Goal: Communication & Community: Answer question/provide support

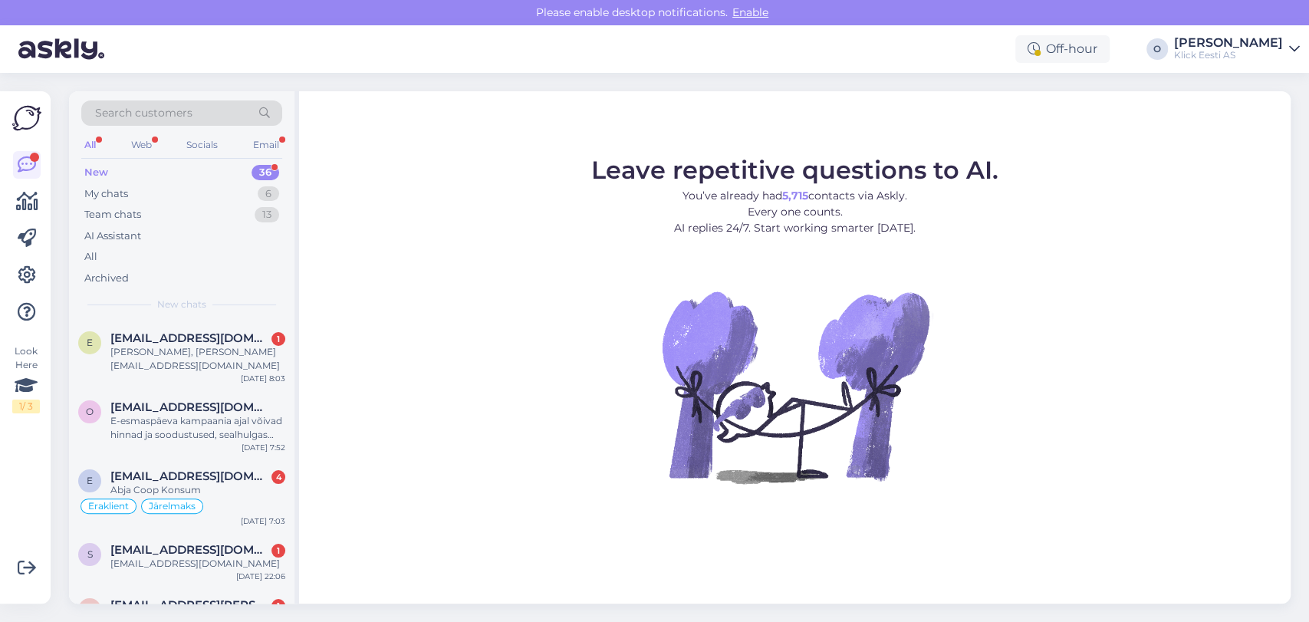
click at [135, 167] on div "New 36" at bounding box center [181, 172] width 201 height 21
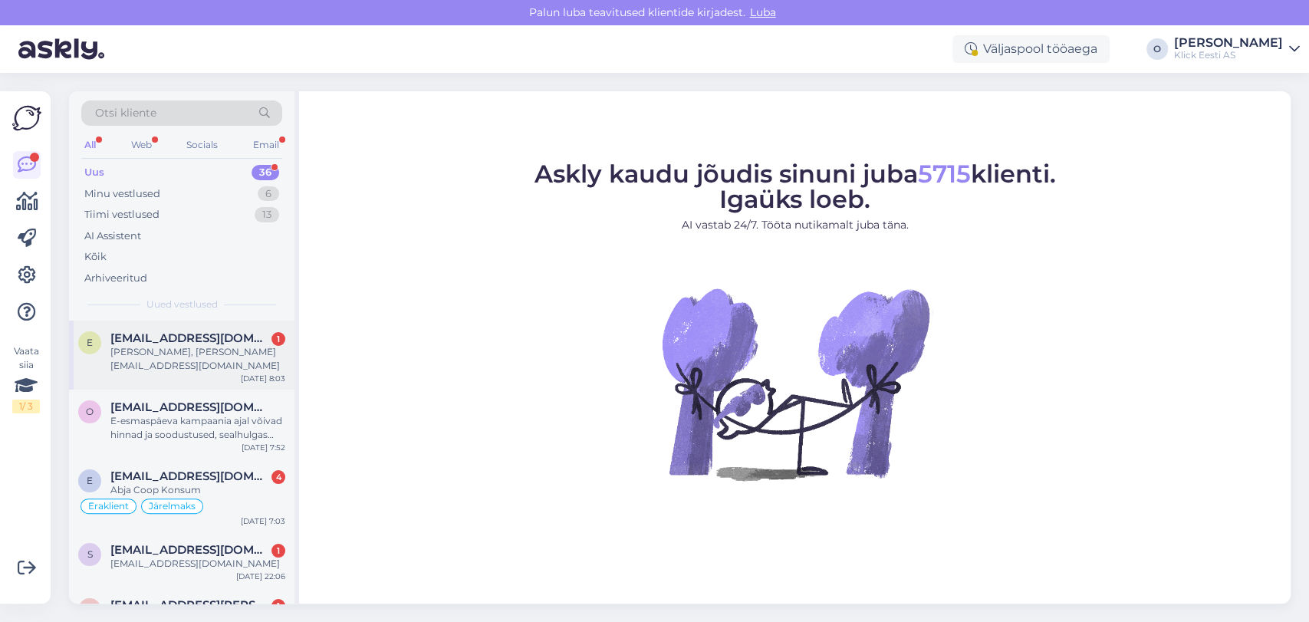
click at [153, 342] on span "[EMAIL_ADDRESS][DOMAIN_NAME]" at bounding box center [189, 338] width 159 height 14
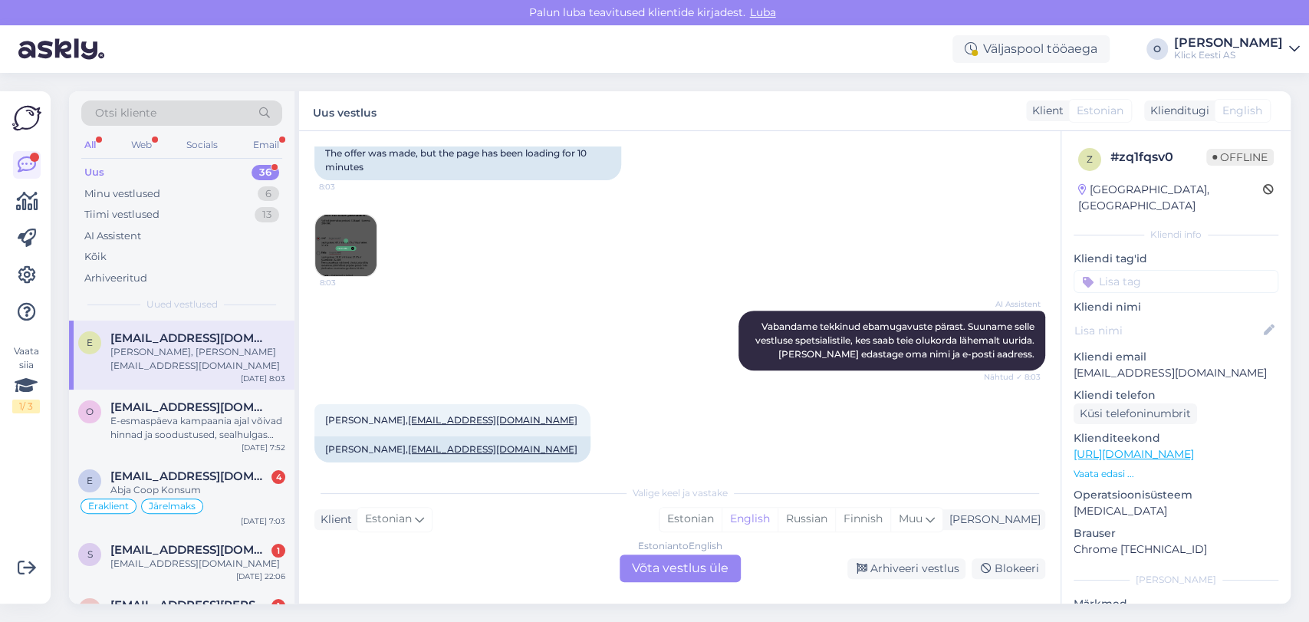
scroll to position [404, 0]
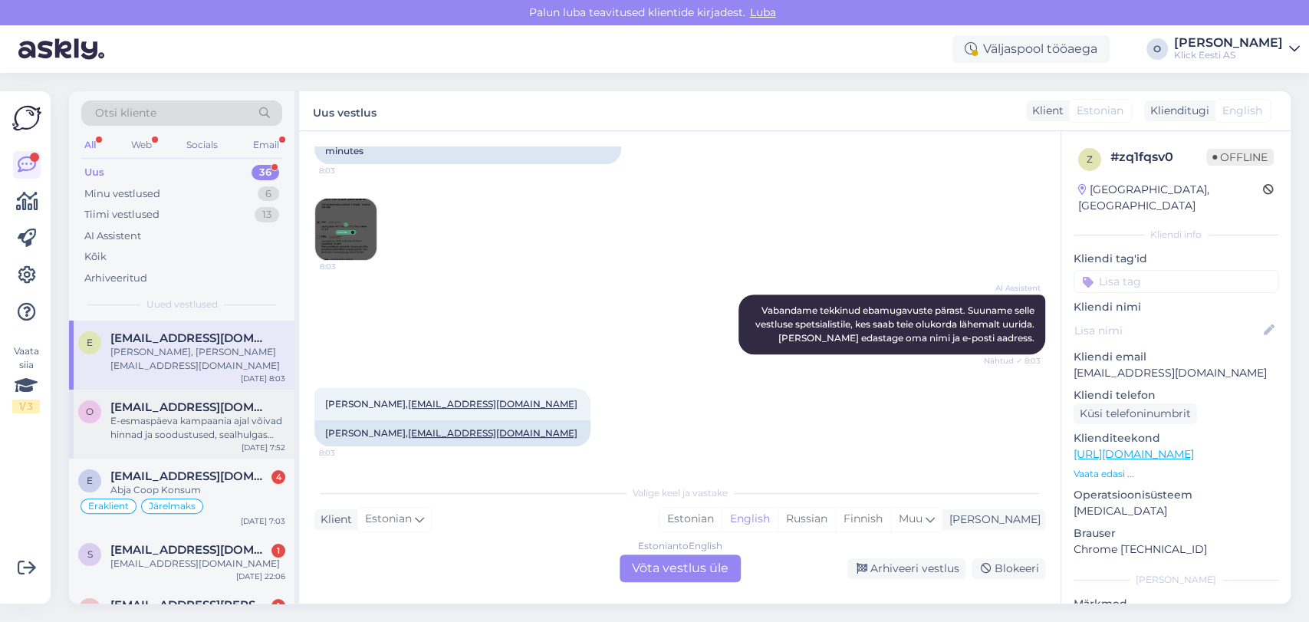
click at [205, 414] on div "E-esmaspäeva kampaania ajal võivad hinnad ja soodustused, sealhulgas tarne ting…" at bounding box center [197, 428] width 175 height 28
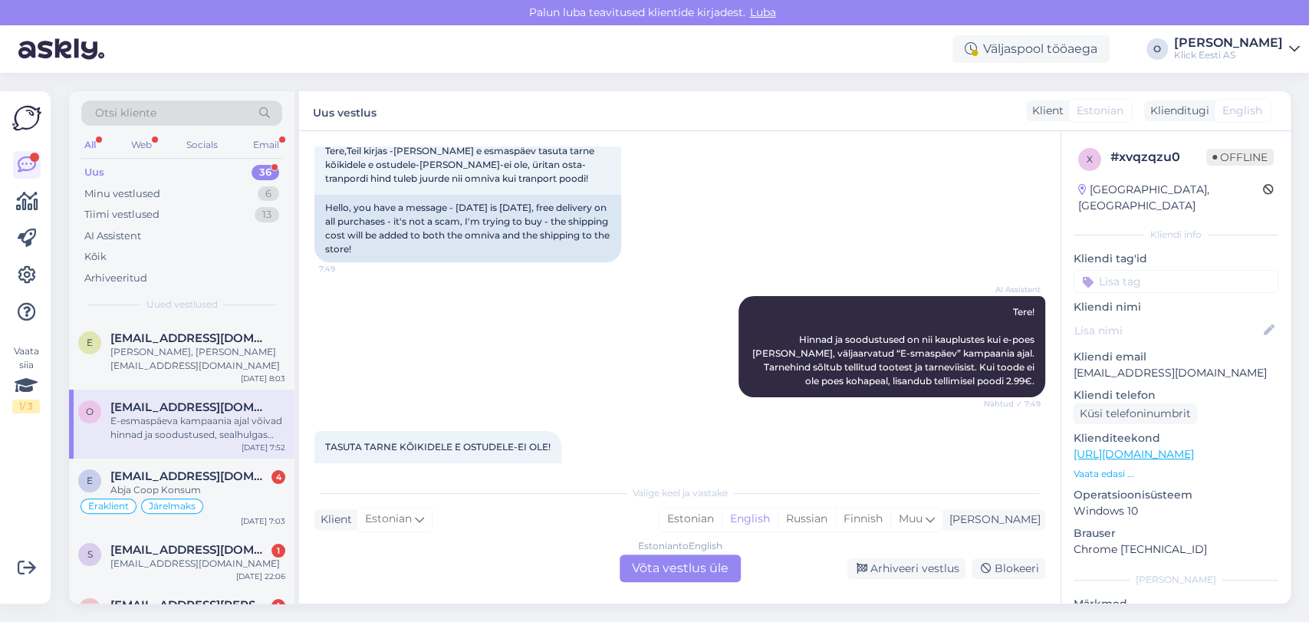
scroll to position [0, 0]
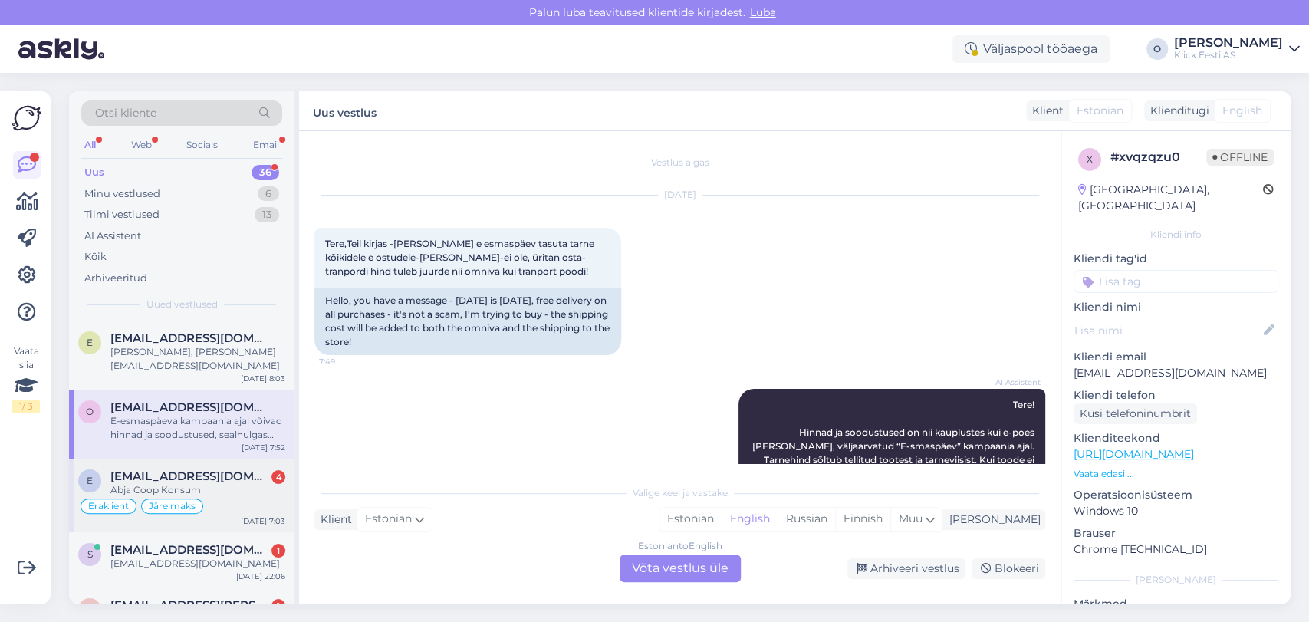
click at [159, 483] on div "Abja Coop Konsum" at bounding box center [197, 490] width 175 height 14
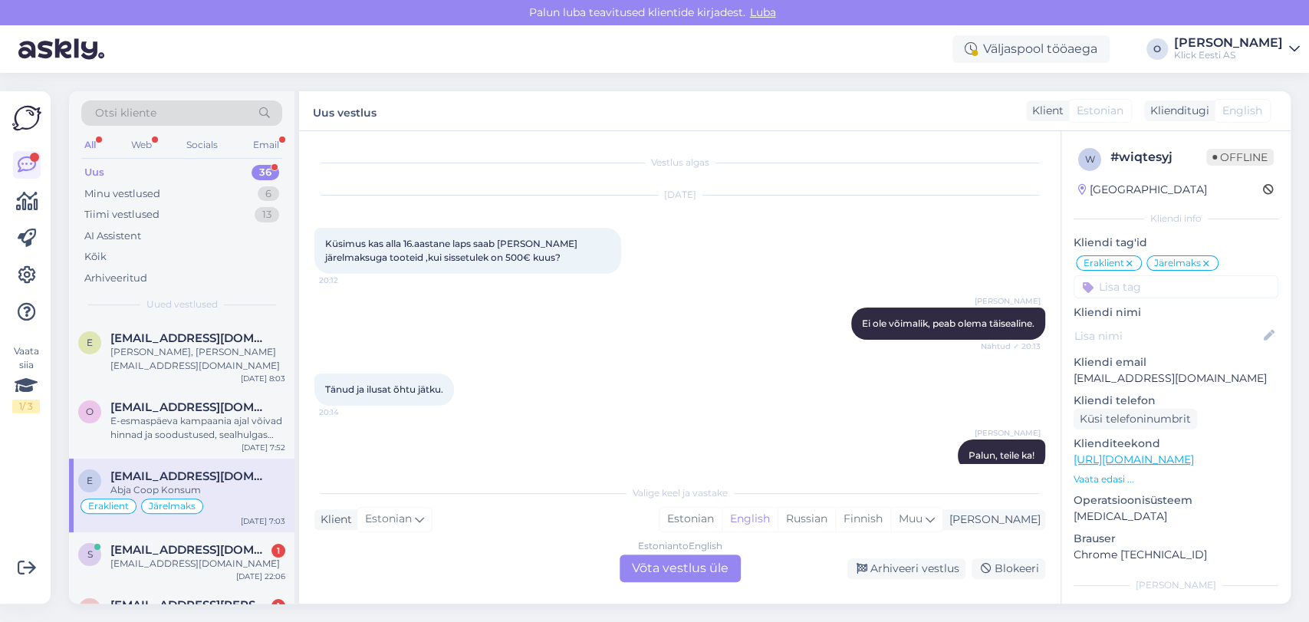
scroll to position [1651, 0]
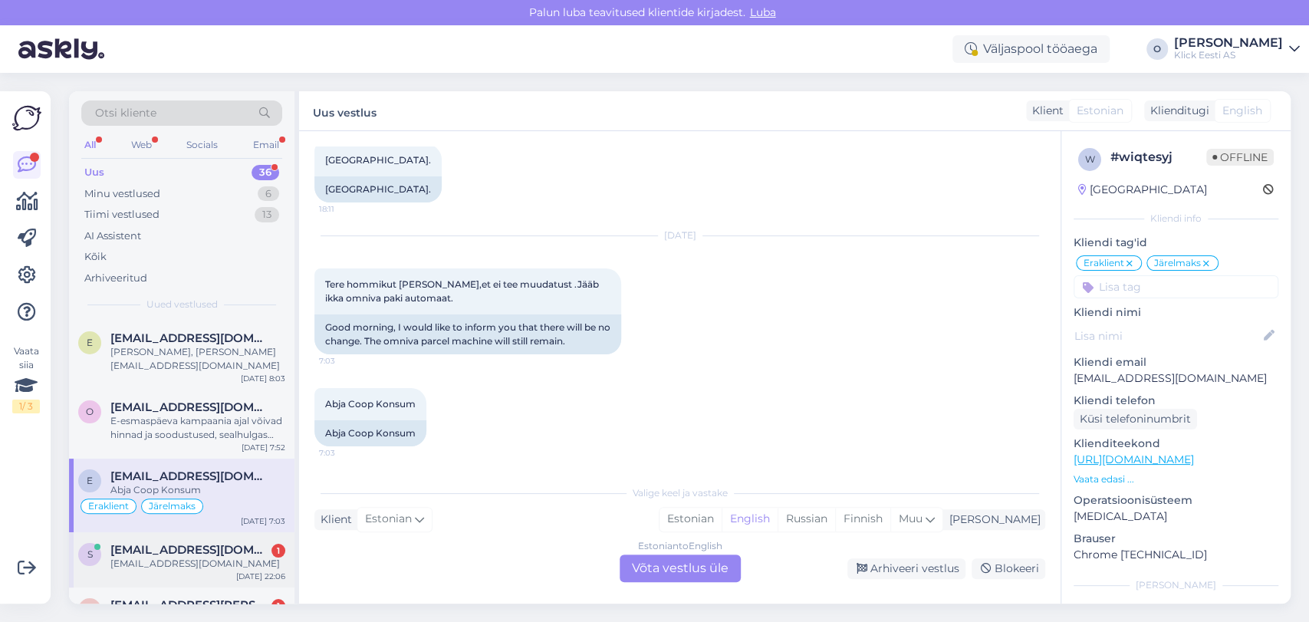
click at [161, 543] on span "[EMAIL_ADDRESS][DOMAIN_NAME]" at bounding box center [189, 550] width 159 height 14
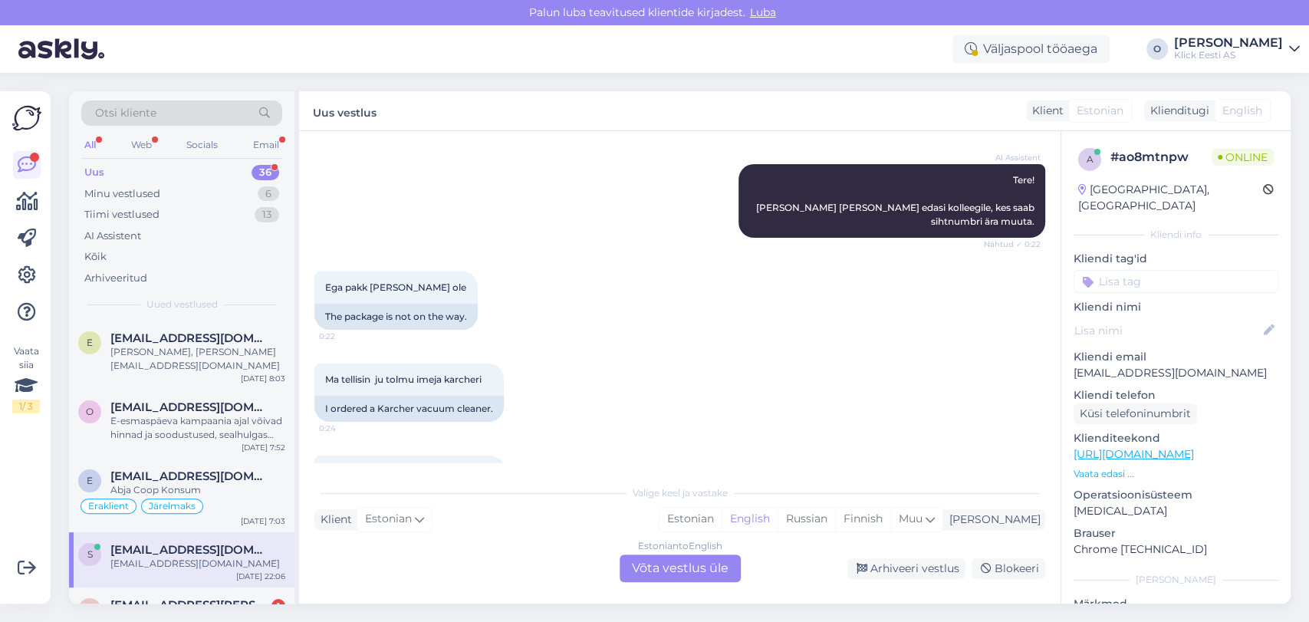
scroll to position [251, 0]
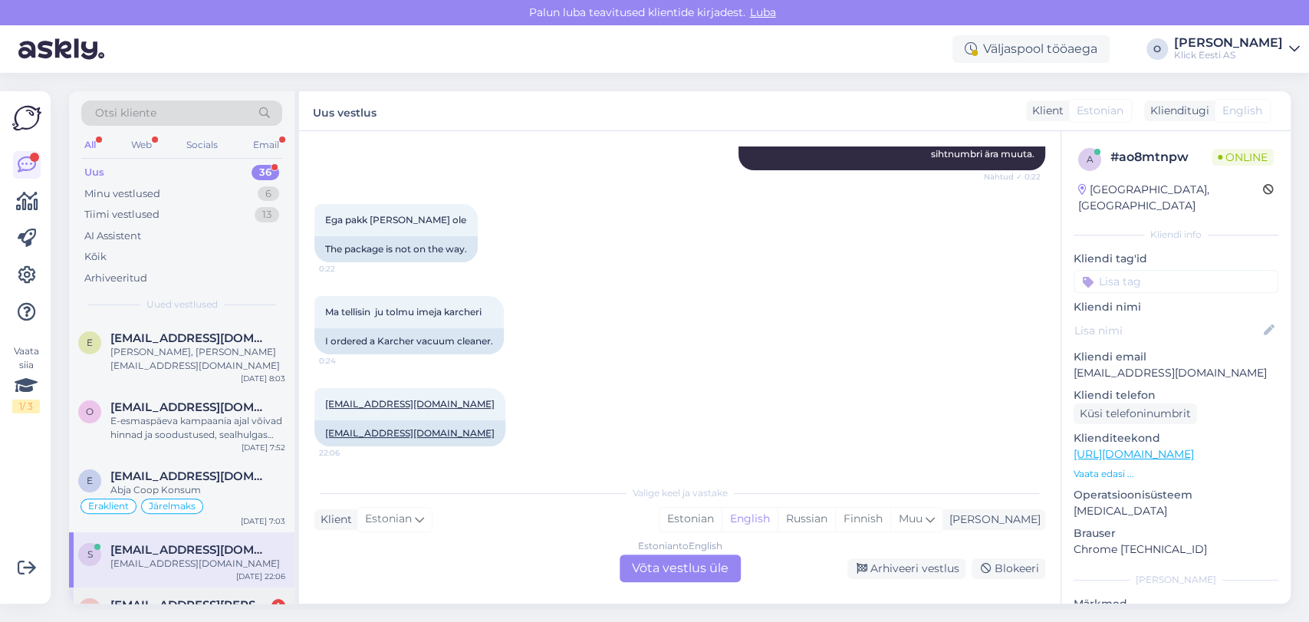
click at [184, 598] on span "[EMAIL_ADDRESS][PERSON_NAME][DOMAIN_NAME]" at bounding box center [189, 605] width 159 height 14
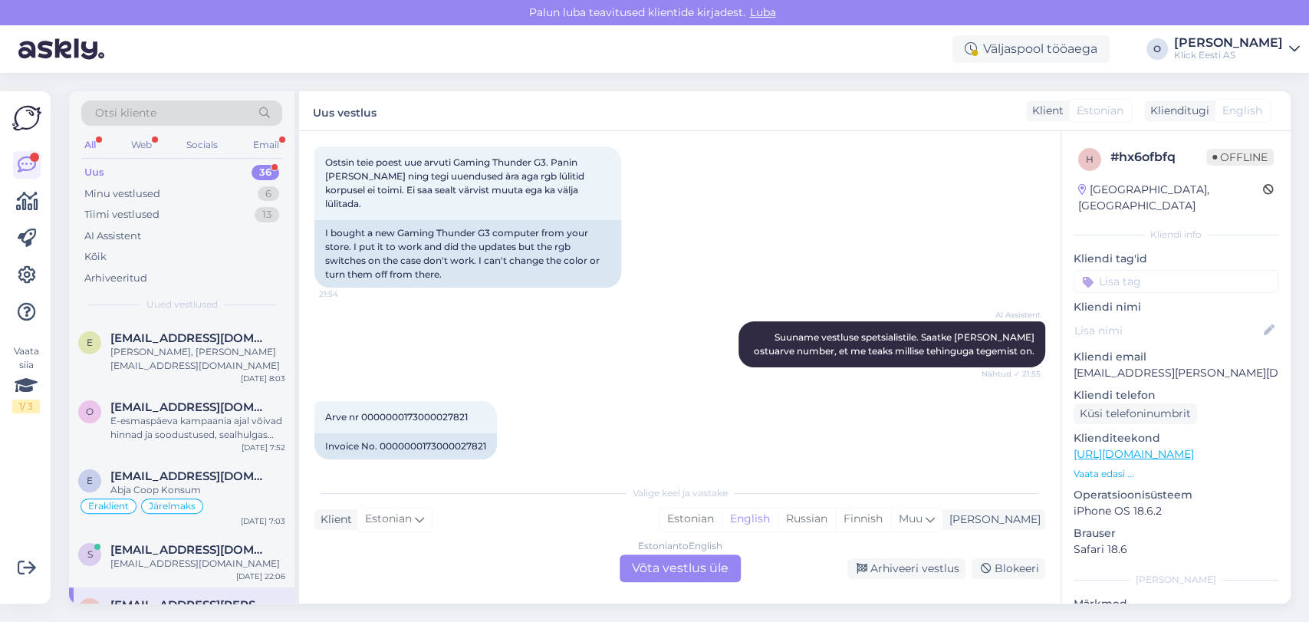
click at [222, 587] on div "e egon.kramp@gmail.com Arve nr 0000000173000027821 Sep 7 21:56" at bounding box center [181, 614] width 225 height 55
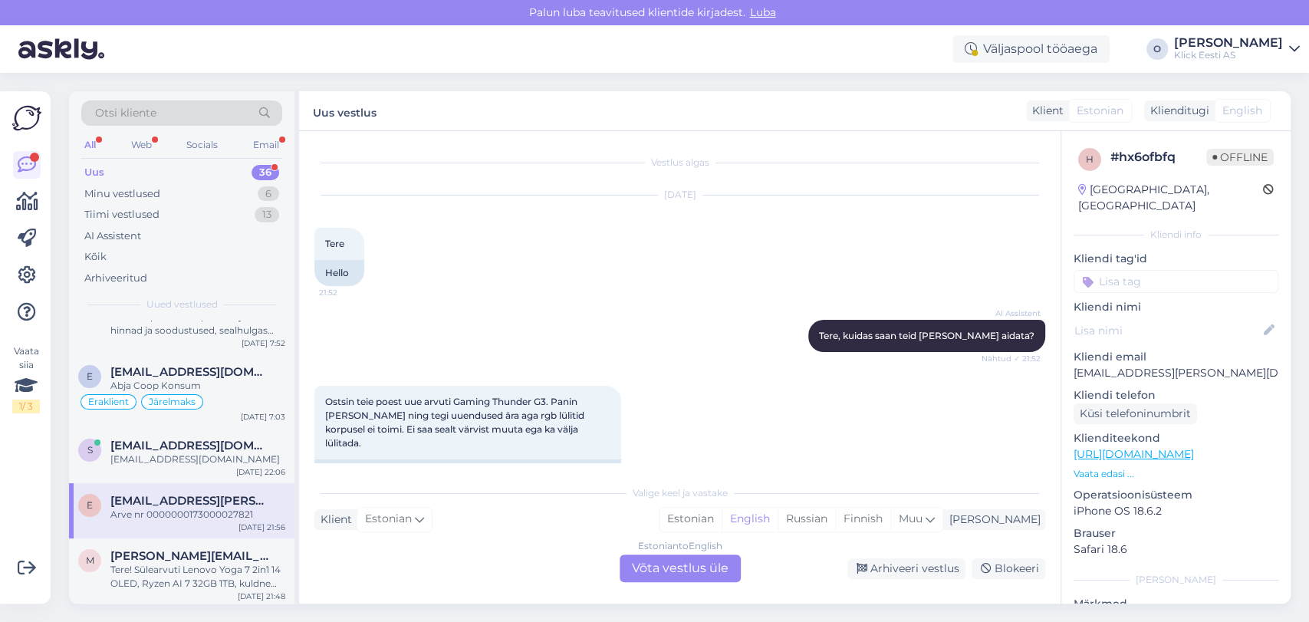
scroll to position [136, 0]
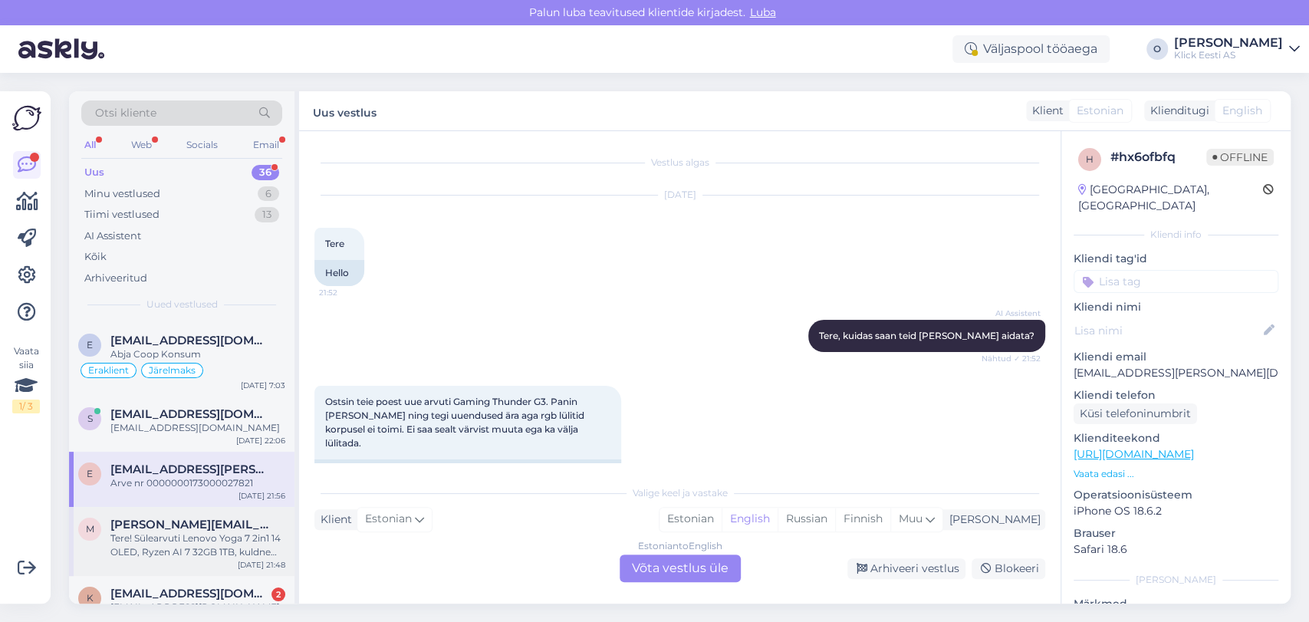
click at [184, 531] on div "Tere! Sülearvuti Lenovo Yoga 7 2in1 14 OLED, Ryzen AI 7 32GB 1TB, kuldne tootek…" at bounding box center [197, 545] width 175 height 28
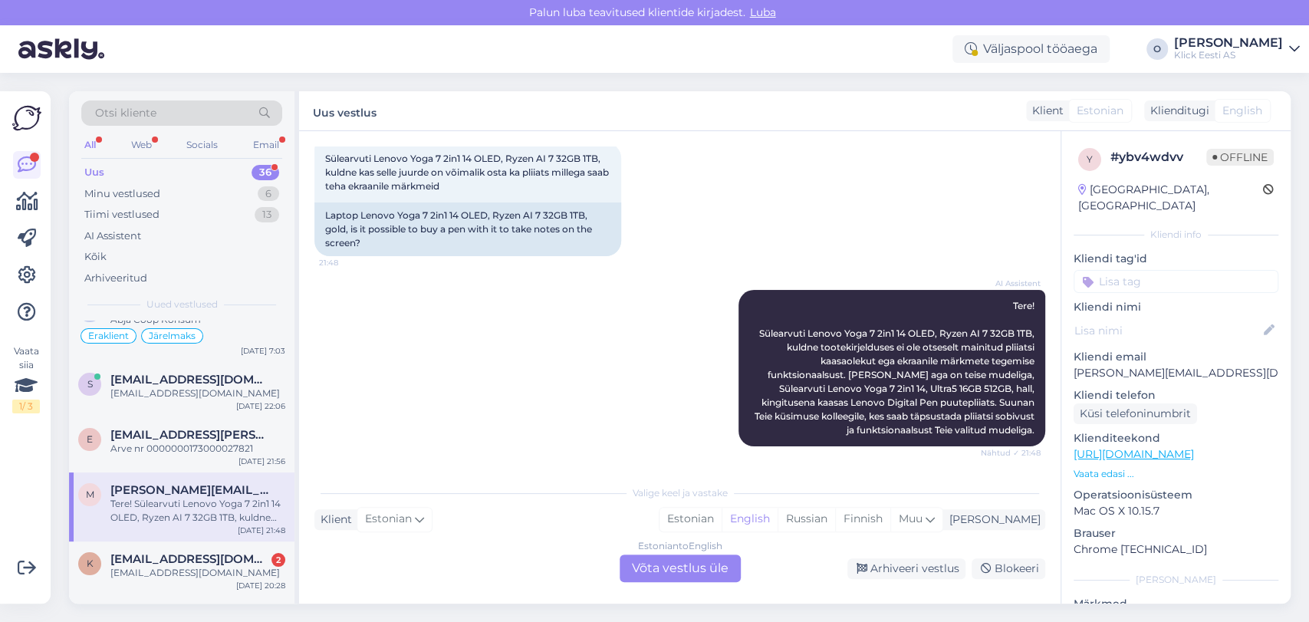
scroll to position [204, 0]
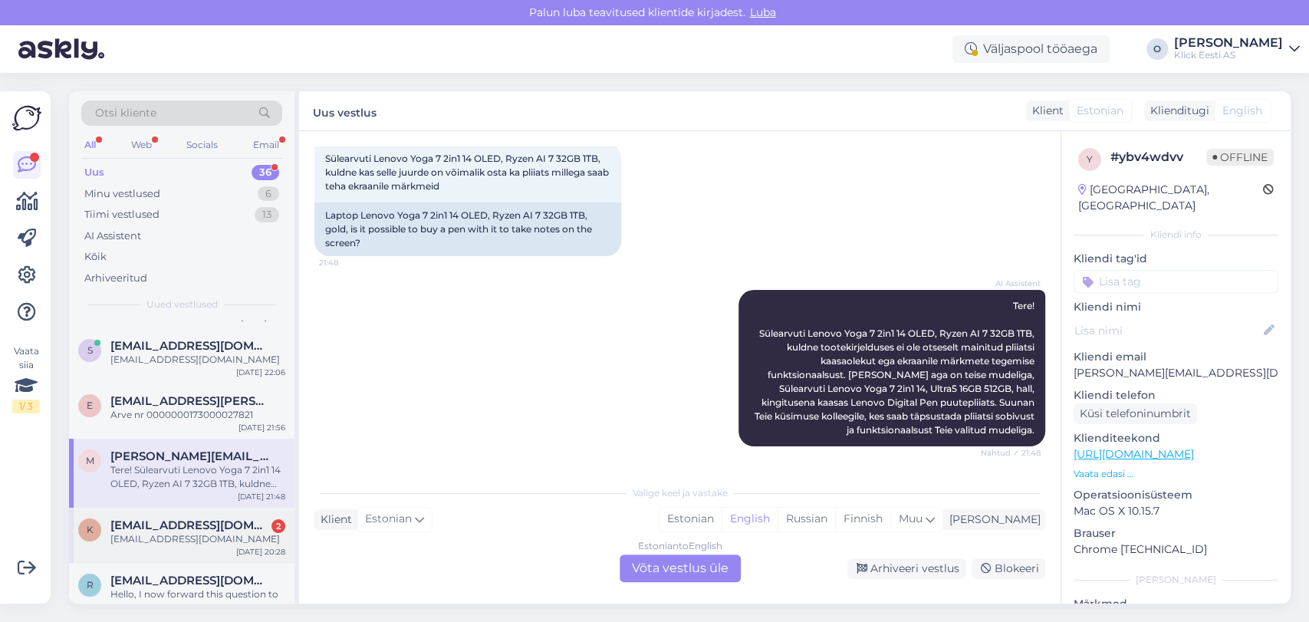
click at [160, 532] on div "[EMAIL_ADDRESS][DOMAIN_NAME]" at bounding box center [197, 539] width 175 height 14
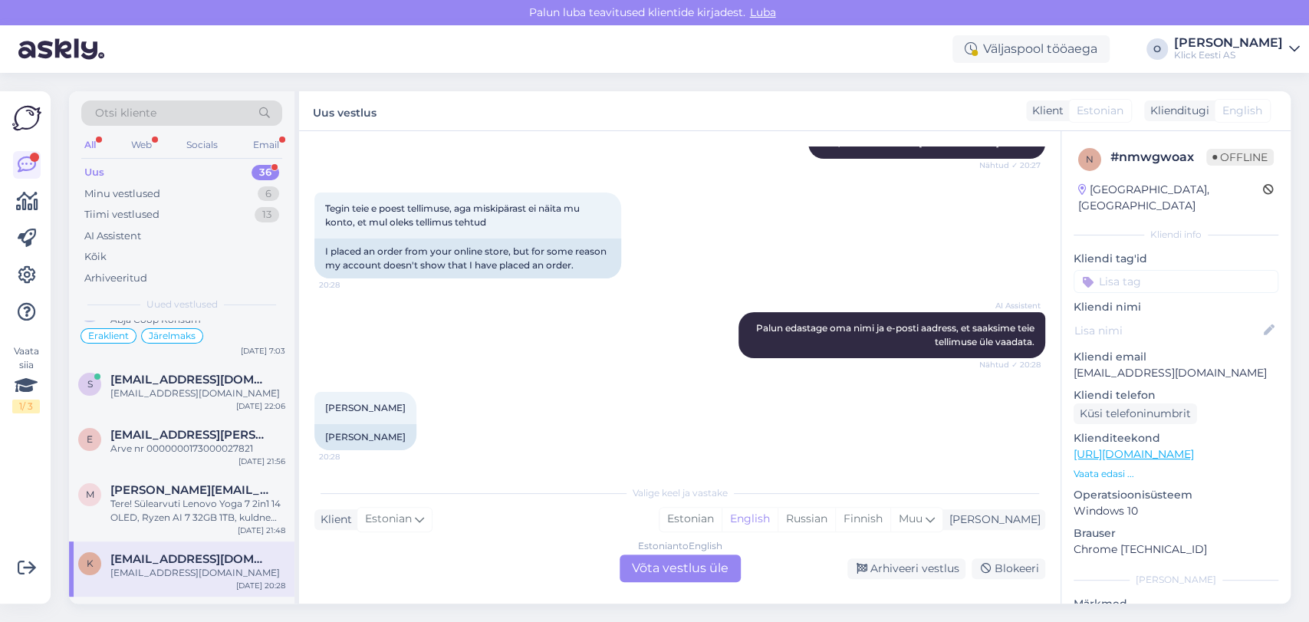
scroll to position [289, 0]
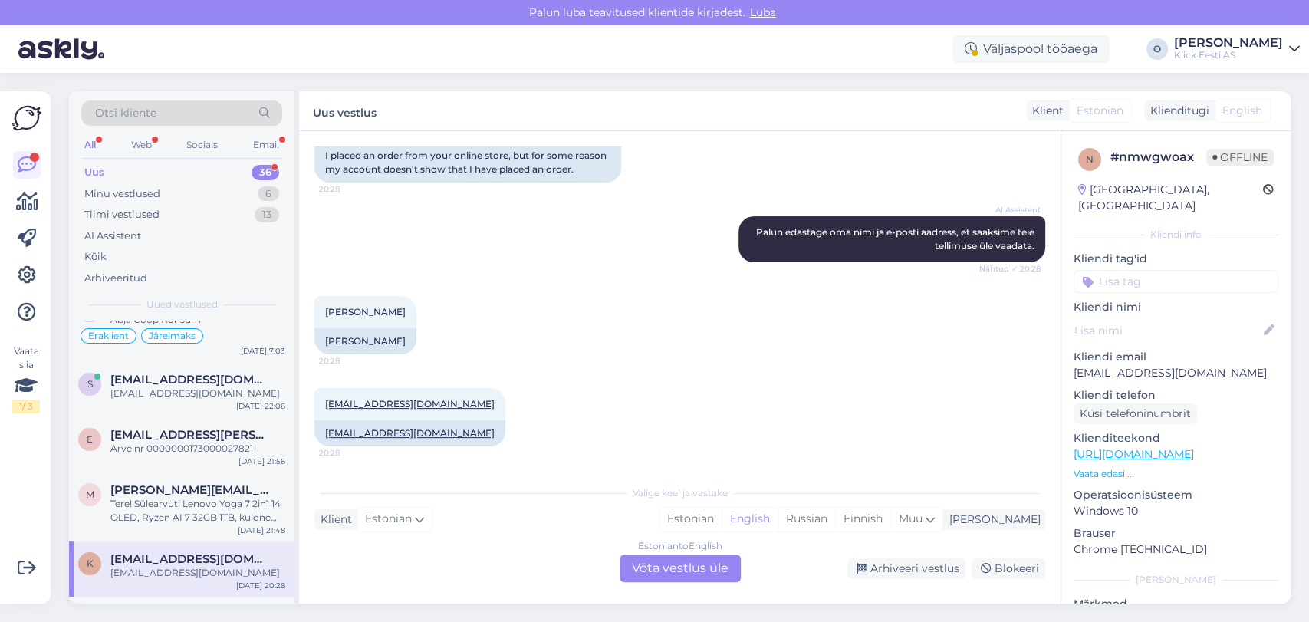
click at [170, 552] on span "[EMAIL_ADDRESS][DOMAIN_NAME]" at bounding box center [189, 559] width 159 height 14
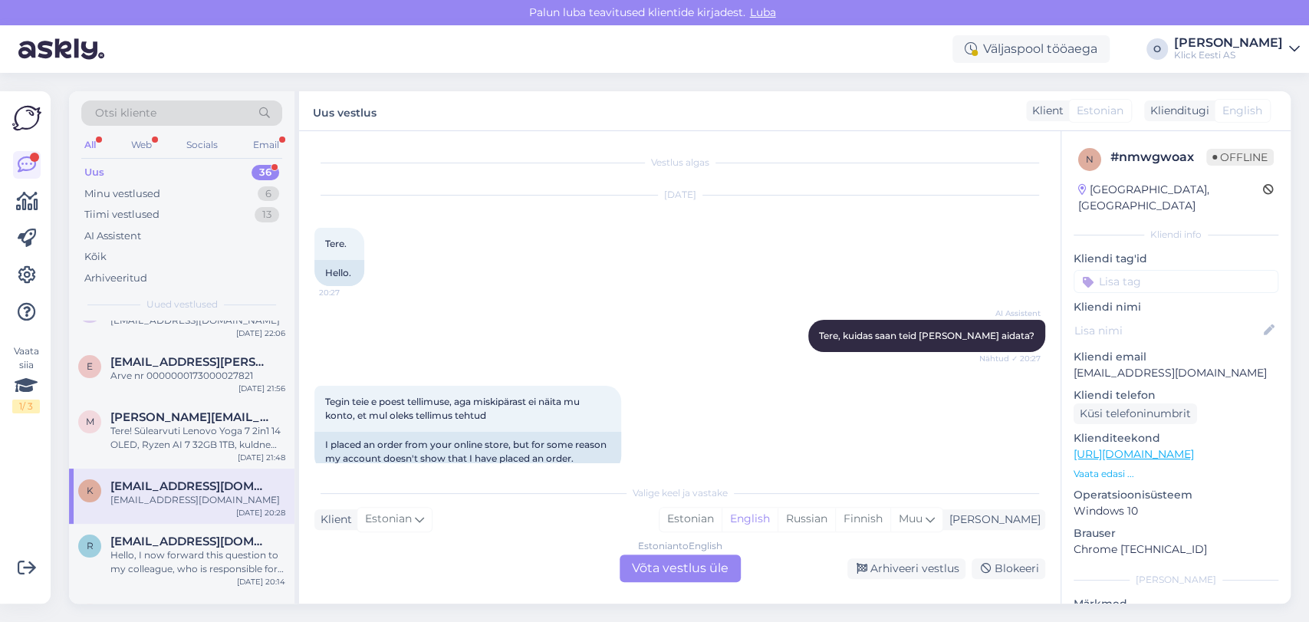
scroll to position [238, 0]
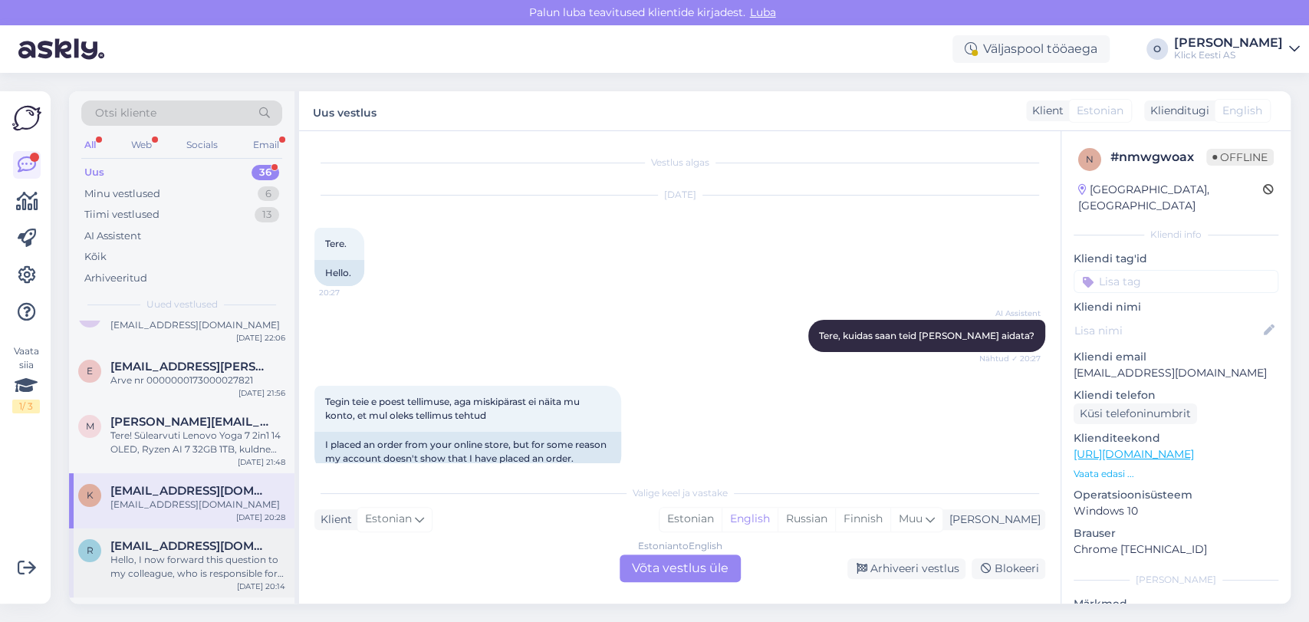
click at [127, 567] on div "r rusikas76@gmail.com Hello, I now forward this question to my colleague, who i…" at bounding box center [181, 562] width 225 height 69
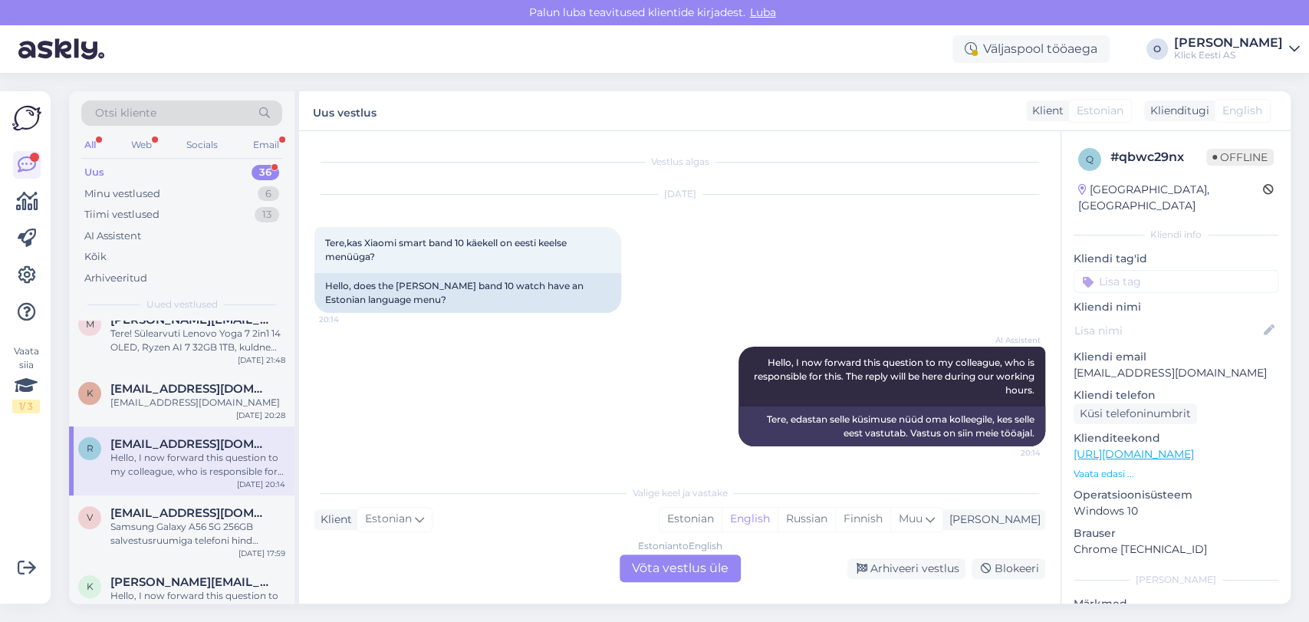
scroll to position [374, 0]
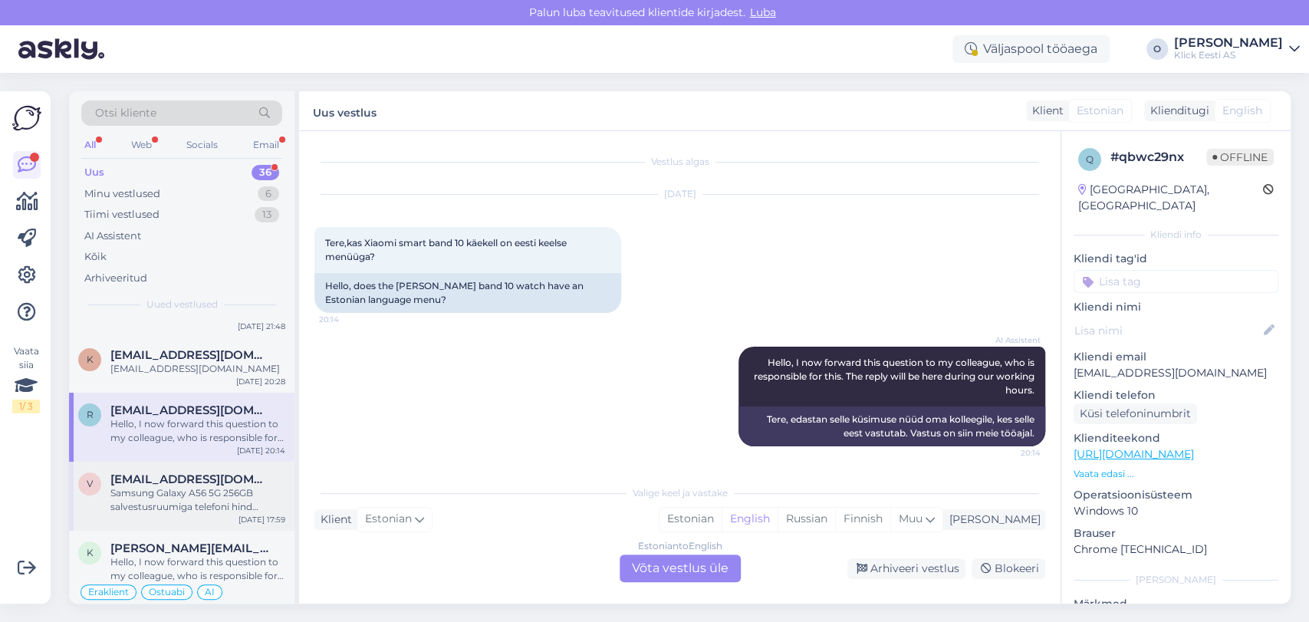
click at [185, 472] on span "[EMAIL_ADDRESS][DOMAIN_NAME]" at bounding box center [189, 479] width 159 height 14
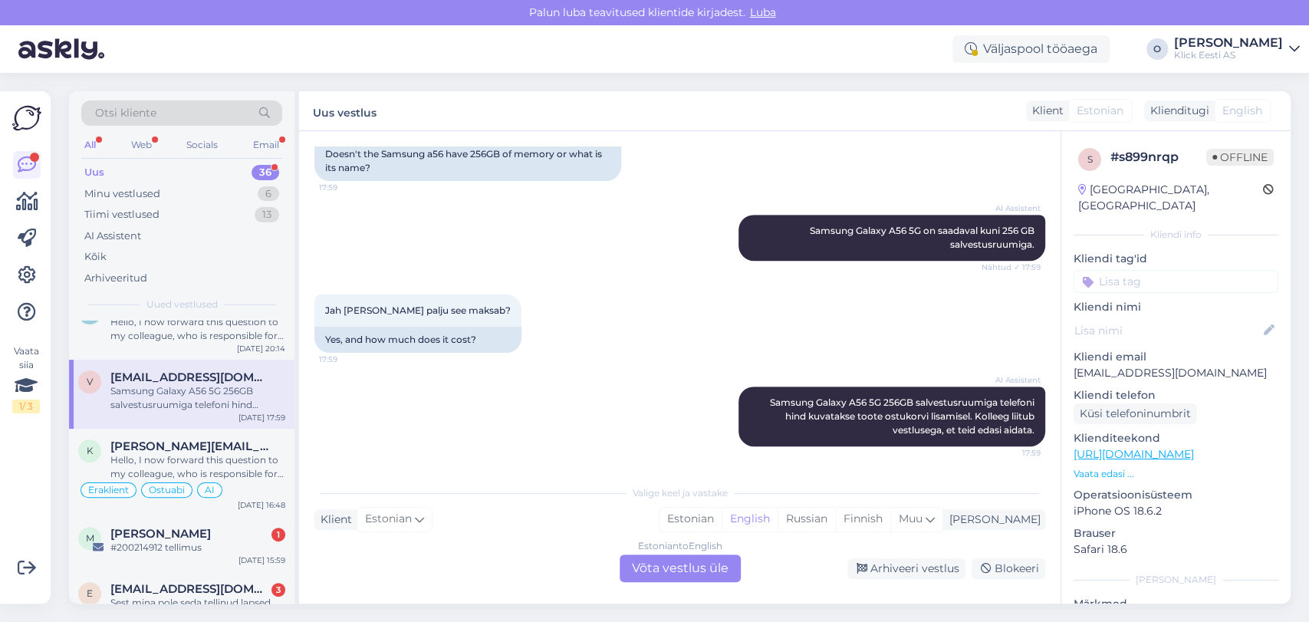
scroll to position [477, 0]
click at [161, 439] on span "[PERSON_NAME][EMAIL_ADDRESS][DOMAIN_NAME]" at bounding box center [189, 446] width 159 height 14
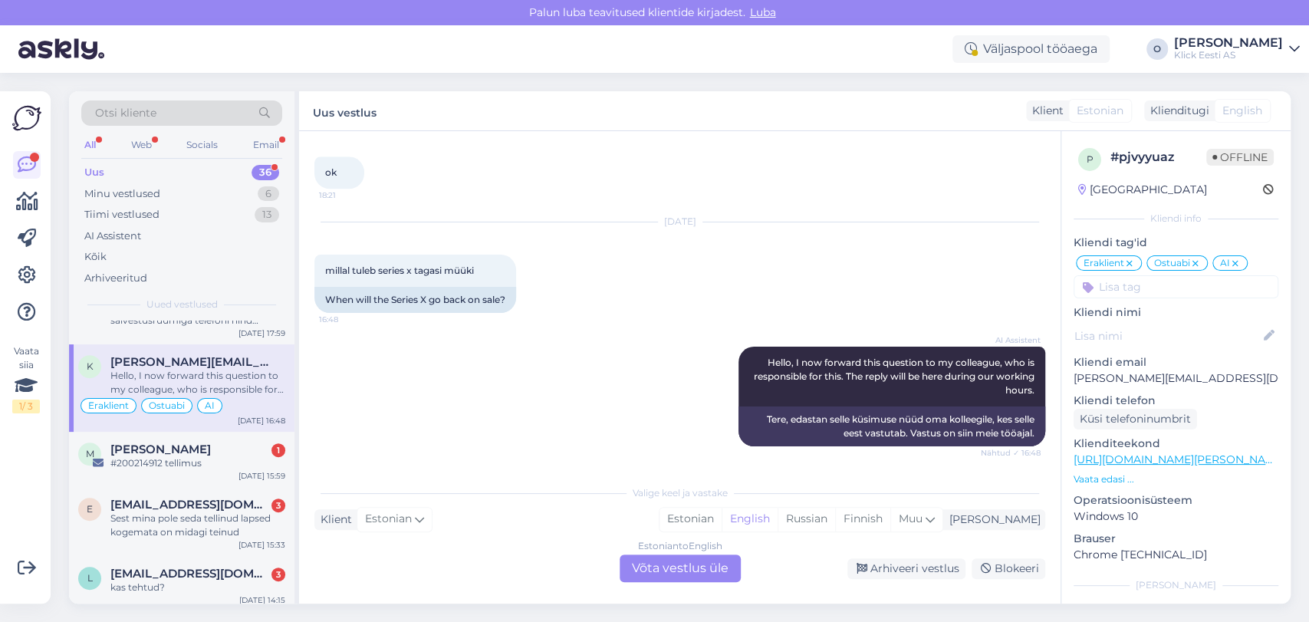
scroll to position [613, 0]
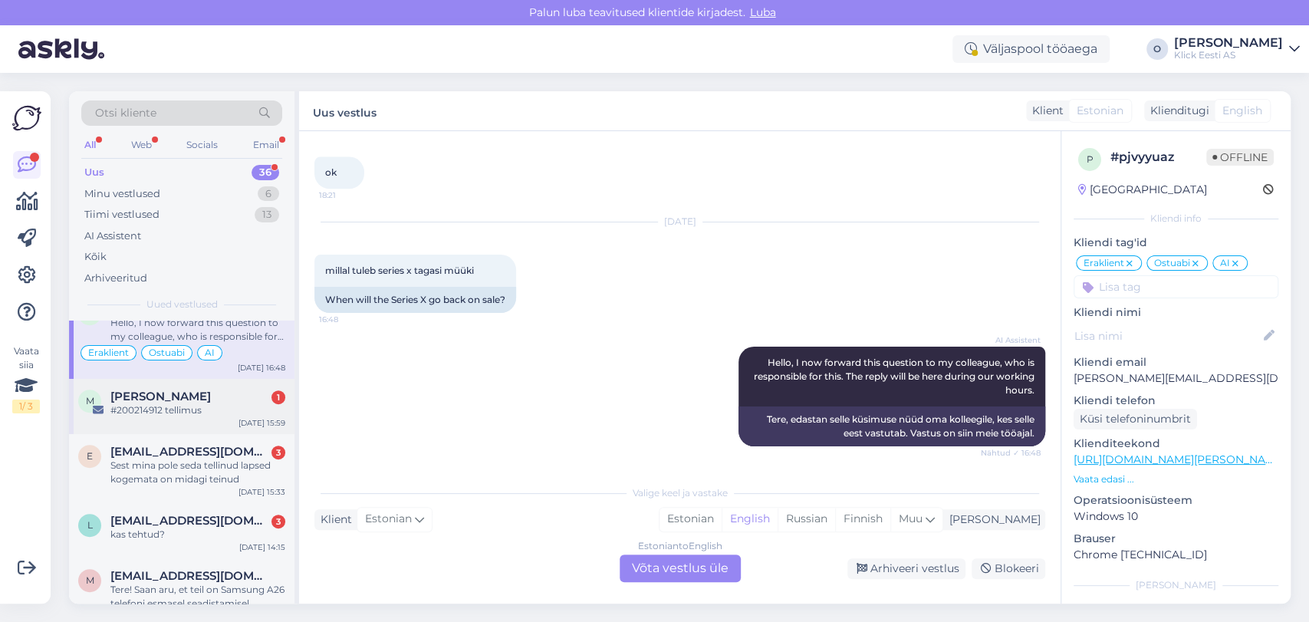
click at [135, 389] on span "[PERSON_NAME]" at bounding box center [160, 396] width 100 height 14
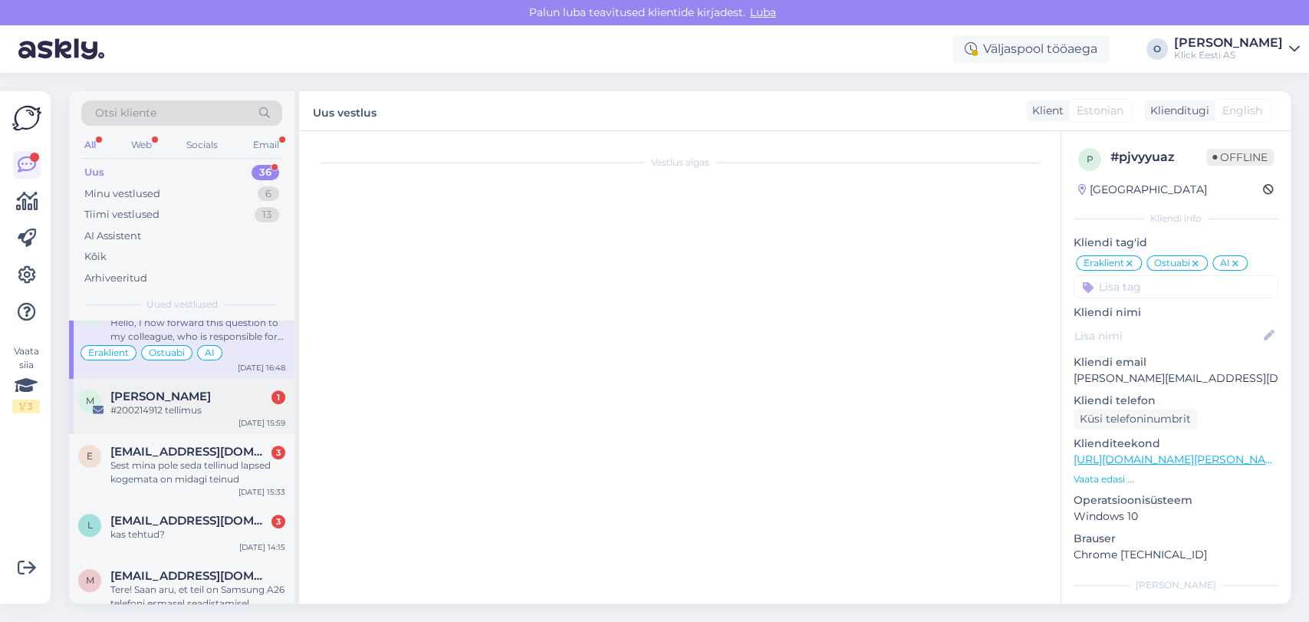
scroll to position [0, 0]
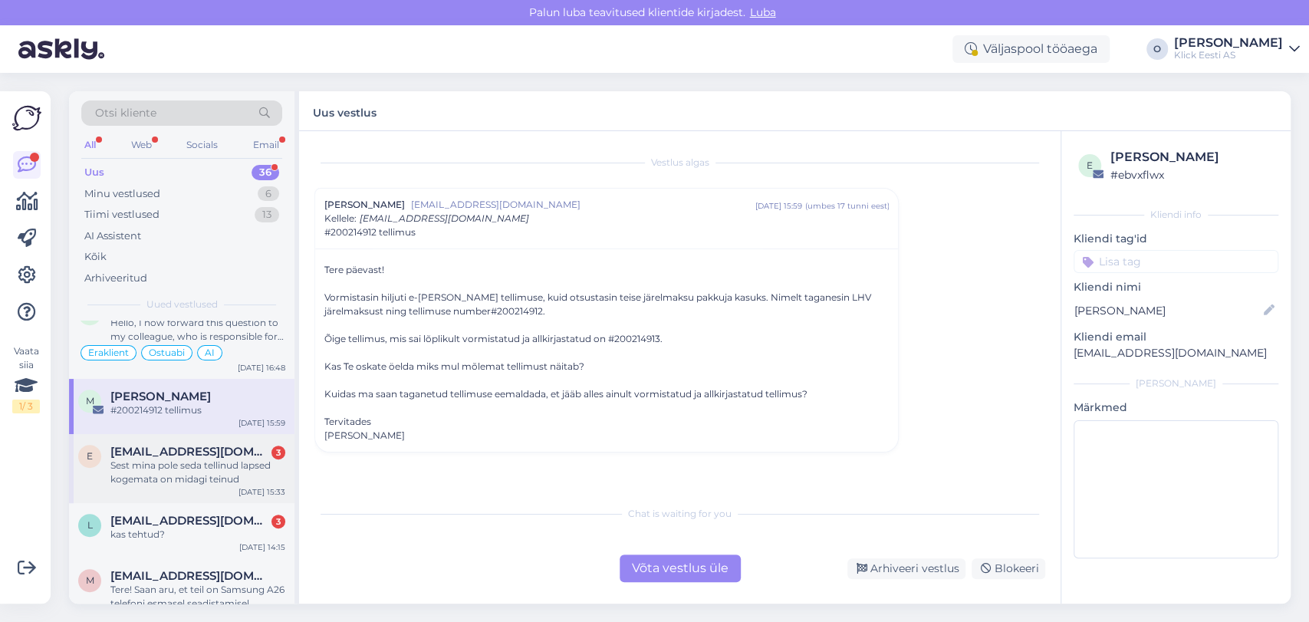
click at [193, 472] on div "e egletornimaa@gmail.com 3 Sest mina pole seda tellinud lapsed kogemata on mida…" at bounding box center [181, 468] width 225 height 69
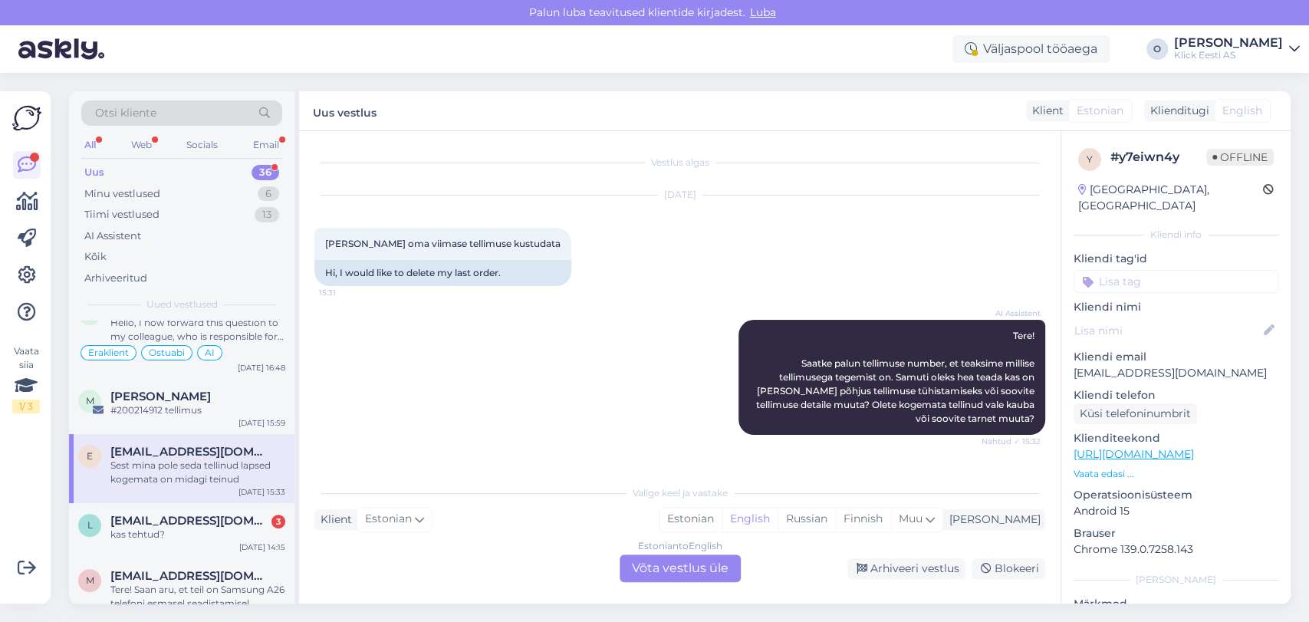
scroll to position [278, 0]
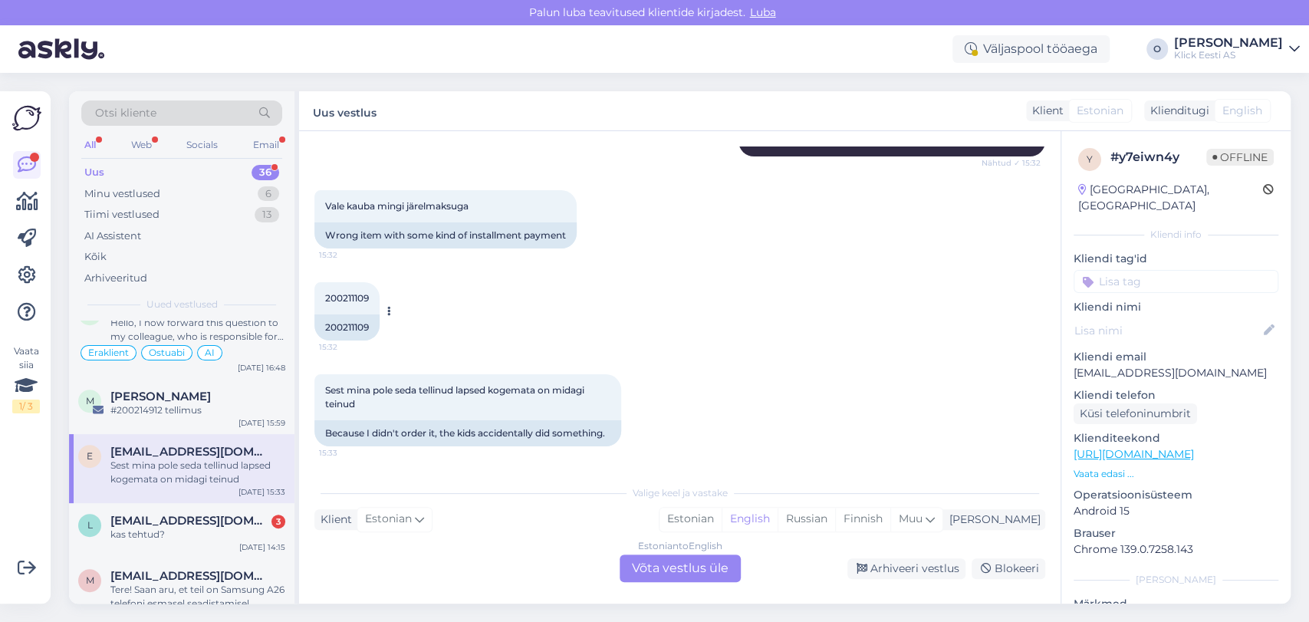
click at [337, 298] on span "200211109" at bounding box center [347, 298] width 44 height 12
copy div "200211109 15:32"
click at [399, 324] on div "200211109 15:32 200211109" at bounding box center [679, 311] width 731 height 92
click at [422, 342] on div "200211109 15:32 200211109" at bounding box center [679, 311] width 731 height 92
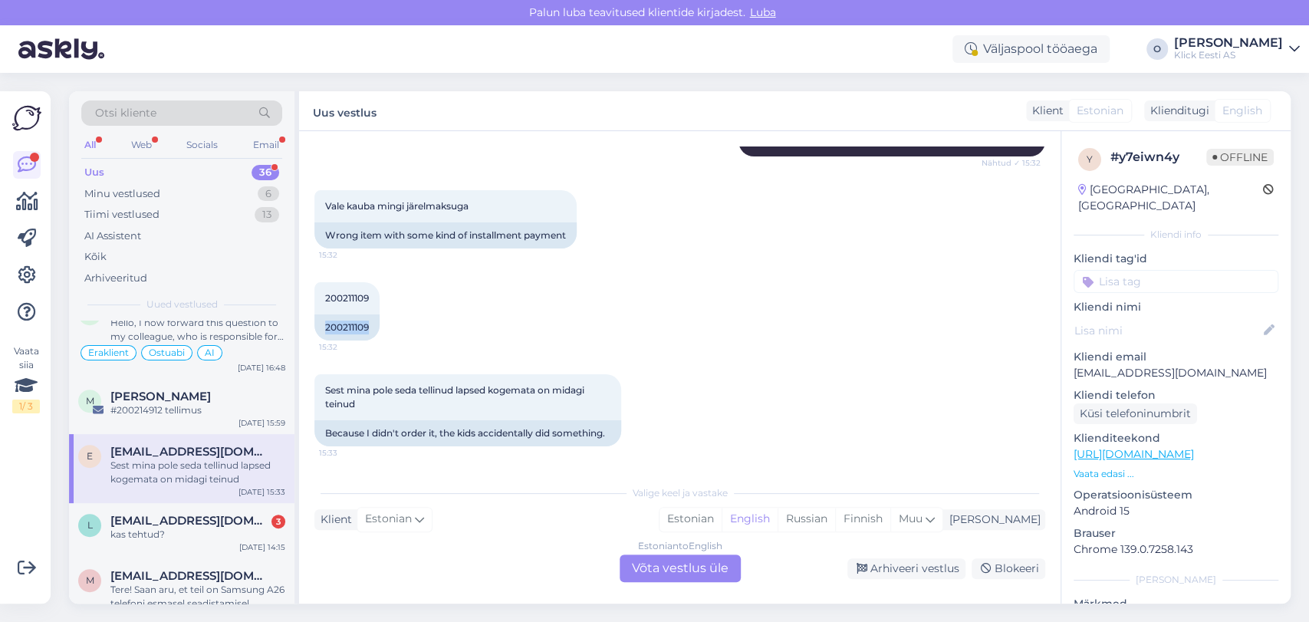
drag, startPoint x: 1043, startPoint y: 320, endPoint x: 1050, endPoint y: 308, distance: 13.4
click at [1050, 308] on div "Vestlus algas Sep 7 2025 Tere sooviks oma viimase tellimuse kustudata 15:31 Hi,…" at bounding box center [686, 304] width 744 height 317
click at [347, 295] on span "200211109" at bounding box center [347, 298] width 44 height 12
copy div "200211109 15:32"
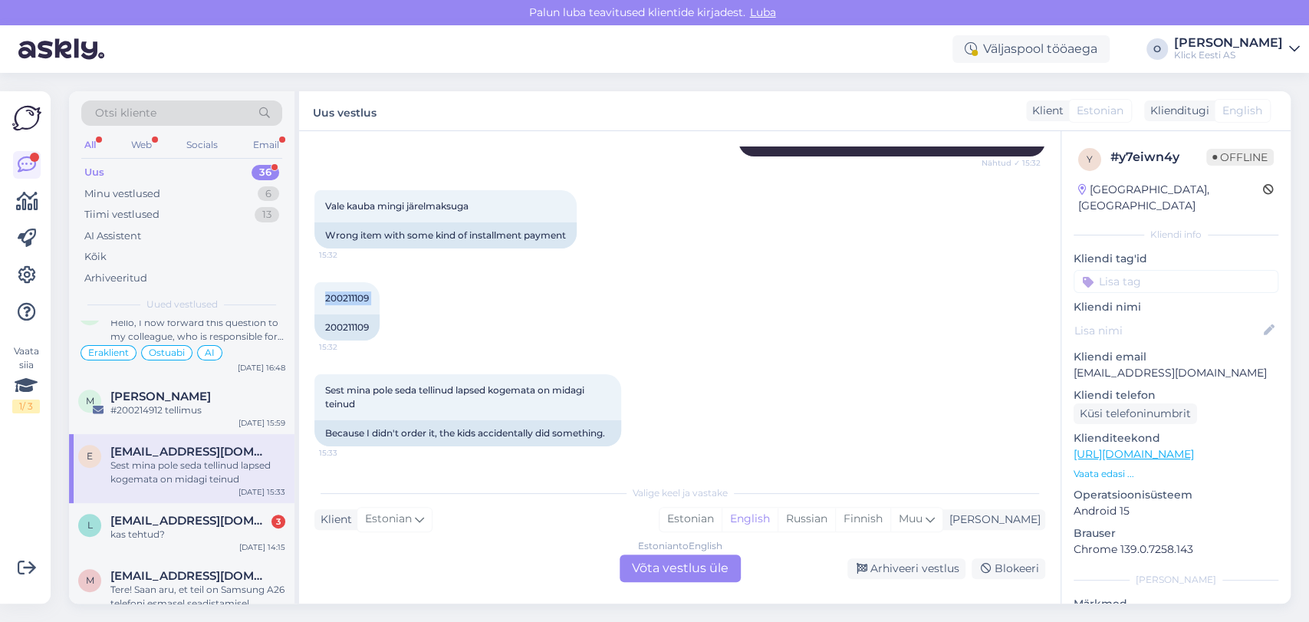
copy div "200211109 15:32"
click at [527, 359] on div "Sest mina pole seda tellinud lapsed kogemata on midagi teinud 15:33 Because I d…" at bounding box center [679, 410] width 731 height 106
click at [336, 324] on div "200211109" at bounding box center [346, 327] width 65 height 26
drag, startPoint x: 336, startPoint y: 324, endPoint x: 347, endPoint y: 327, distance: 11.2
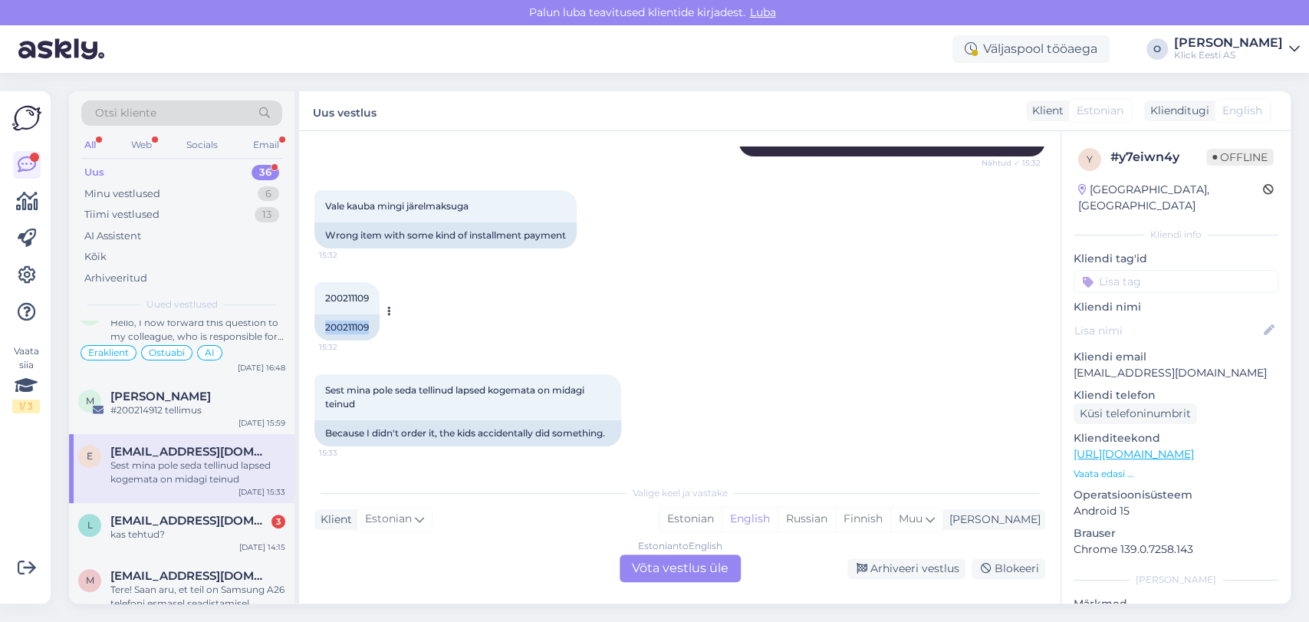
click at [347, 327] on div "200211109" at bounding box center [346, 327] width 65 height 26
copy div "200211109"
click at [178, 527] on div "kas tehtud?" at bounding box center [197, 534] width 175 height 14
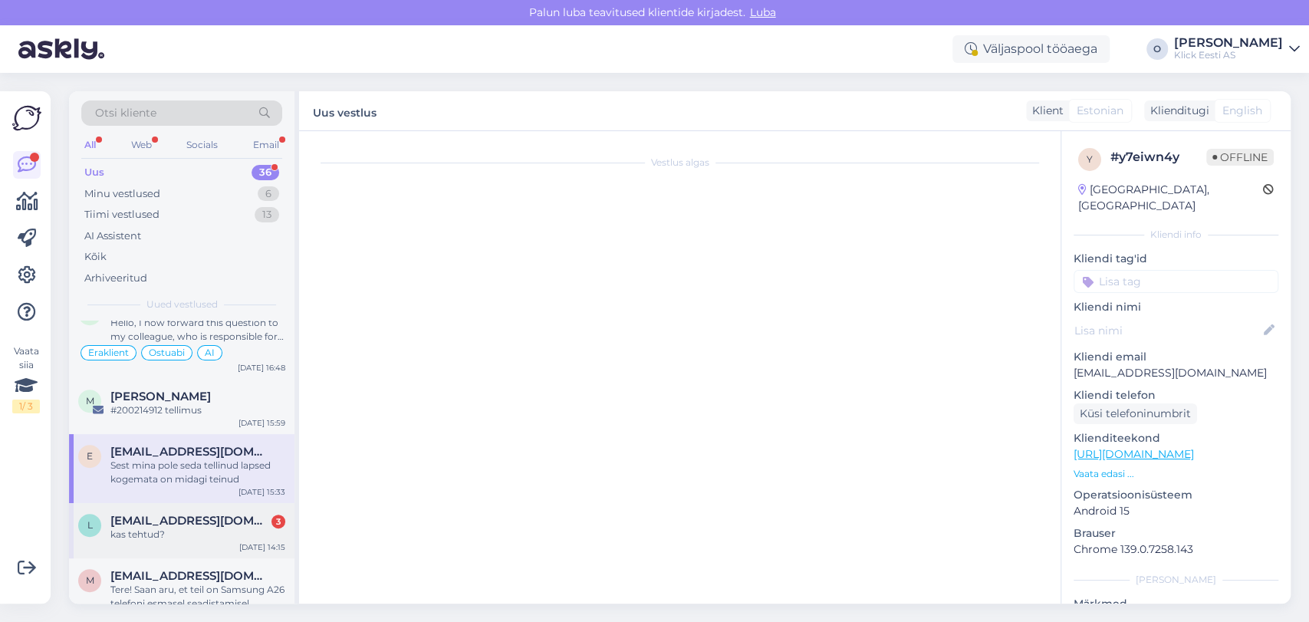
scroll to position [435, 0]
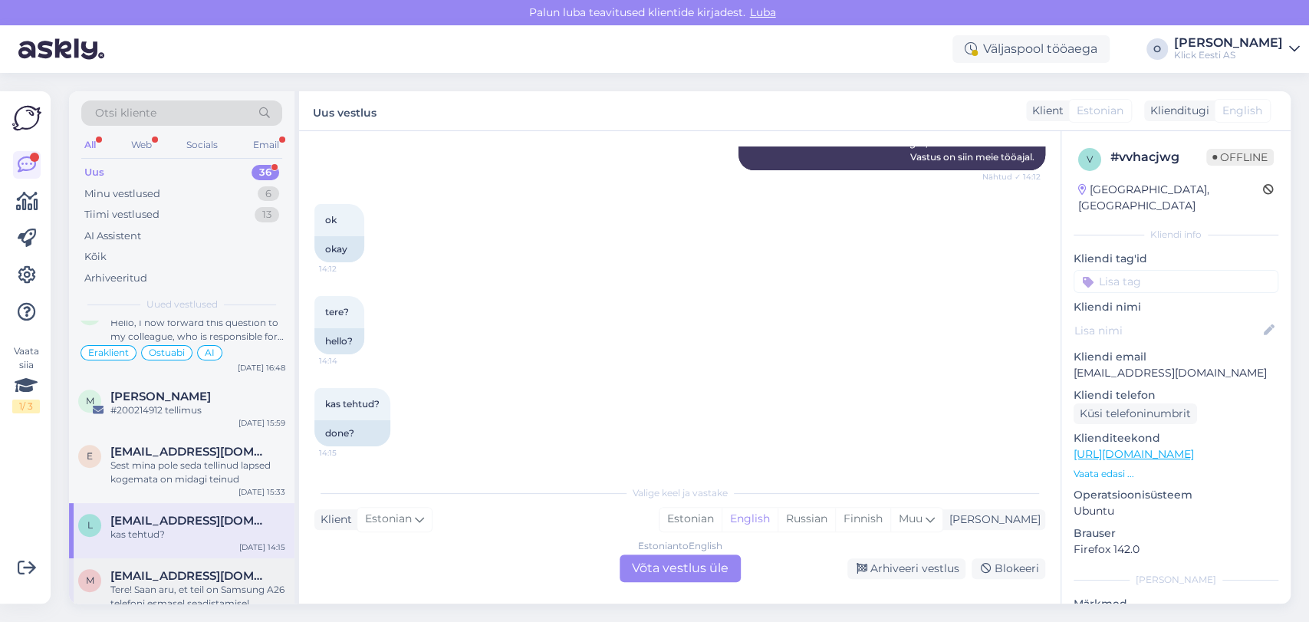
click at [183, 586] on div "Tere! Saan aru, et teil on Samsung A26 telefoni esmasel seadistamisel probleem …" at bounding box center [197, 597] width 175 height 28
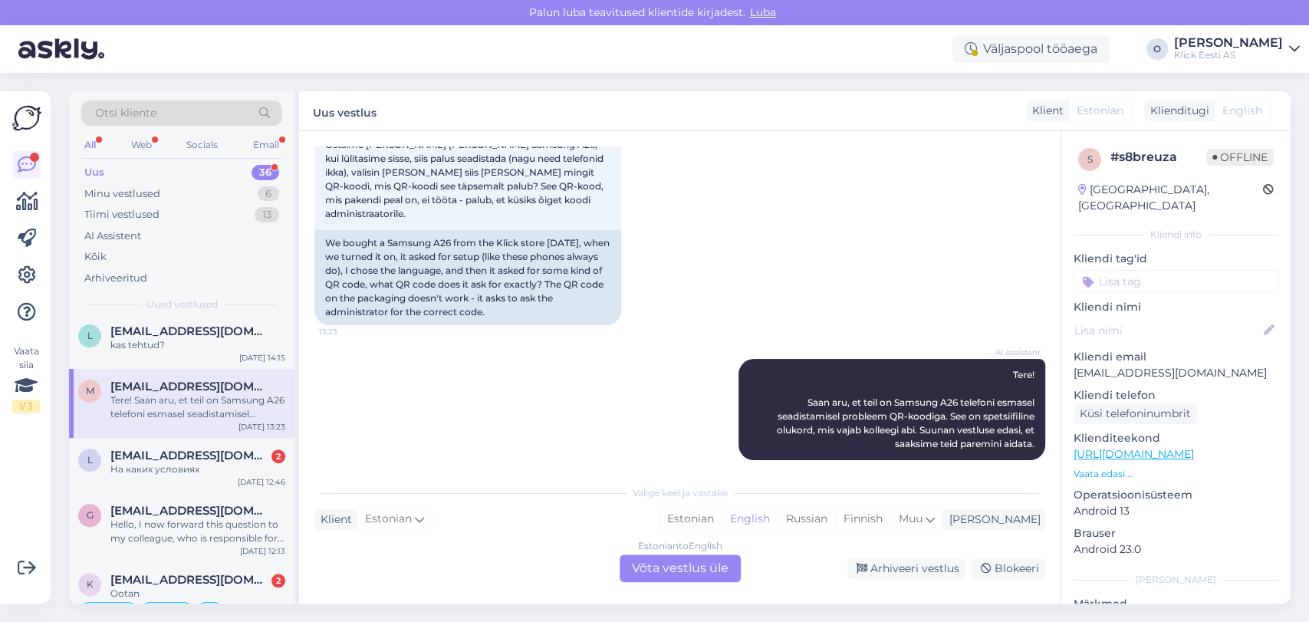
scroll to position [817, 0]
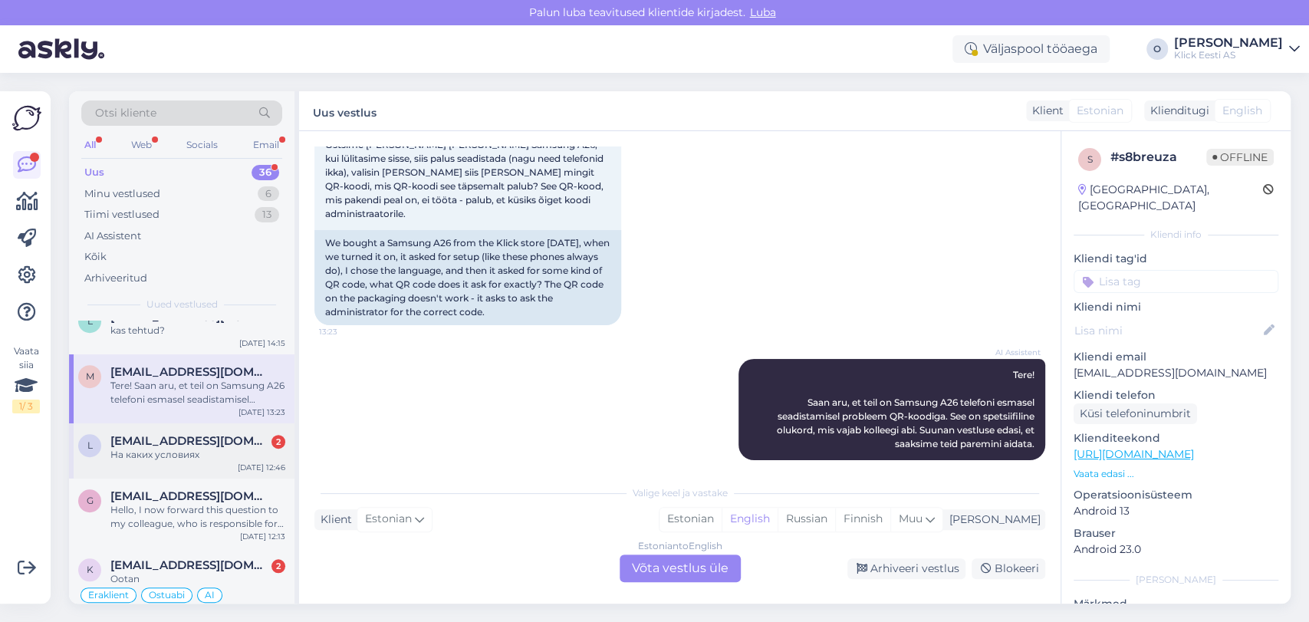
click at [173, 448] on div "На каких условиях" at bounding box center [197, 455] width 175 height 14
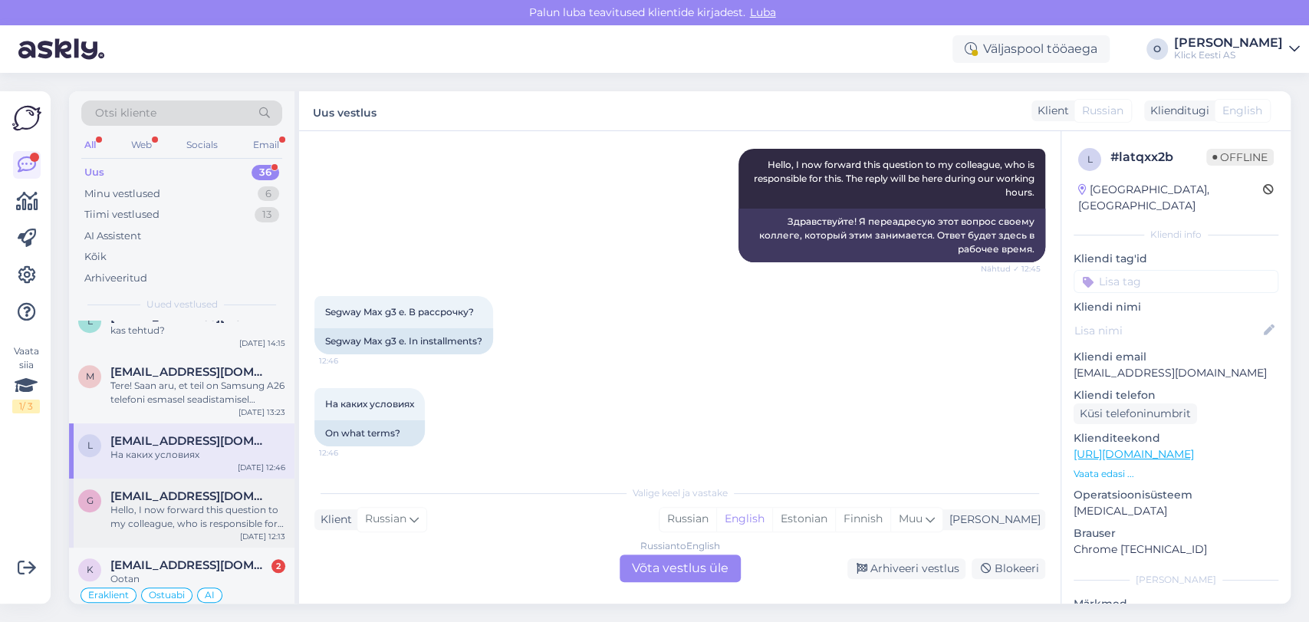
click at [170, 503] on div "Hello, I now forward this question to my colleague, who is responsible for this…" at bounding box center [197, 517] width 175 height 28
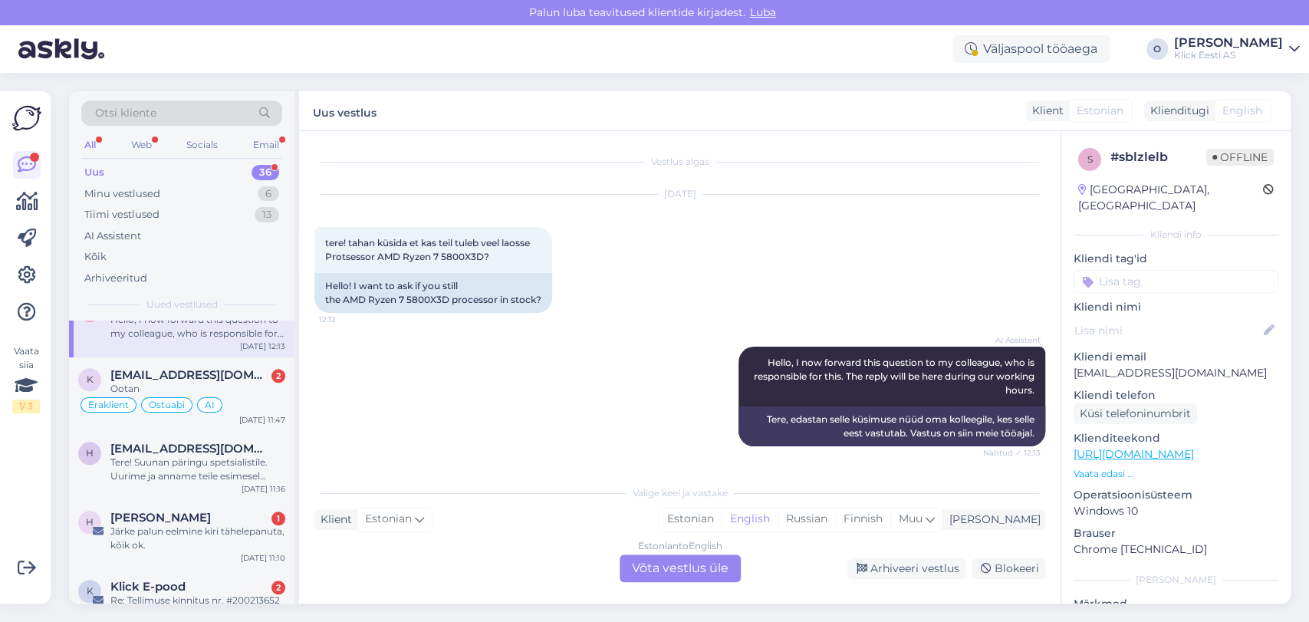
scroll to position [1022, 0]
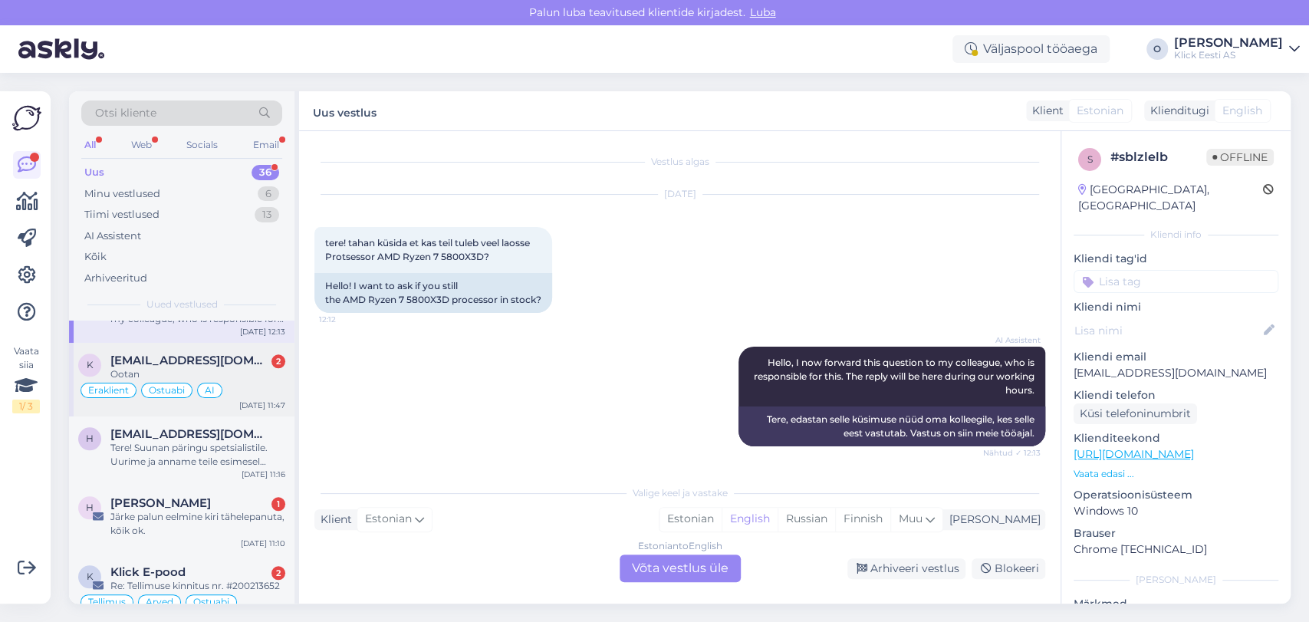
click at [177, 353] on span "[EMAIL_ADDRESS][DOMAIN_NAME]" at bounding box center [189, 360] width 159 height 14
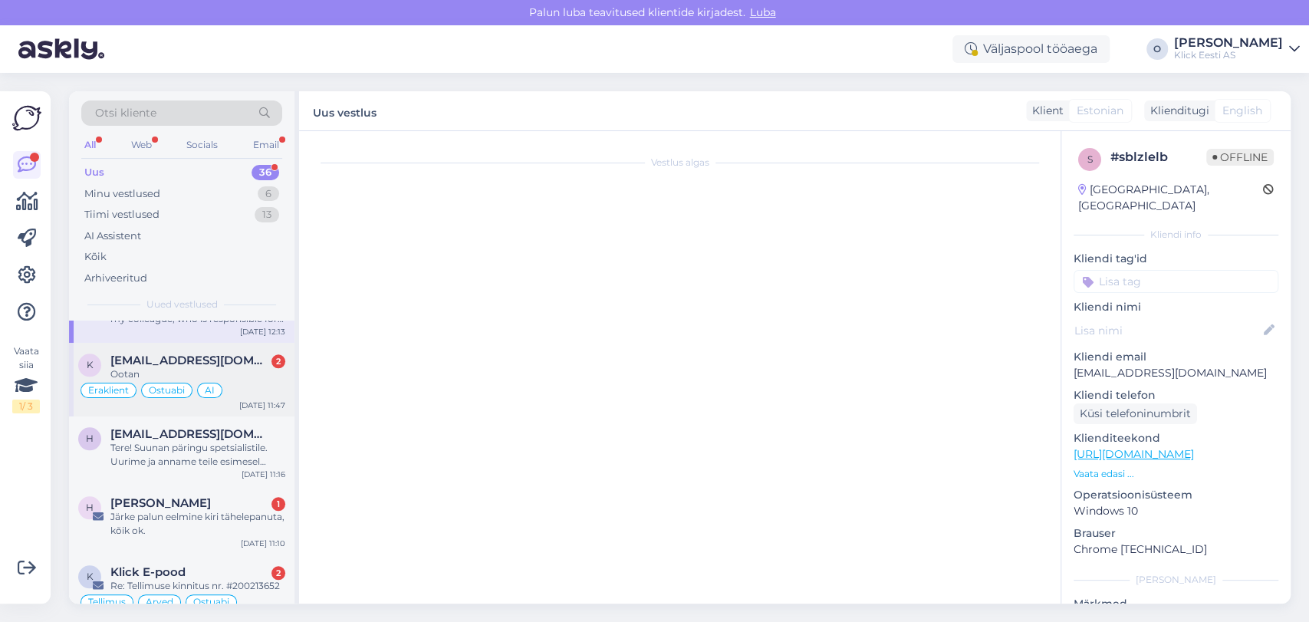
scroll to position [2927, 0]
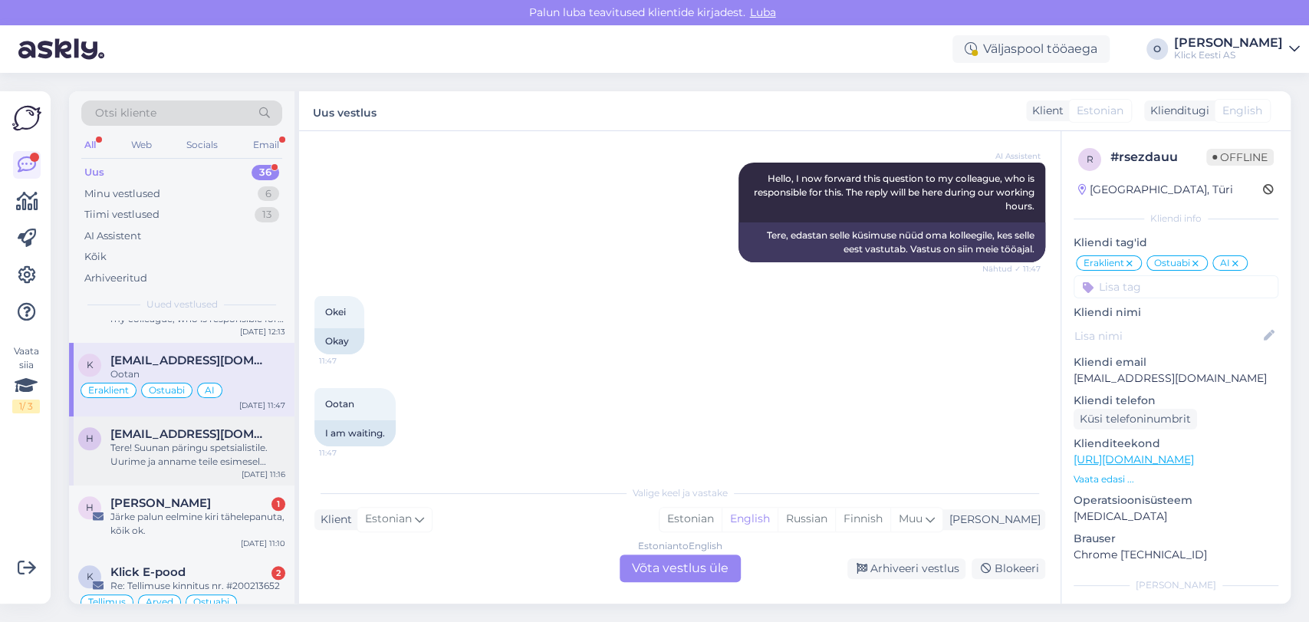
click at [165, 427] on span "[EMAIL_ADDRESS][DOMAIN_NAME]" at bounding box center [189, 434] width 159 height 14
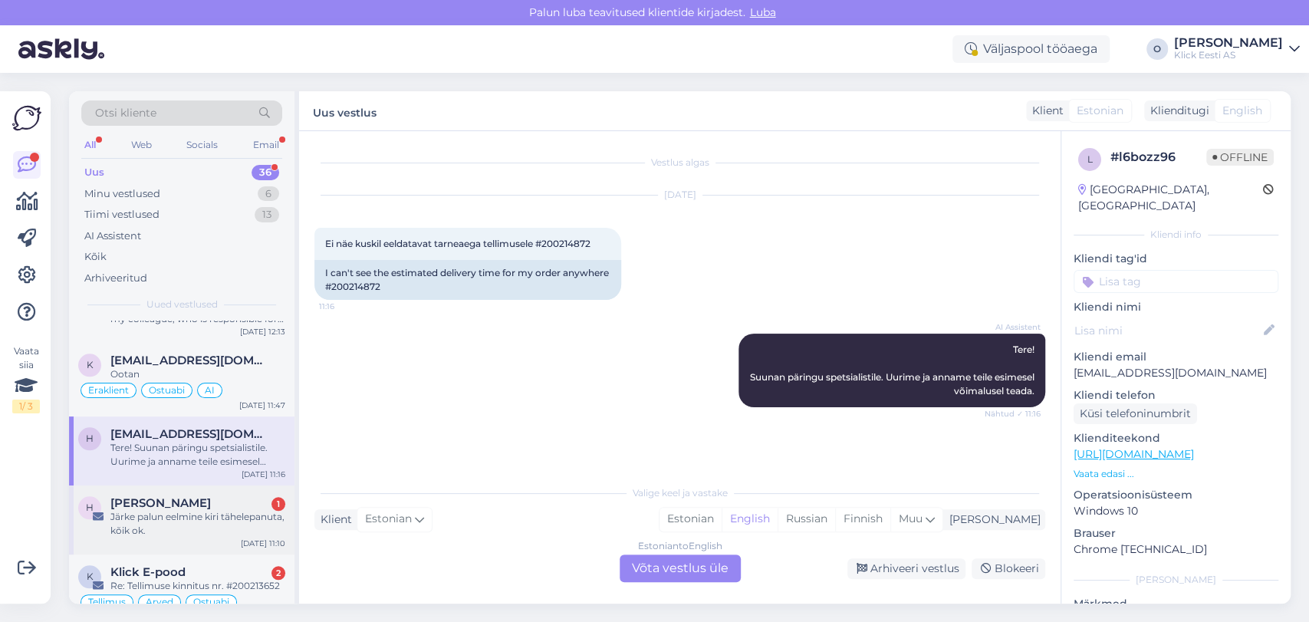
click at [159, 496] on span "[PERSON_NAME]" at bounding box center [160, 503] width 100 height 14
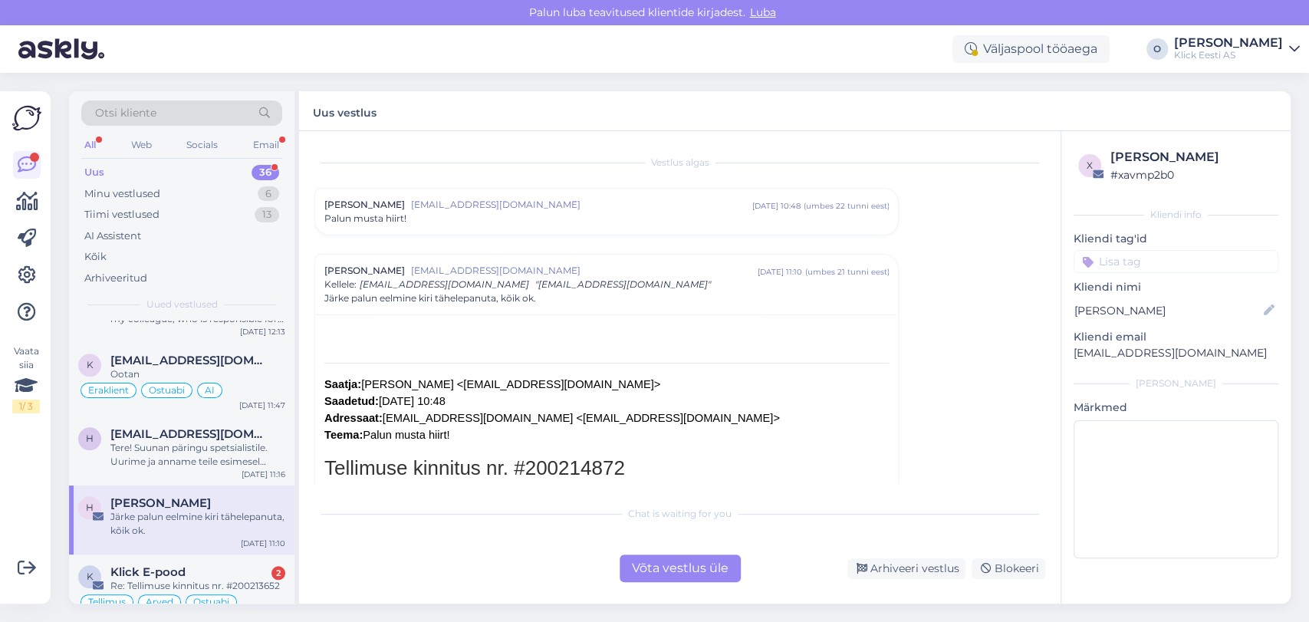
click at [567, 304] on div "Järke palun eelmine kiri tähelepanuta, kõik ok." at bounding box center [606, 298] width 564 height 14
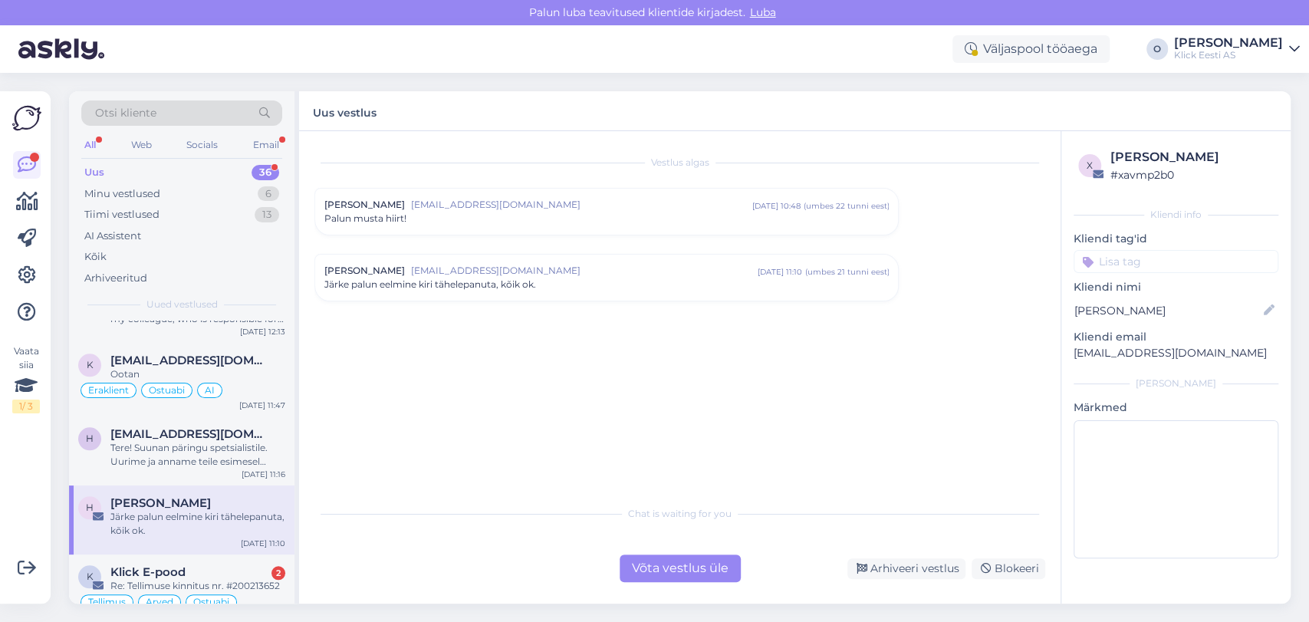
click at [413, 208] on span "[EMAIL_ADDRESS][DOMAIN_NAME]" at bounding box center [581, 205] width 340 height 14
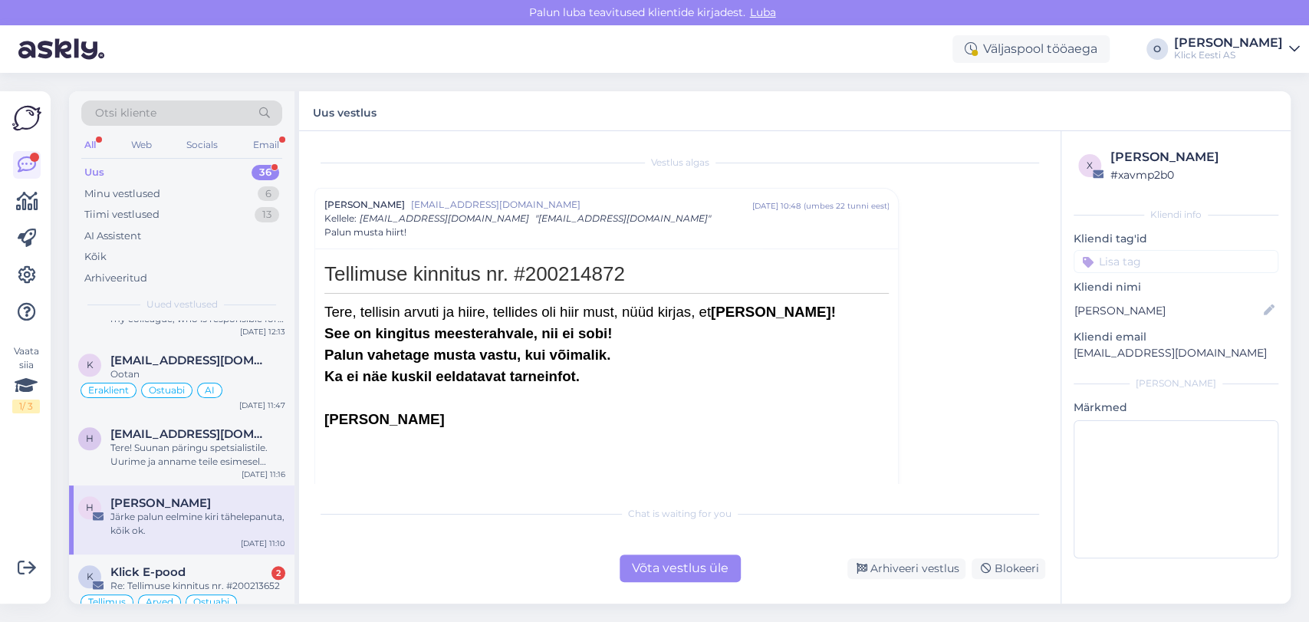
click at [1058, 468] on div "Vestlus algas Heli Siller helisiller@hotmail.com sept 7 10:48 ( umbes 22 tunni …" at bounding box center [686, 314] width 744 height 337
drag, startPoint x: 1058, startPoint y: 468, endPoint x: 1050, endPoint y: 460, distance: 10.8
click at [1050, 460] on div "Vestlus algas Heli Siller helisiller@hotmail.com sept 7 10:48 ( umbes 22 tunni …" at bounding box center [686, 314] width 744 height 337
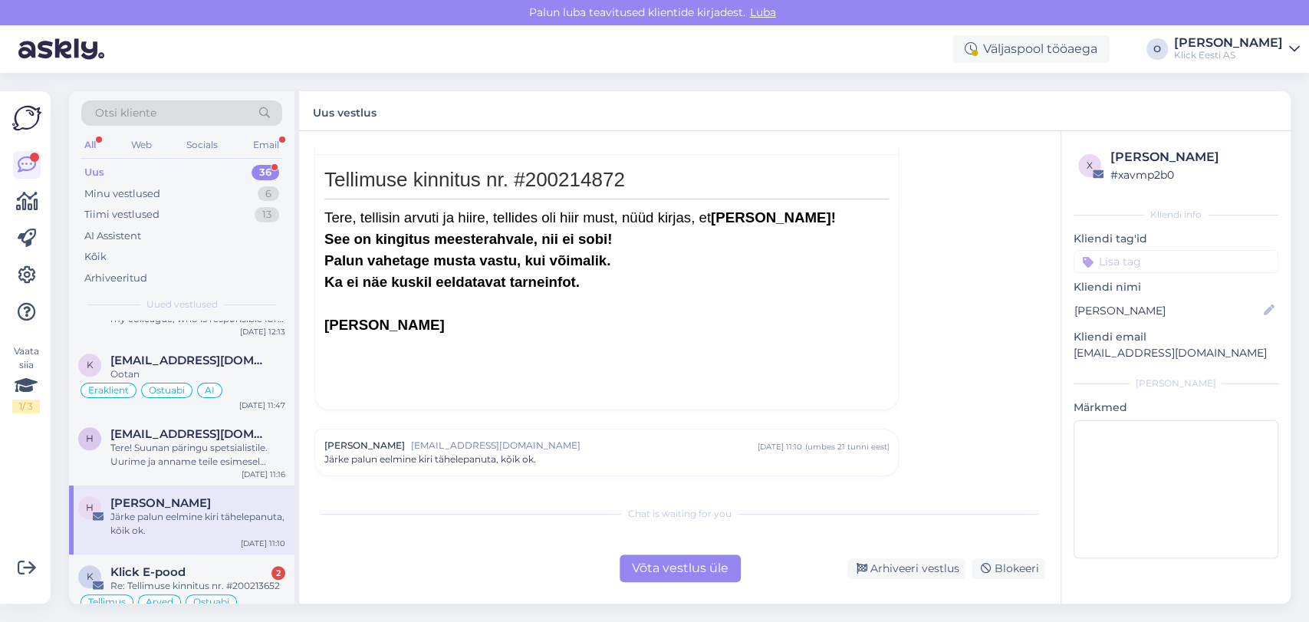
click at [529, 455] on span "Järke palun eelmine kiri tähelepanuta, kõik ok." at bounding box center [430, 459] width 212 height 14
click at [1044, 453] on div "Vestlus algas Heli Siller helisiller@hotmail.com sept 7 10:48 ( umbes 22 tunni …" at bounding box center [686, 314] width 744 height 337
click at [1045, 454] on div "Vestlus algas Heli Siller helisiller@hotmail.com sept 7 10:48 ( umbes 22 tunni …" at bounding box center [686, 314] width 744 height 337
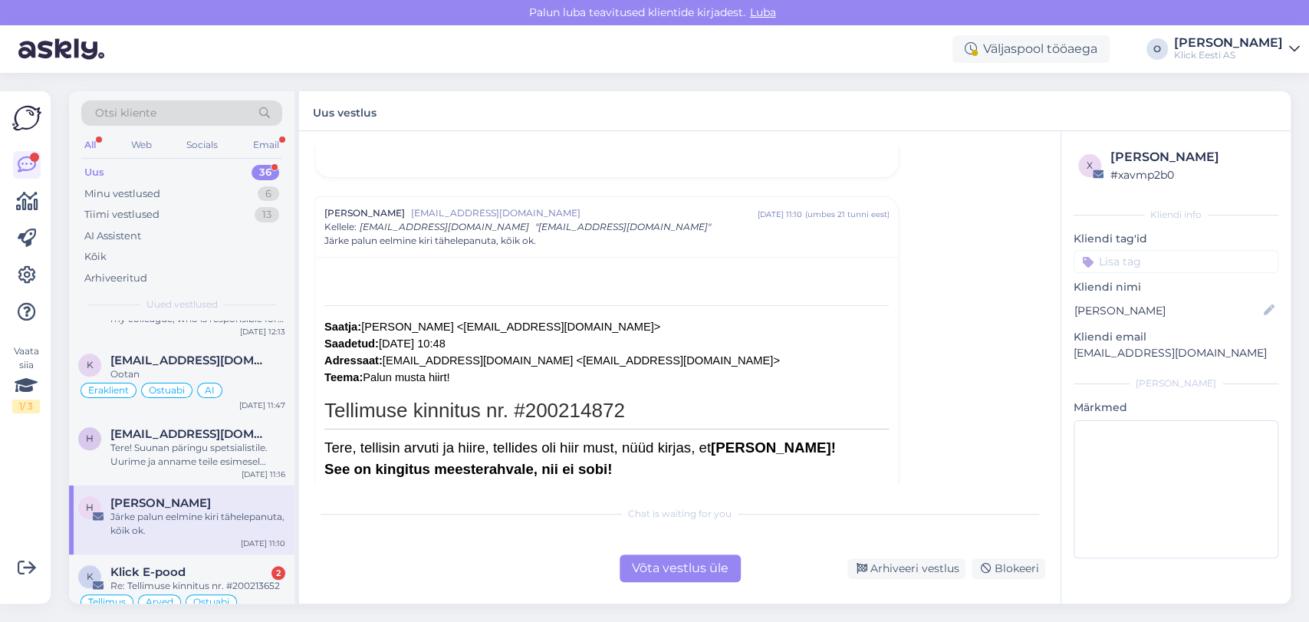
scroll to position [312, 0]
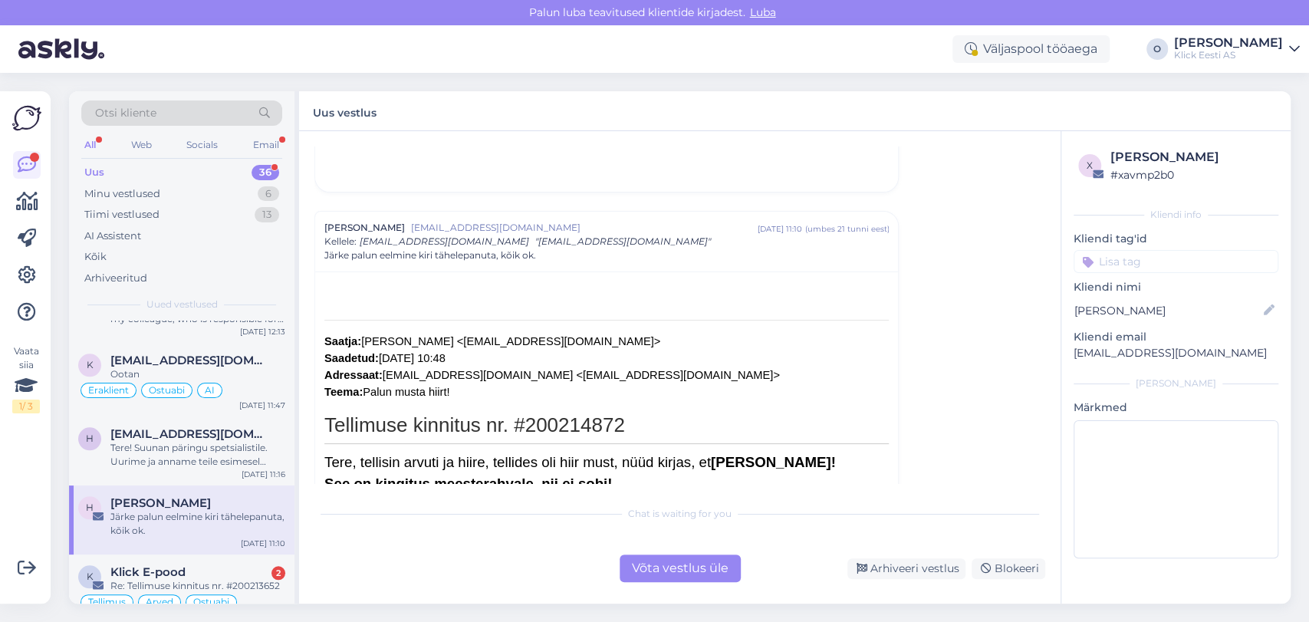
click at [182, 166] on div "Uus 36" at bounding box center [181, 172] width 201 height 21
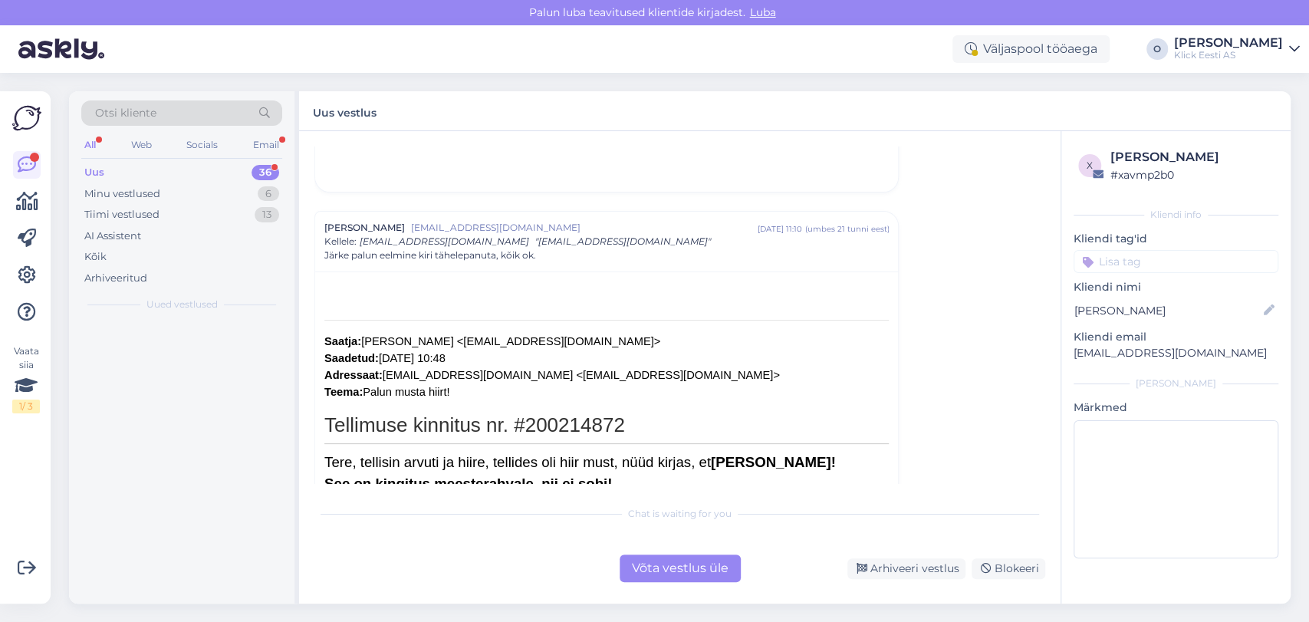
scroll to position [0, 0]
click at [182, 166] on div "Uus 36" at bounding box center [181, 172] width 201 height 21
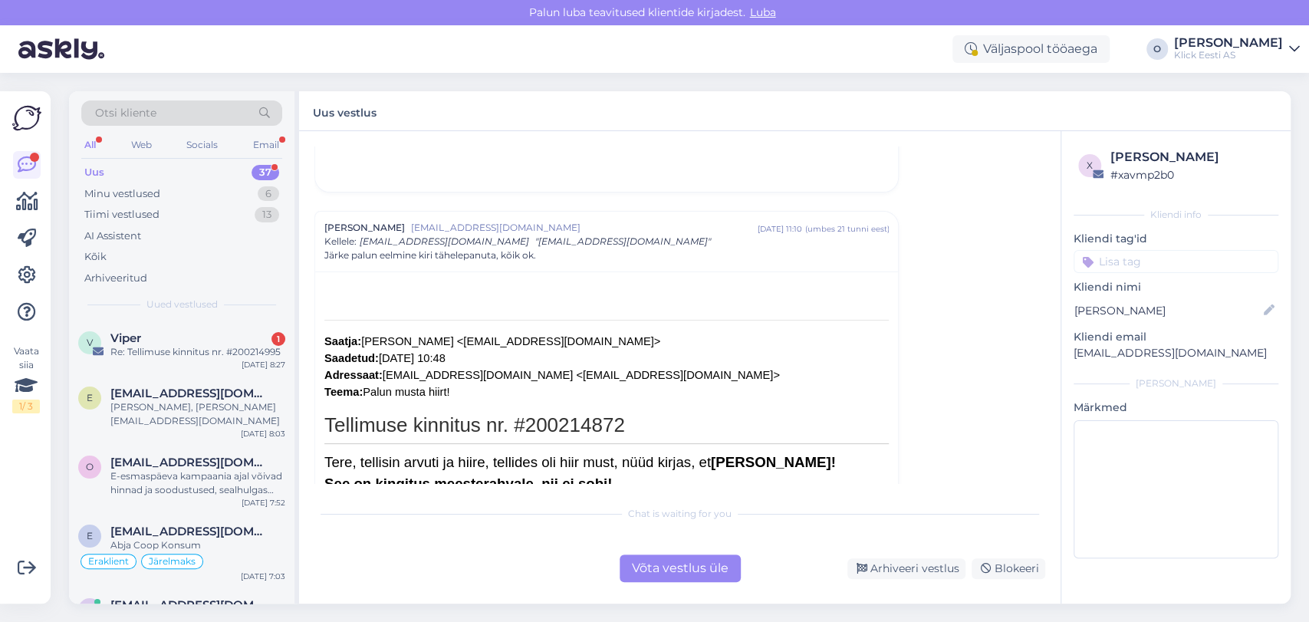
click at [182, 166] on div "Uus 37" at bounding box center [181, 172] width 201 height 21
click at [171, 346] on div "Re: Tellimuse kinnitus nr. #200214995" at bounding box center [197, 352] width 175 height 14
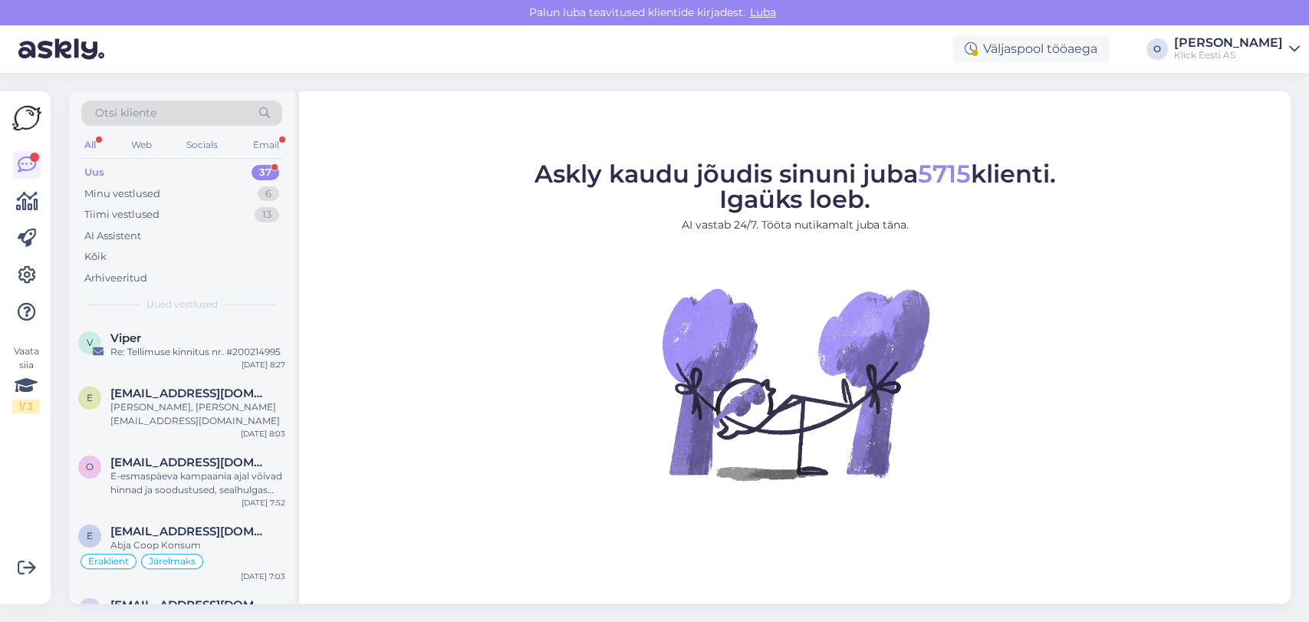
click at [182, 159] on div "Otsi kliente All Web Socials Email Uus 37 Minu vestlused 6 Tiimi vestlused 13 A…" at bounding box center [181, 205] width 225 height 229
click at [176, 172] on div "Uus 37" at bounding box center [181, 172] width 201 height 21
click at [166, 469] on div "E-esmaspäeva kampaania ajal võivad hinnad ja soodustused, sealhulgas tarne ting…" at bounding box center [197, 483] width 175 height 28
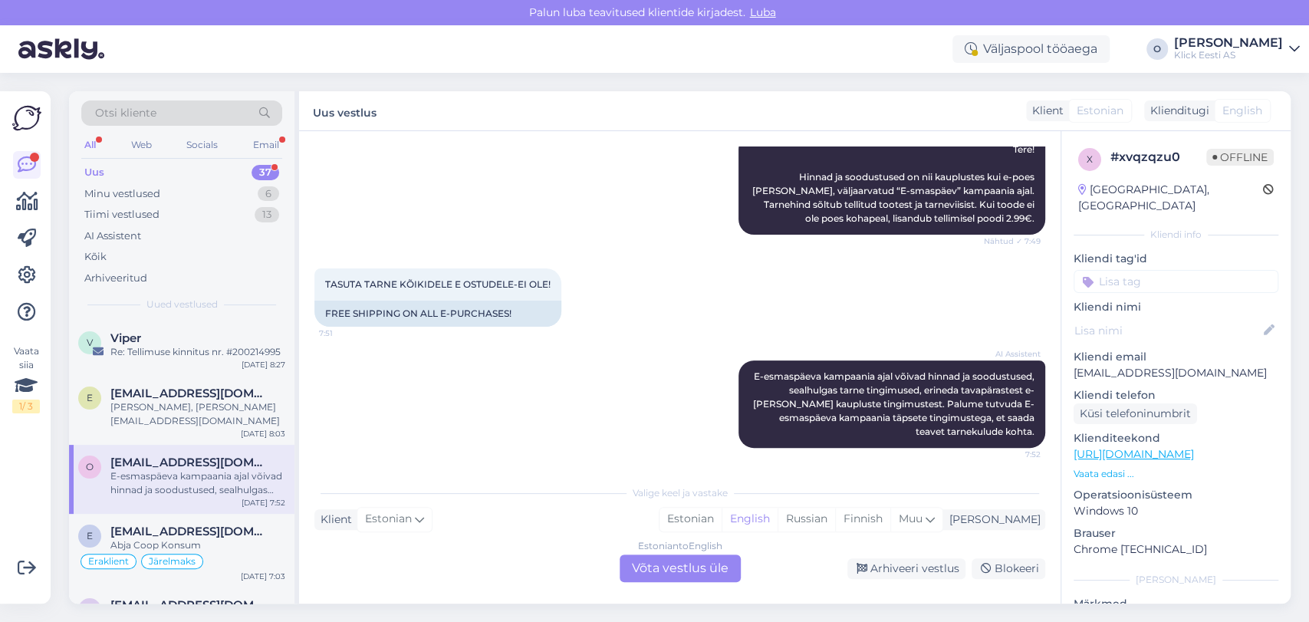
scroll to position [257, 0]
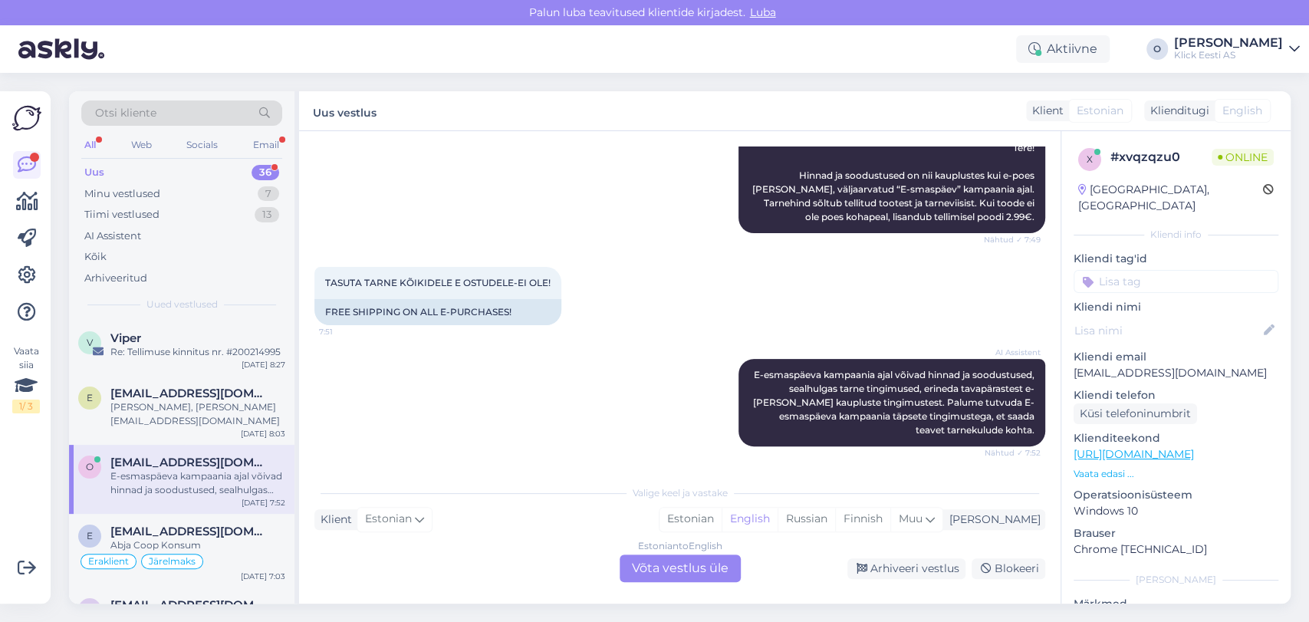
click at [176, 165] on div "Uus 36" at bounding box center [181, 172] width 201 height 21
click at [170, 204] on div "Tiimi vestlused 13" at bounding box center [181, 214] width 201 height 21
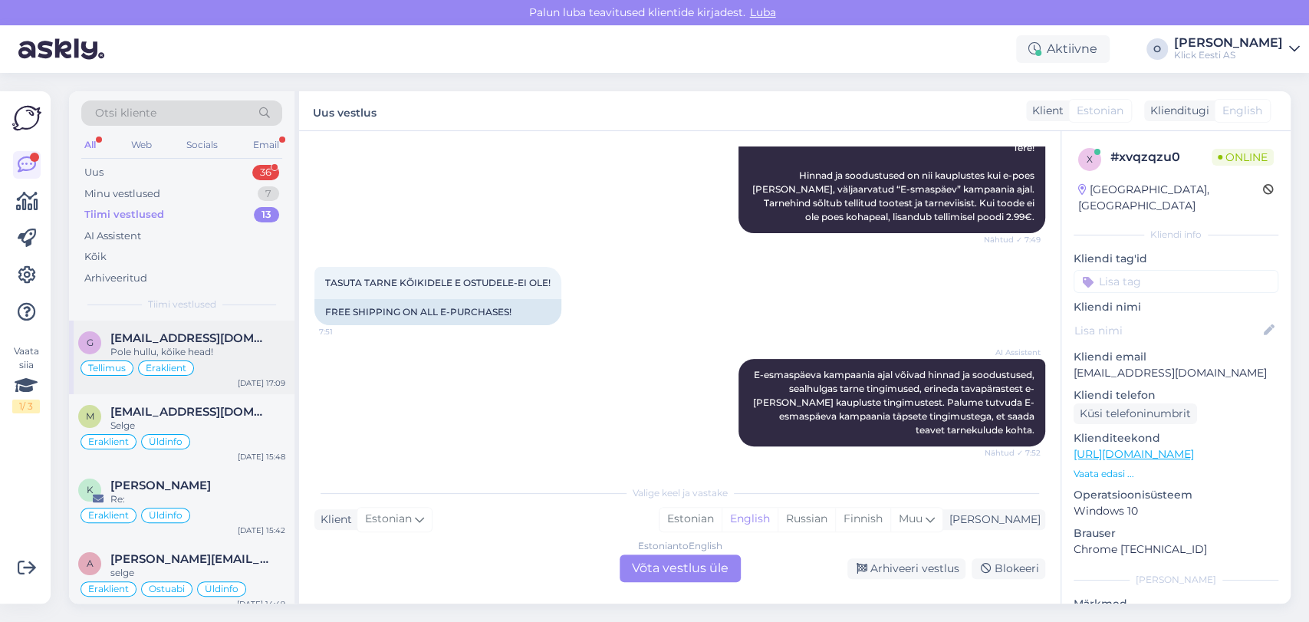
click at [159, 331] on span "getterkaevandes@gmail.com" at bounding box center [189, 338] width 159 height 14
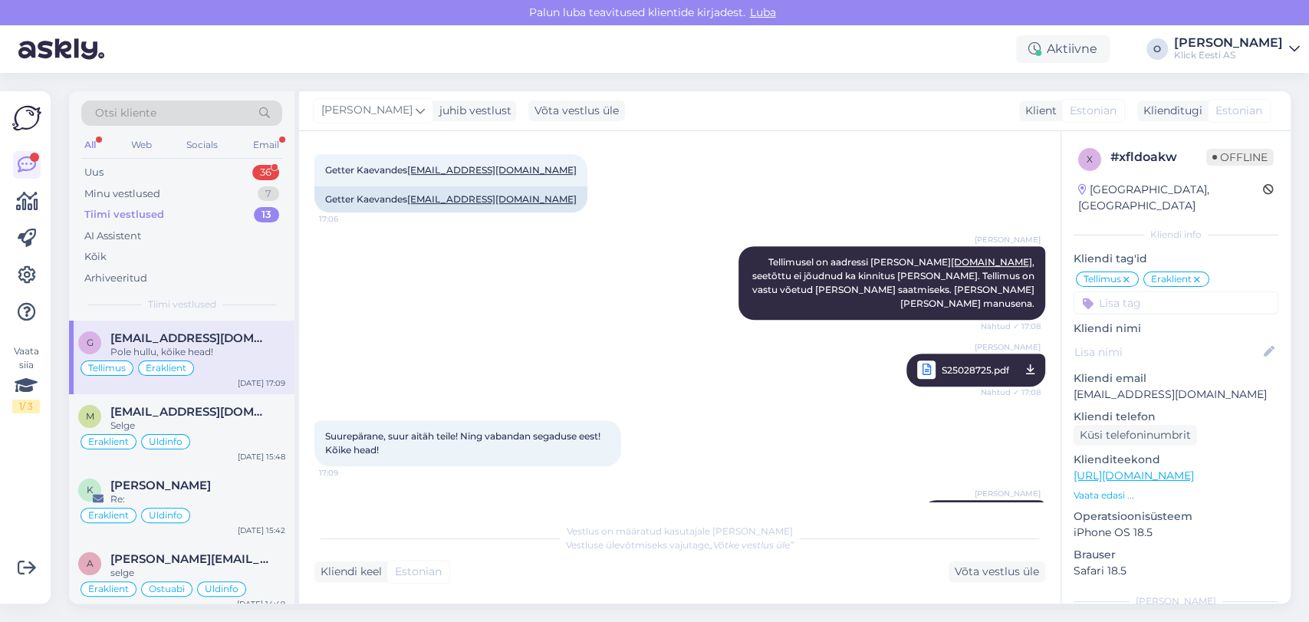
scroll to position [430, 0]
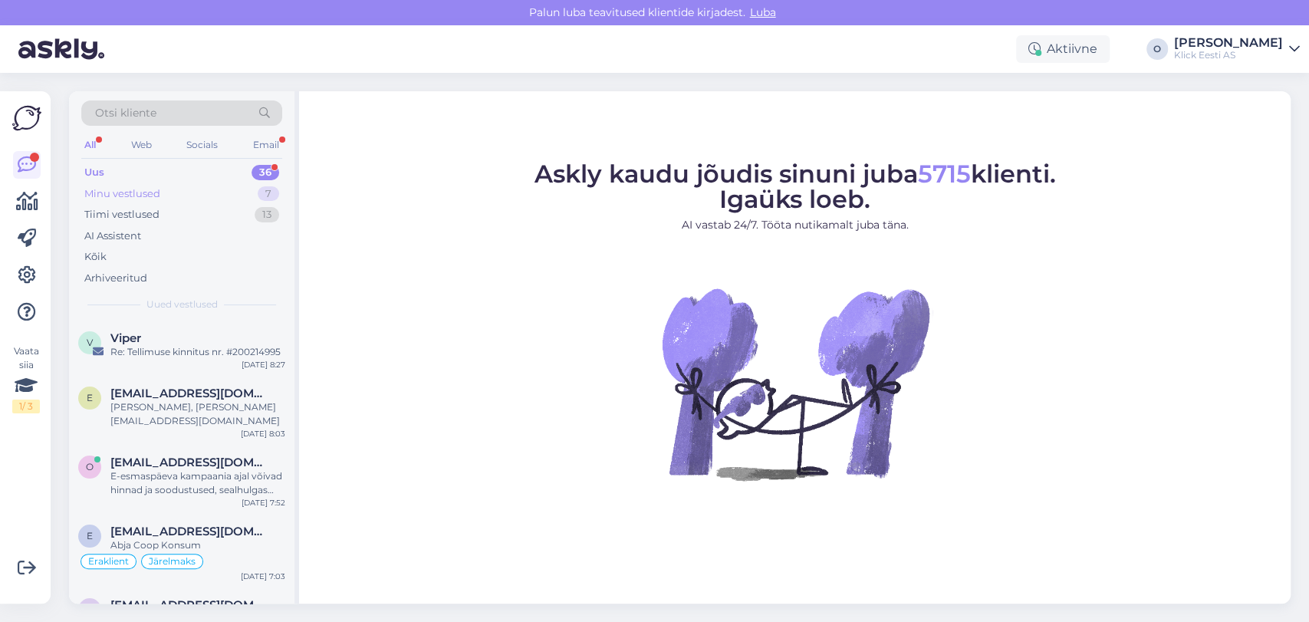
click at [216, 191] on div "Minu vestlused 7" at bounding box center [181, 193] width 201 height 21
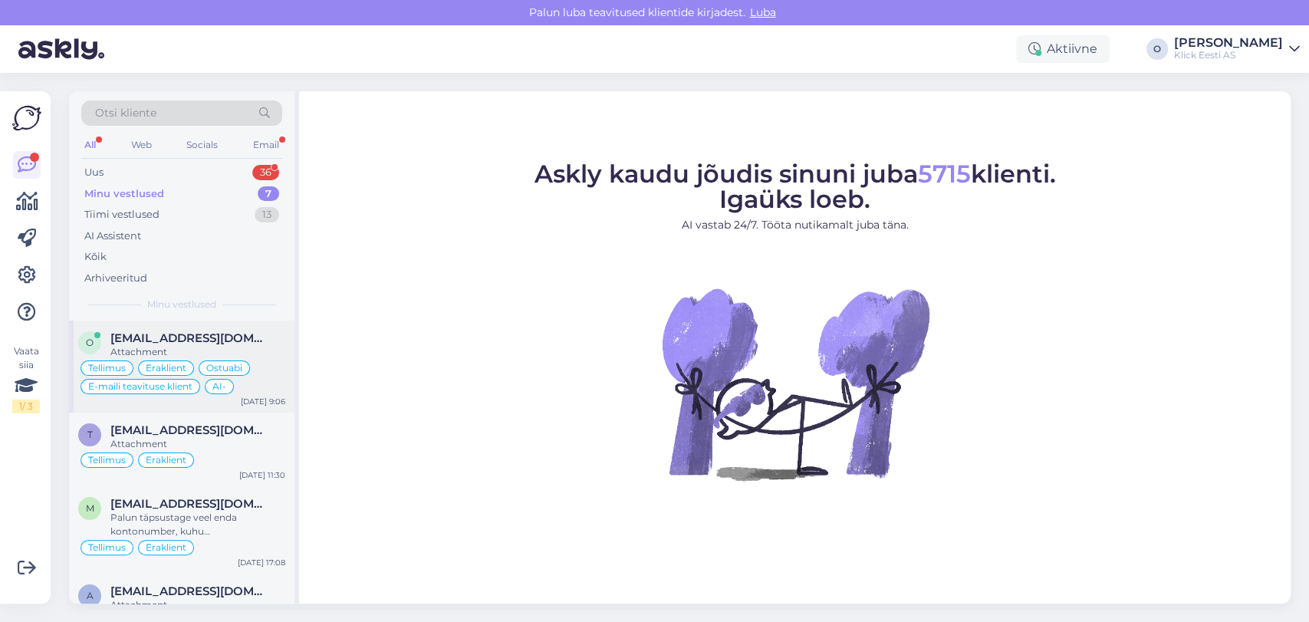
click at [151, 347] on div "Attachment" at bounding box center [197, 352] width 175 height 14
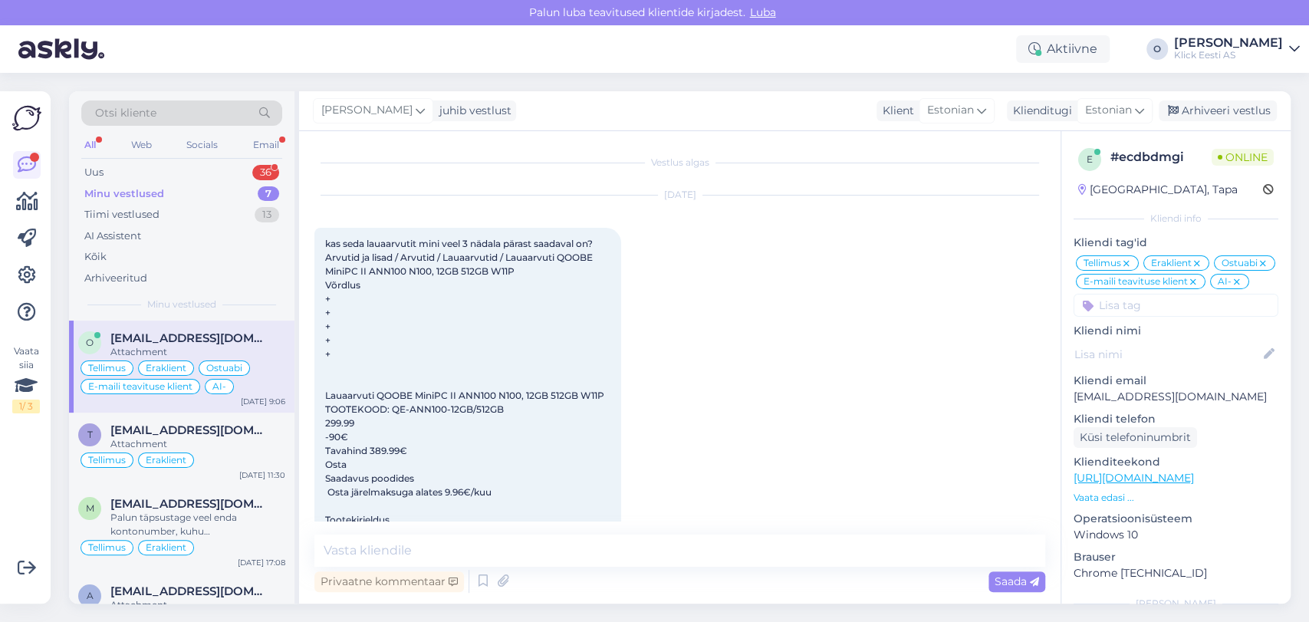
scroll to position [2996, 0]
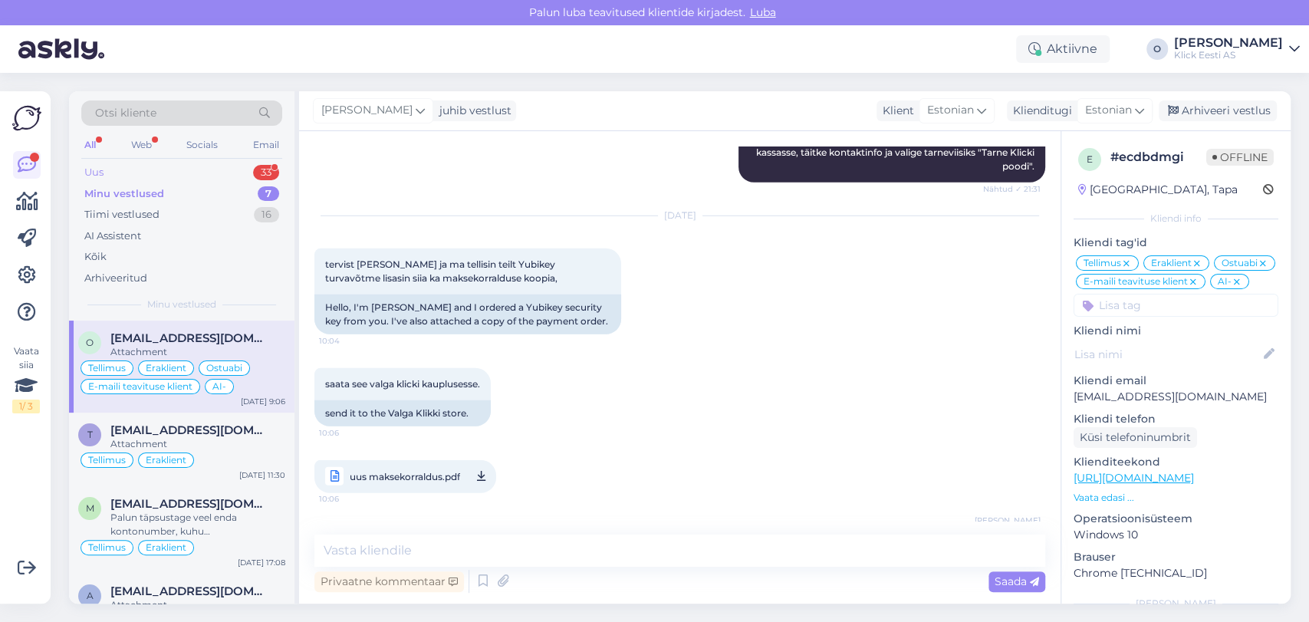
click at [172, 166] on div "Uus 33" at bounding box center [181, 172] width 201 height 21
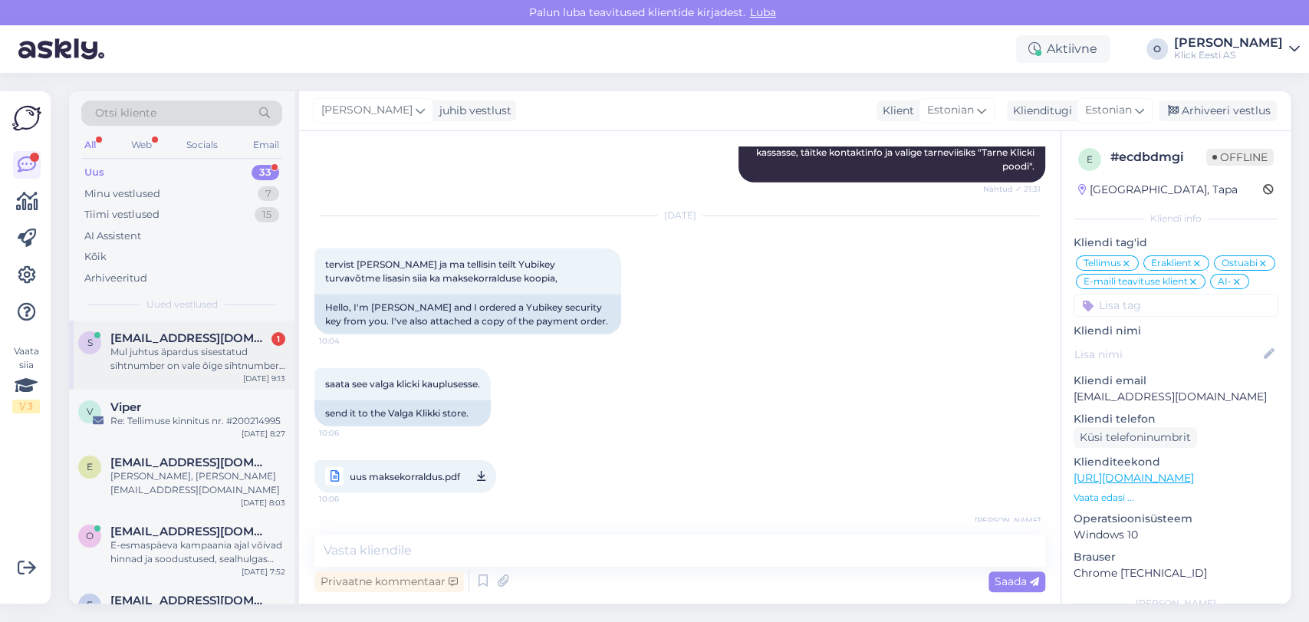
click at [209, 338] on span "[EMAIL_ADDRESS][DOMAIN_NAME]" at bounding box center [189, 338] width 159 height 14
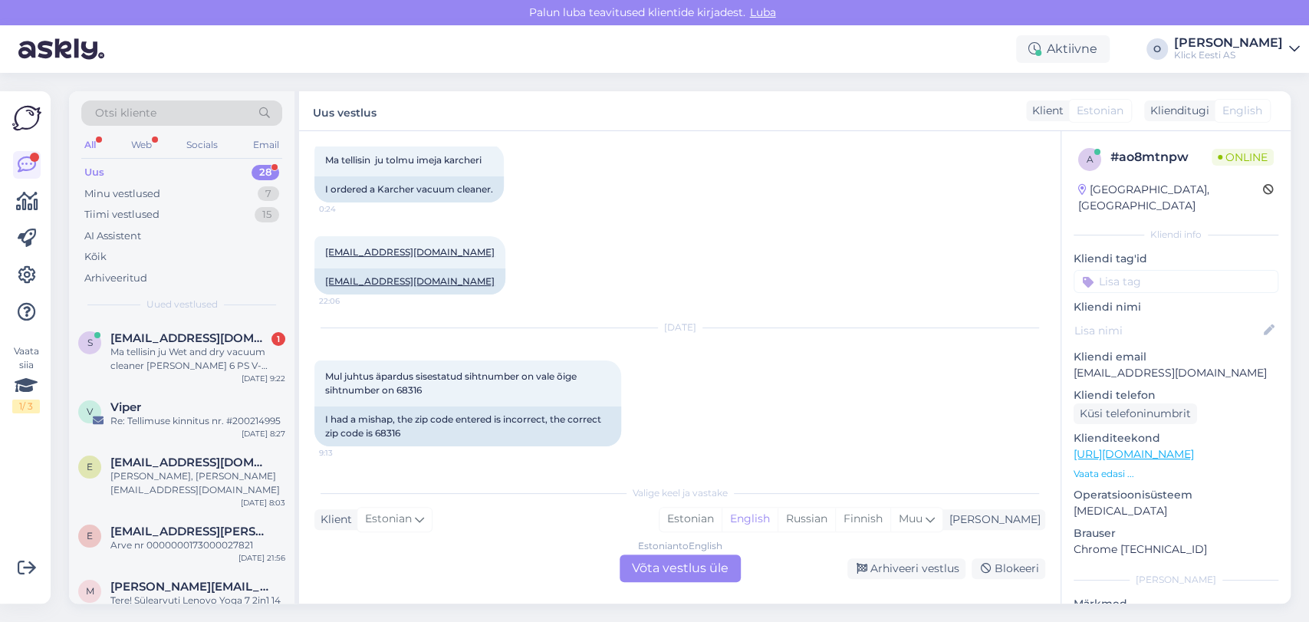
scroll to position [522, 0]
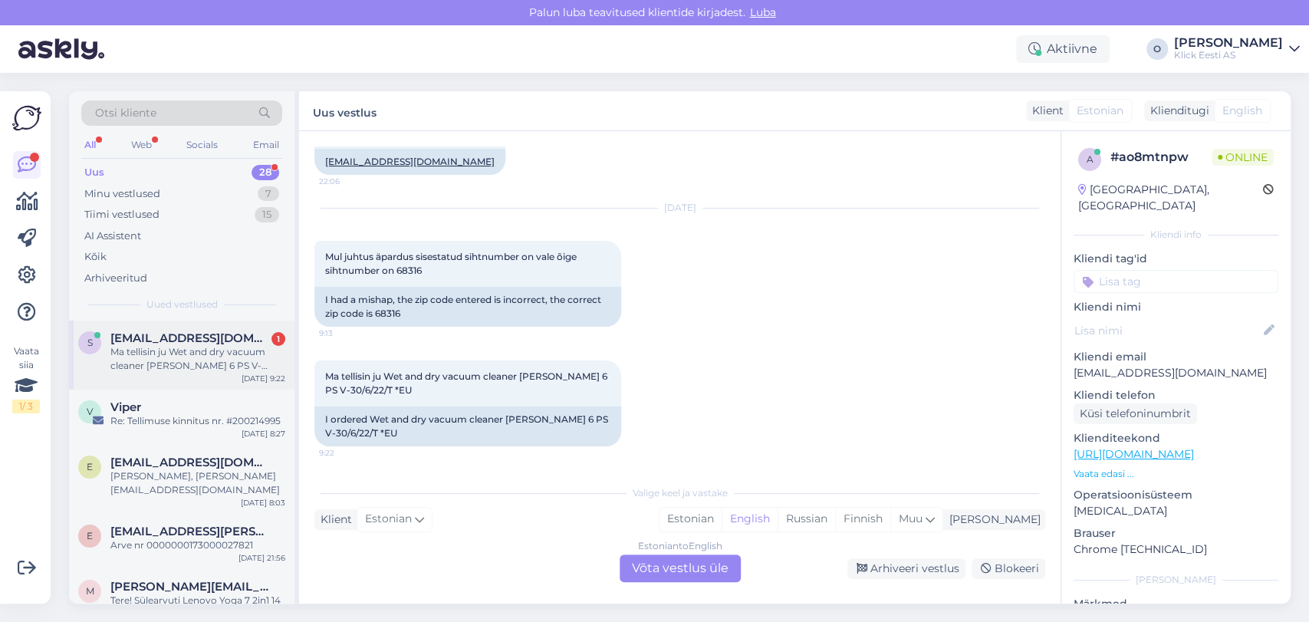
click at [225, 332] on span "[EMAIL_ADDRESS][DOMAIN_NAME]" at bounding box center [189, 338] width 159 height 14
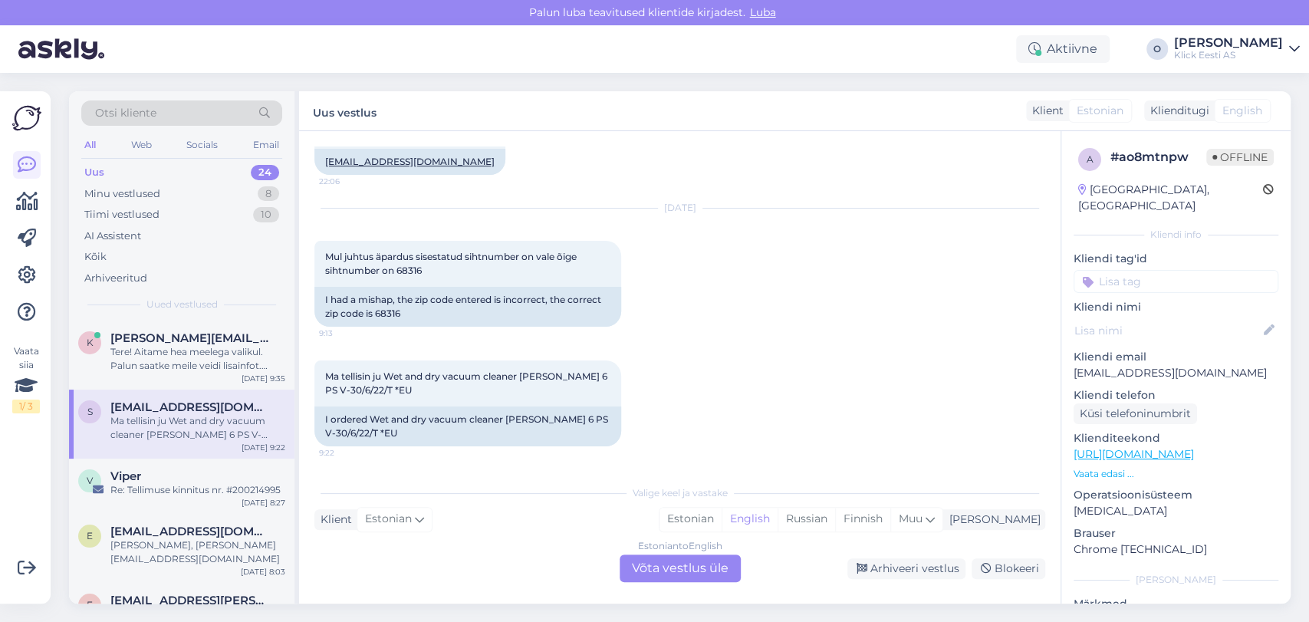
click at [170, 162] on div "Uus 24" at bounding box center [181, 172] width 201 height 21
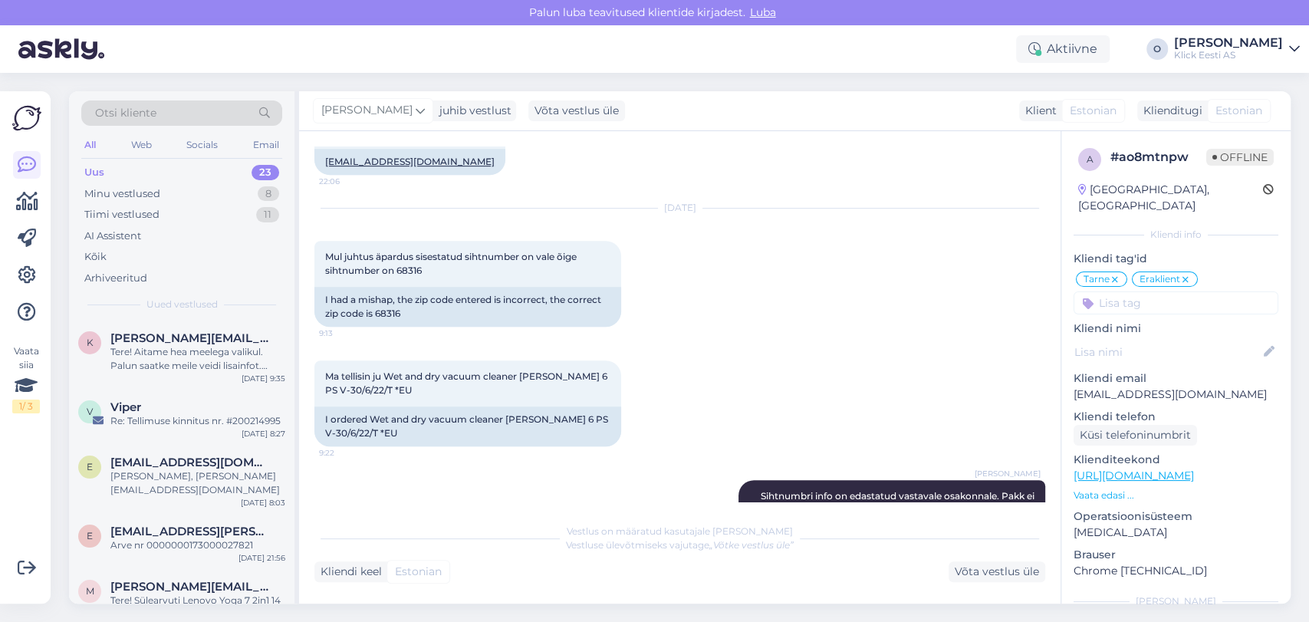
scroll to position [564, 0]
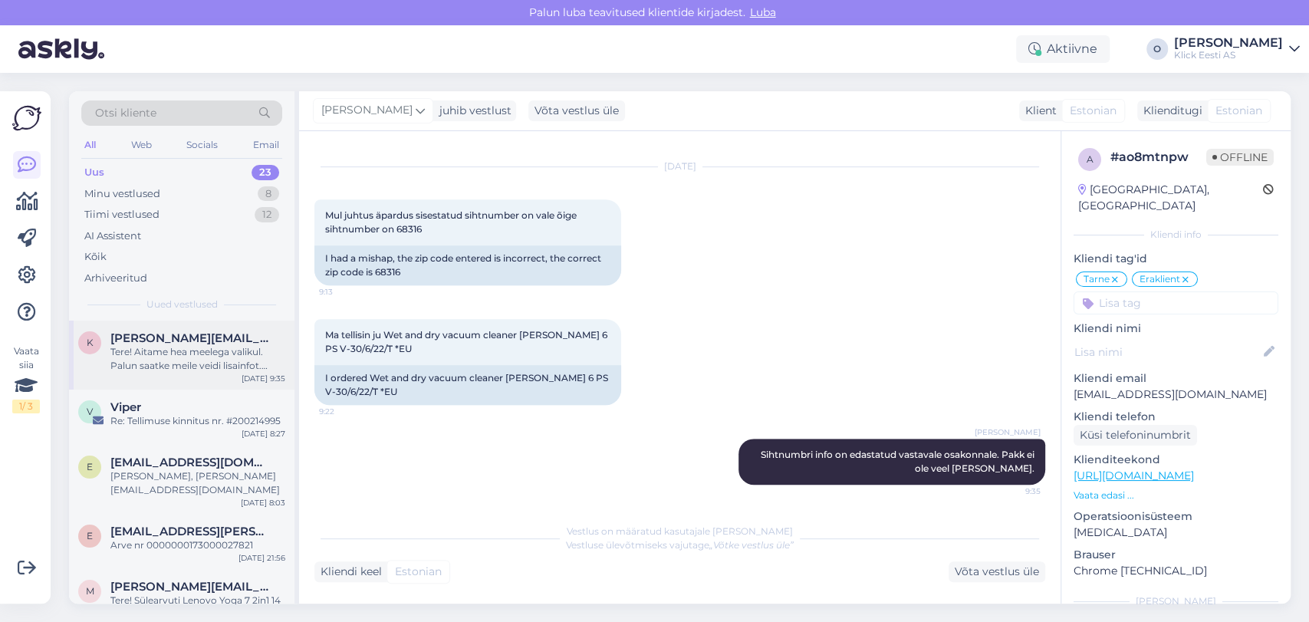
click at [145, 353] on div "Tere! Aitame hea meelega valikul. Palun saatke meile veidi lisainfot. [PERSON_N…" at bounding box center [197, 359] width 175 height 28
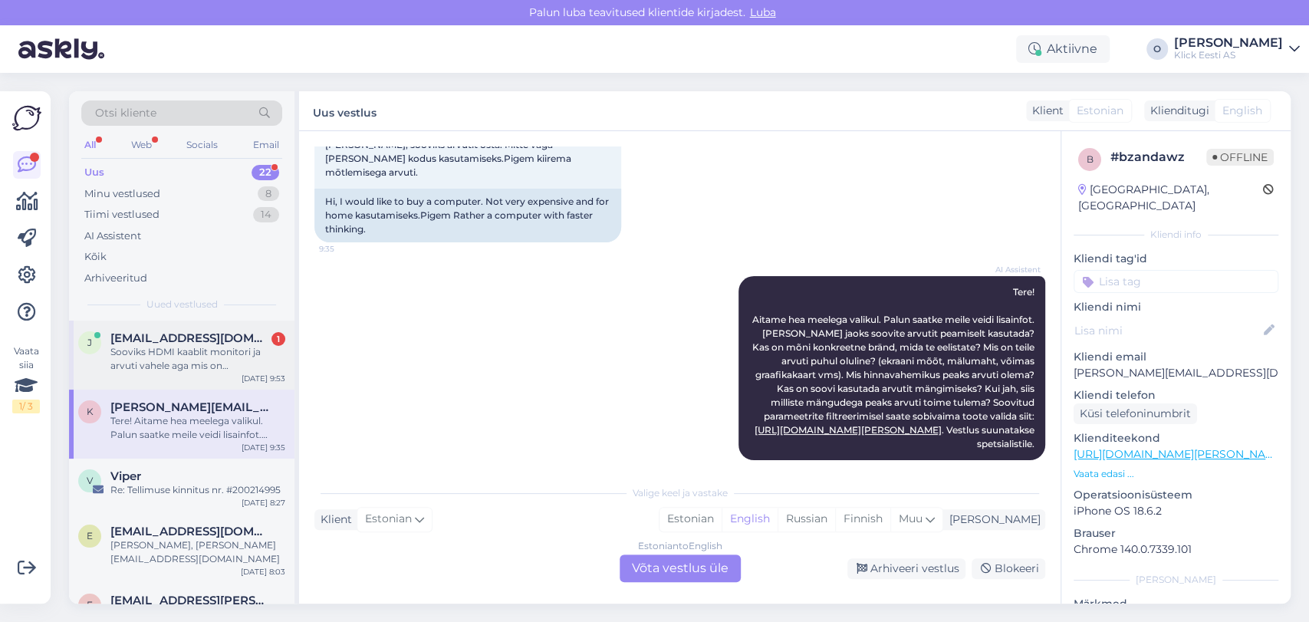
click at [213, 327] on div "j [EMAIL_ADDRESS][DOMAIN_NAME] 1 Sooviks HDMI kaablit monitori ja arvuti vahele…" at bounding box center [181, 354] width 225 height 69
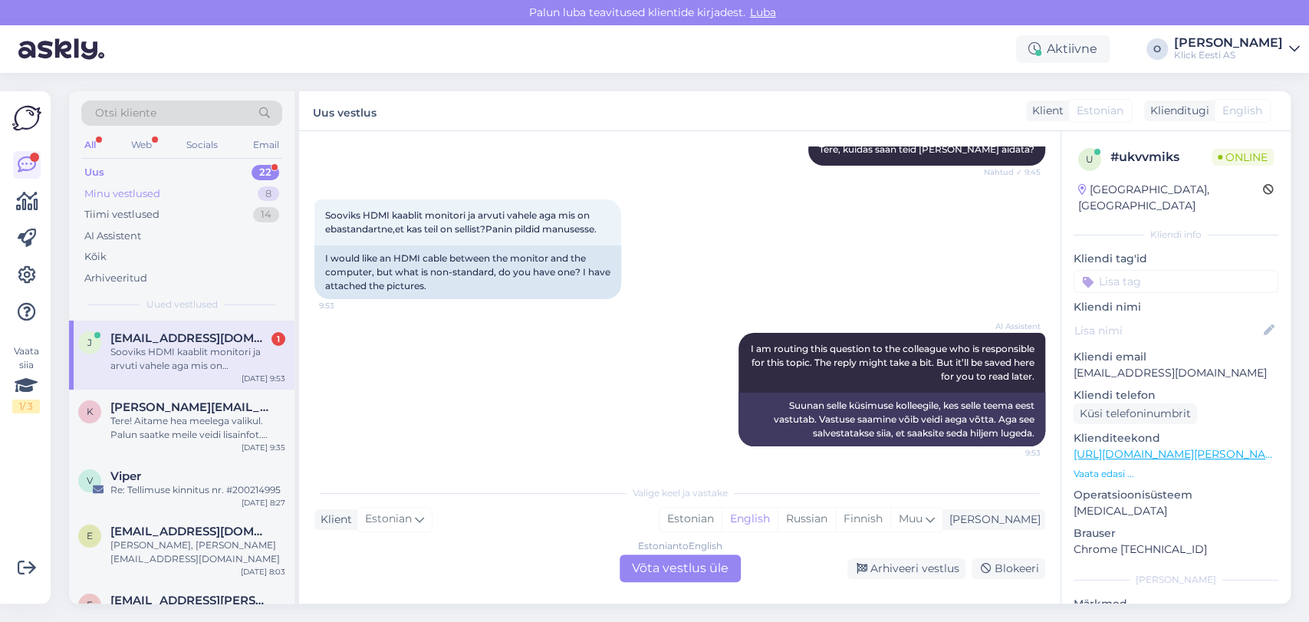
click at [161, 191] on div "Minu vestlused 8" at bounding box center [181, 193] width 201 height 21
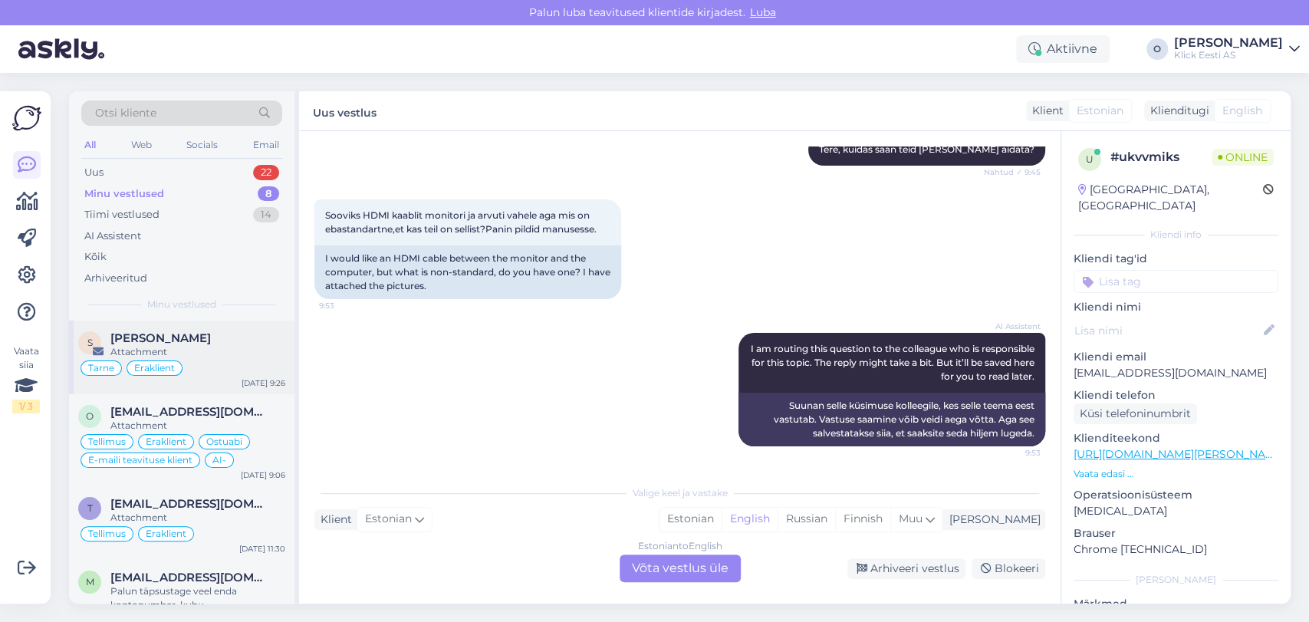
click at [141, 338] on span "[PERSON_NAME]" at bounding box center [160, 338] width 100 height 14
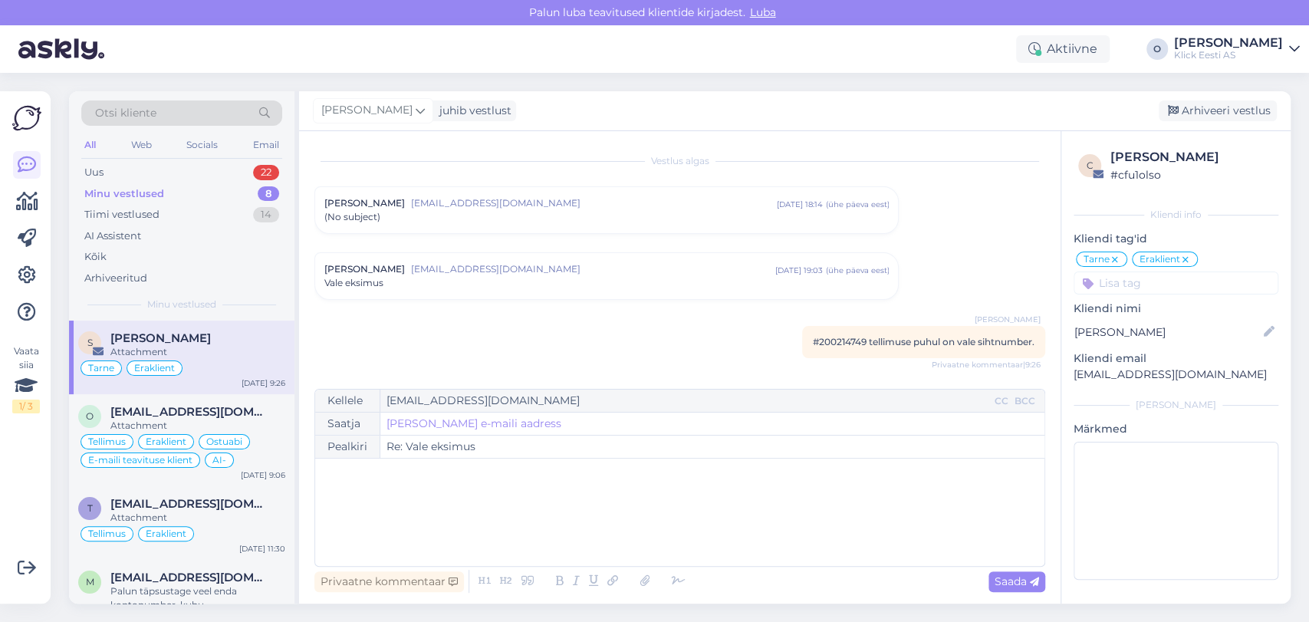
scroll to position [0, 0]
click at [685, 521] on div "﻿" at bounding box center [680, 512] width 714 height 92
click at [509, 505] on div "﻿" at bounding box center [680, 512] width 714 height 92
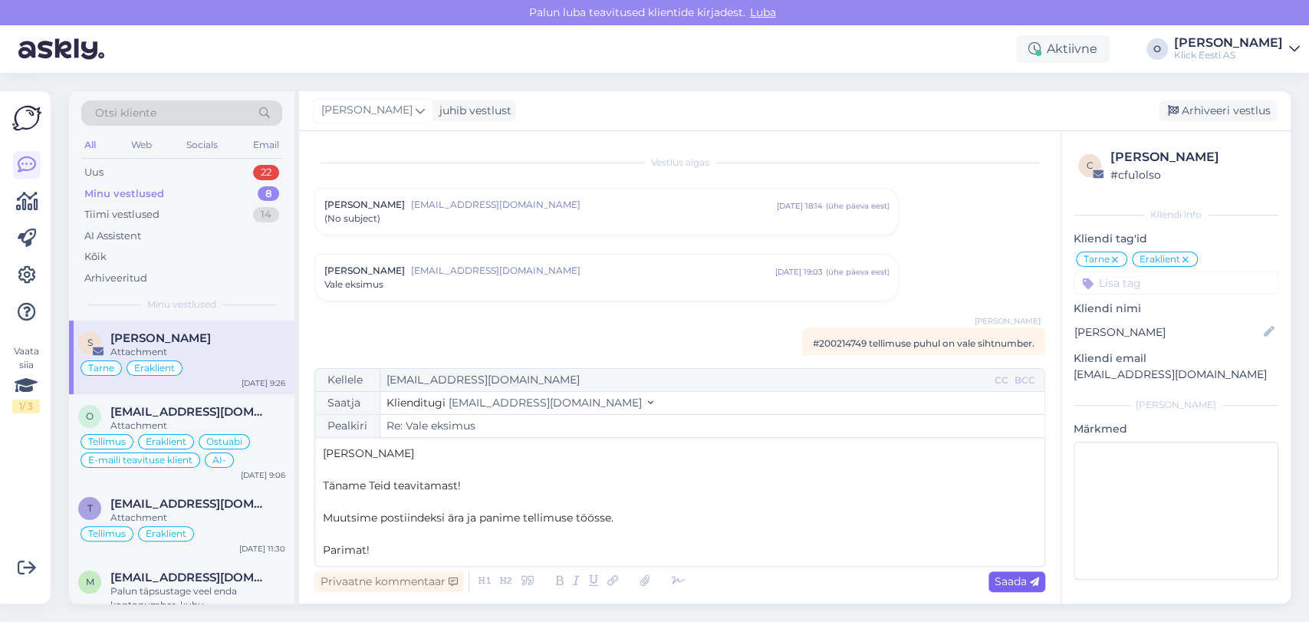
click at [1015, 584] on span "Saada" at bounding box center [1016, 581] width 44 height 14
type input "Re: Re: Vale eksimus"
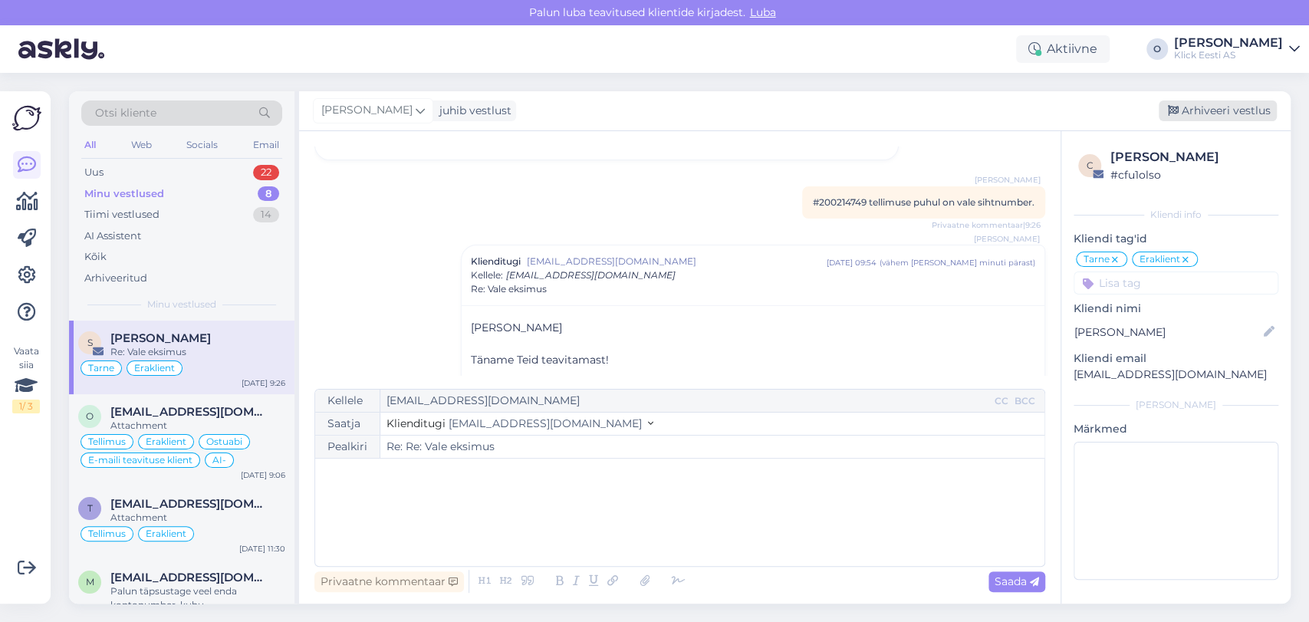
click at [1209, 110] on div "Arhiveeri vestlus" at bounding box center [1217, 110] width 118 height 21
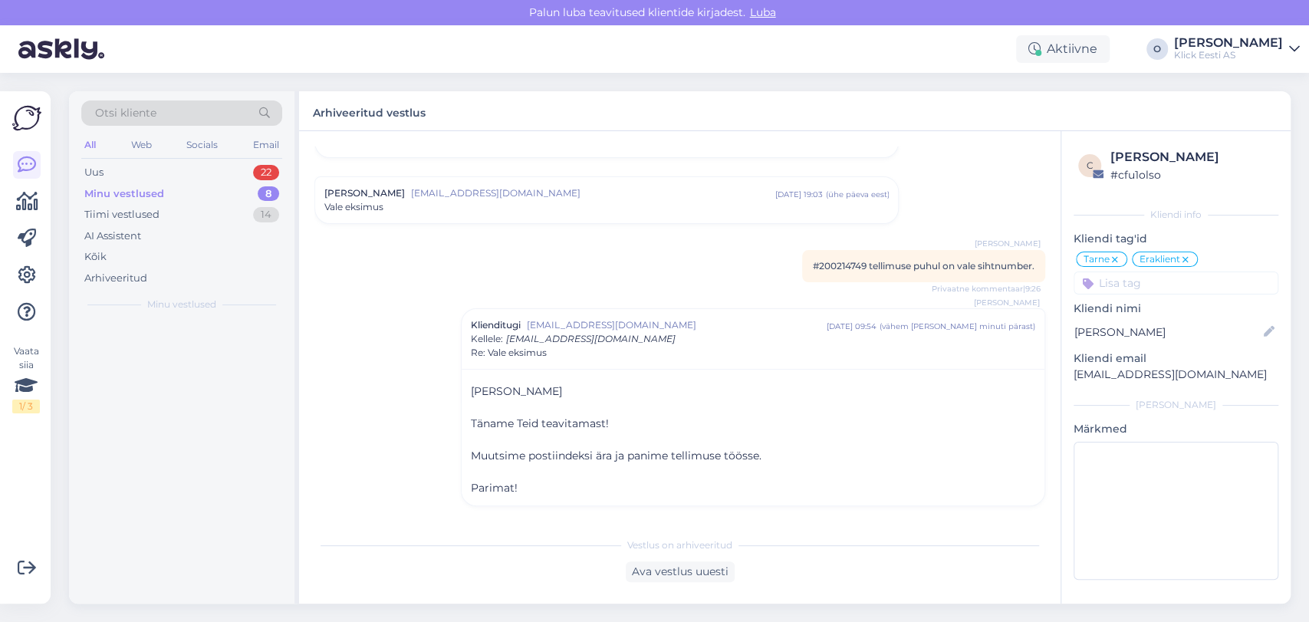
scroll to position [77, 0]
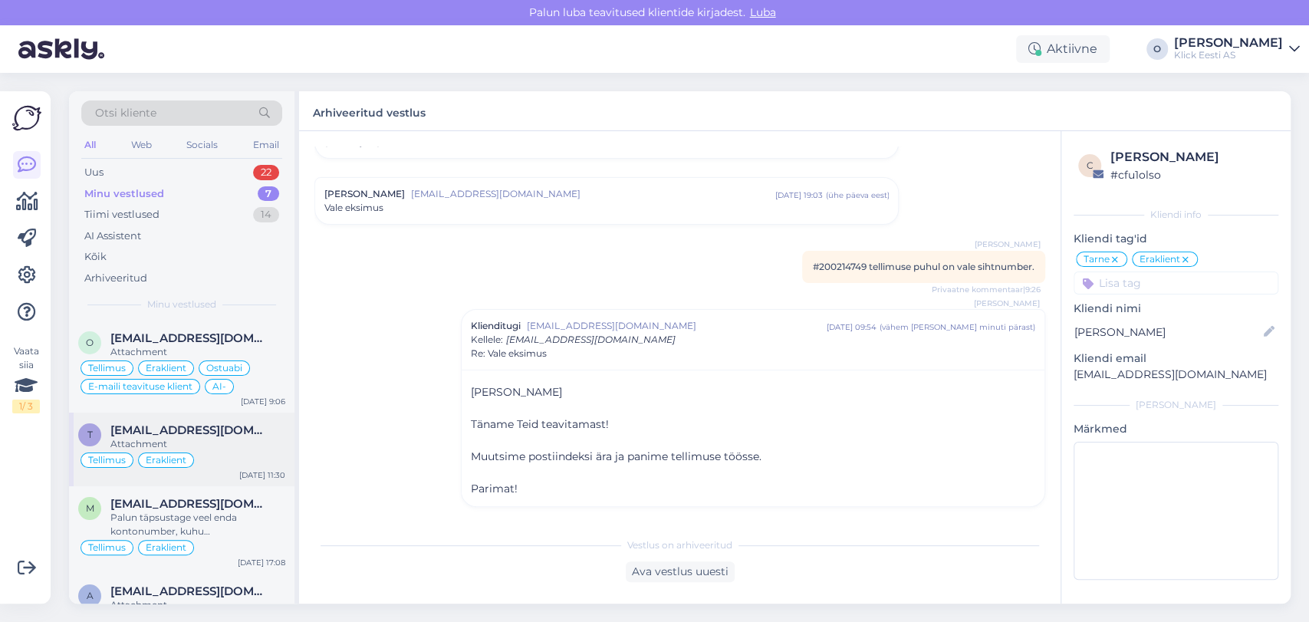
click at [215, 439] on div "Attachment" at bounding box center [197, 444] width 175 height 14
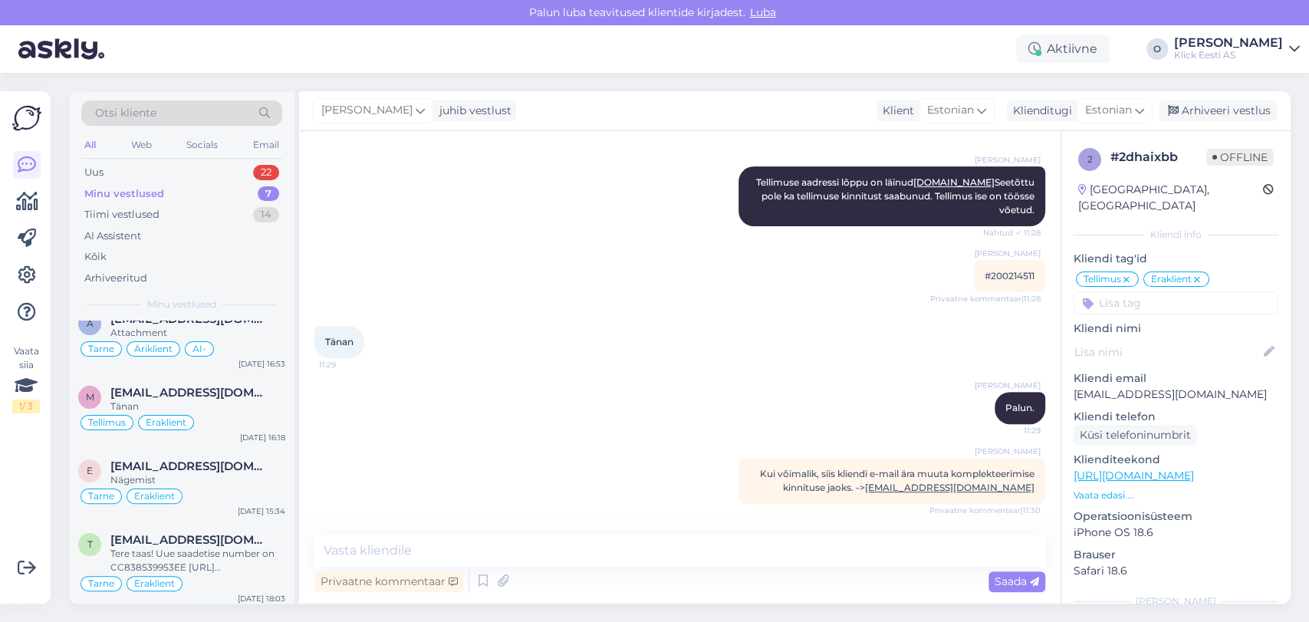
scroll to position [276, 0]
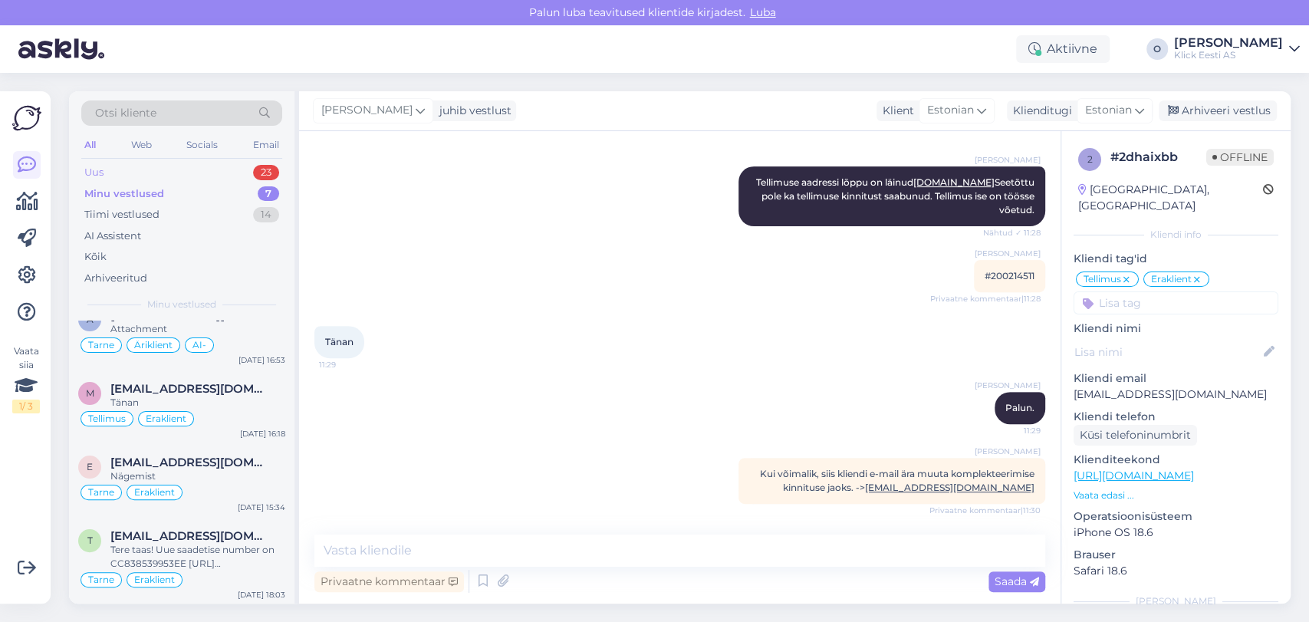
click at [160, 173] on div "Uus 23" at bounding box center [181, 172] width 201 height 21
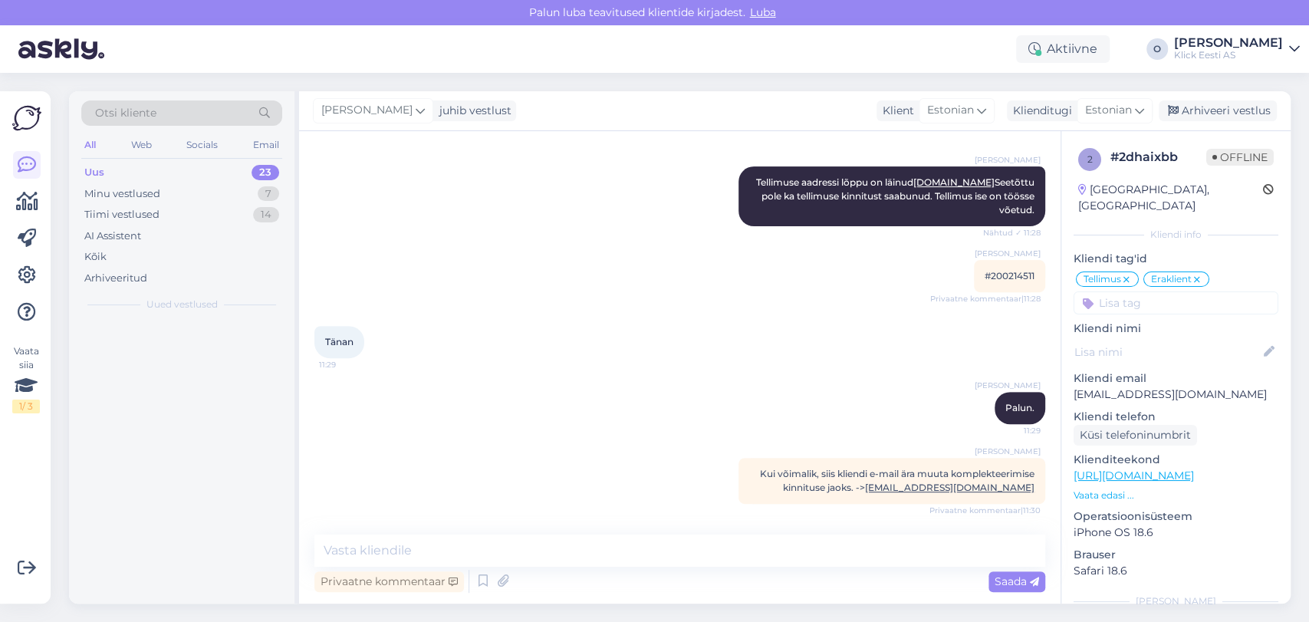
scroll to position [0, 0]
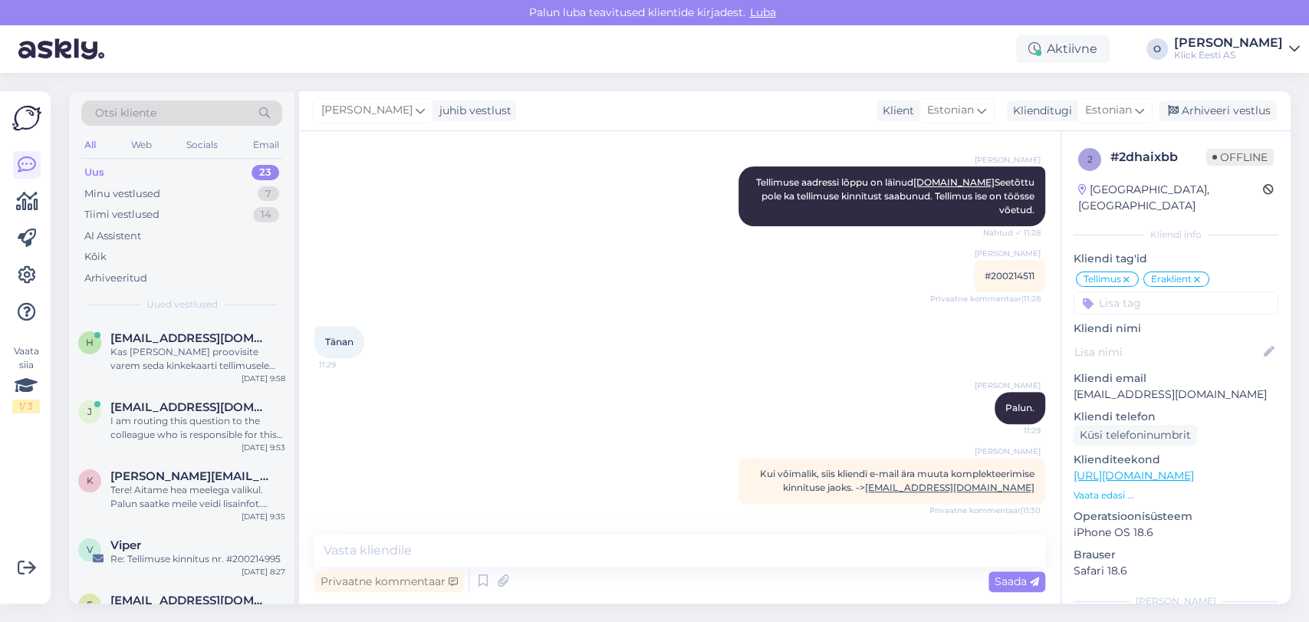
click at [160, 173] on div "Uus 23" at bounding box center [181, 172] width 201 height 21
click at [159, 185] on div "Minu vestlused 7" at bounding box center [181, 193] width 201 height 21
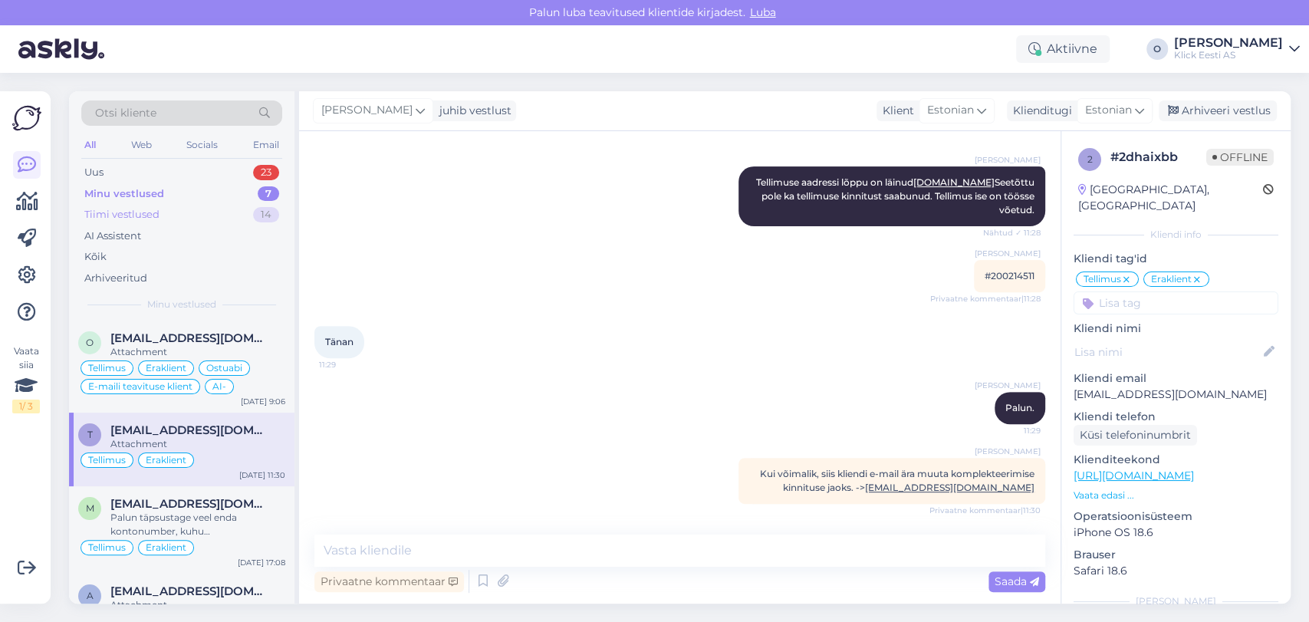
click at [154, 222] on div "Tiimi vestlused 14" at bounding box center [181, 214] width 201 height 21
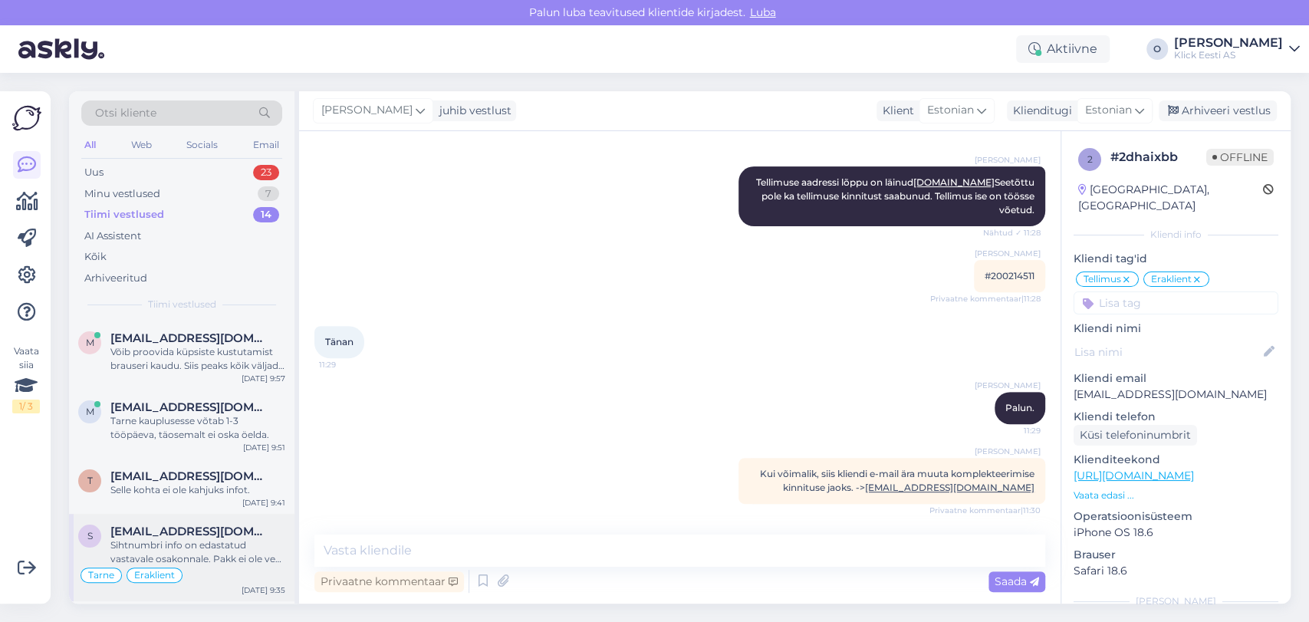
click at [150, 538] on div "Sihtnumbri info on edastatud vastavale osakonnale. Pakk ei ole veel [PERSON_NAM…" at bounding box center [197, 552] width 175 height 28
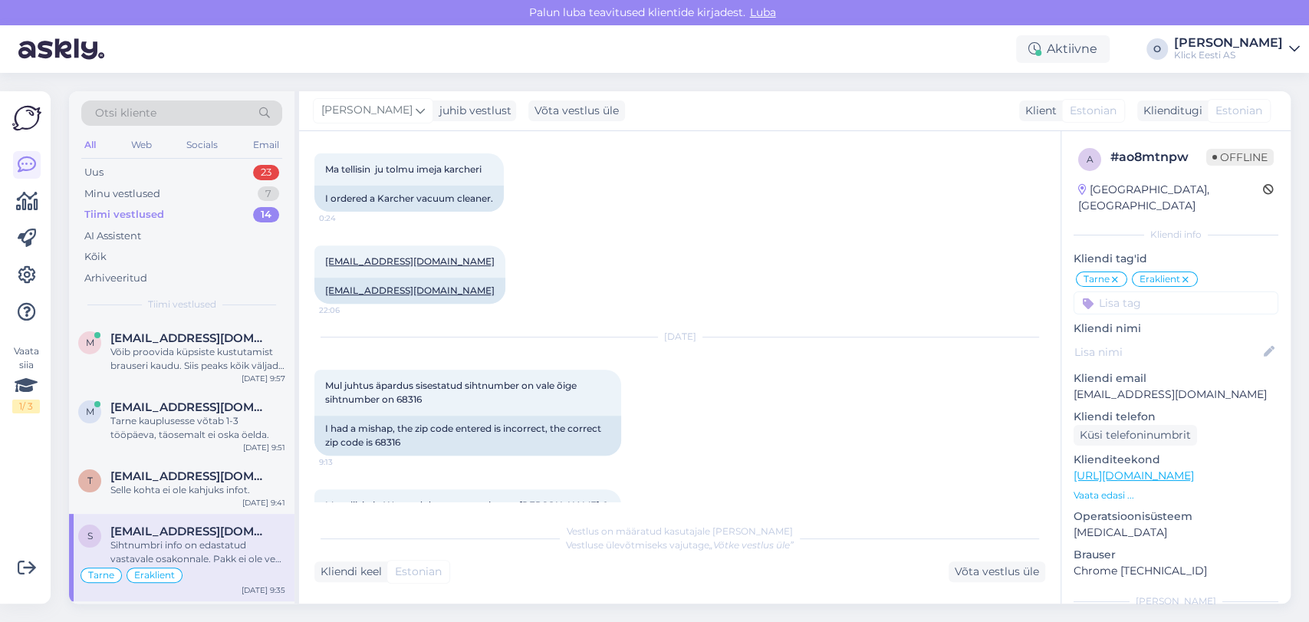
scroll to position [564, 0]
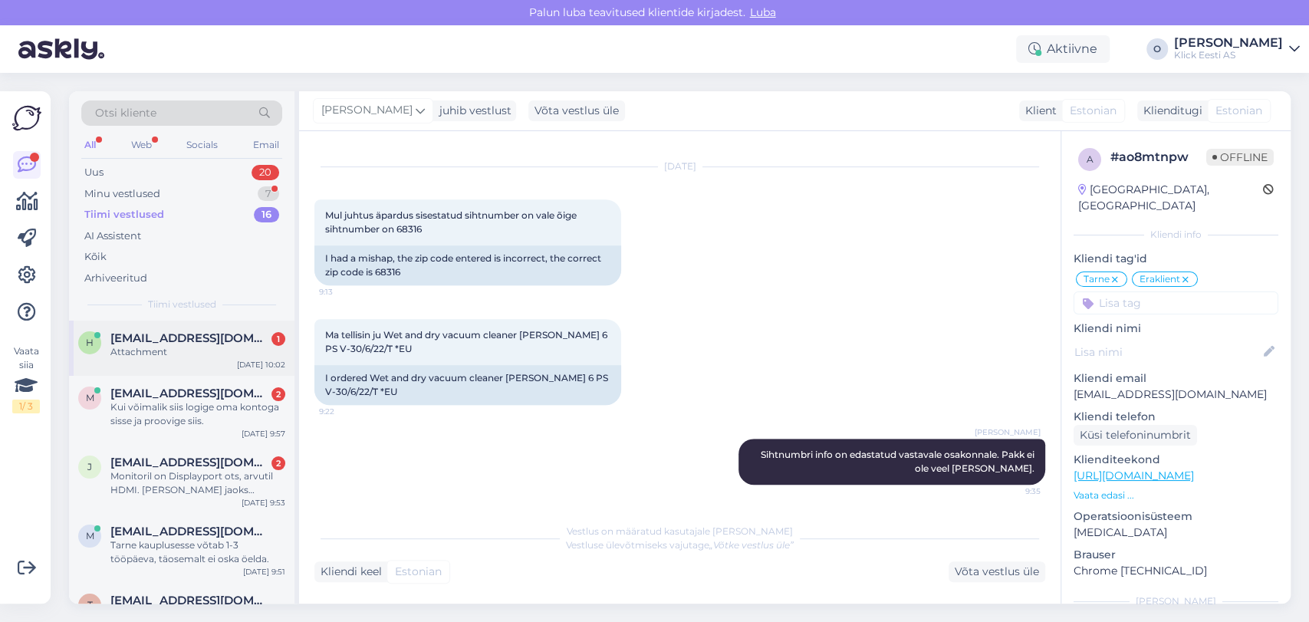
click at [190, 338] on span "[EMAIL_ADDRESS][DOMAIN_NAME]" at bounding box center [189, 338] width 159 height 14
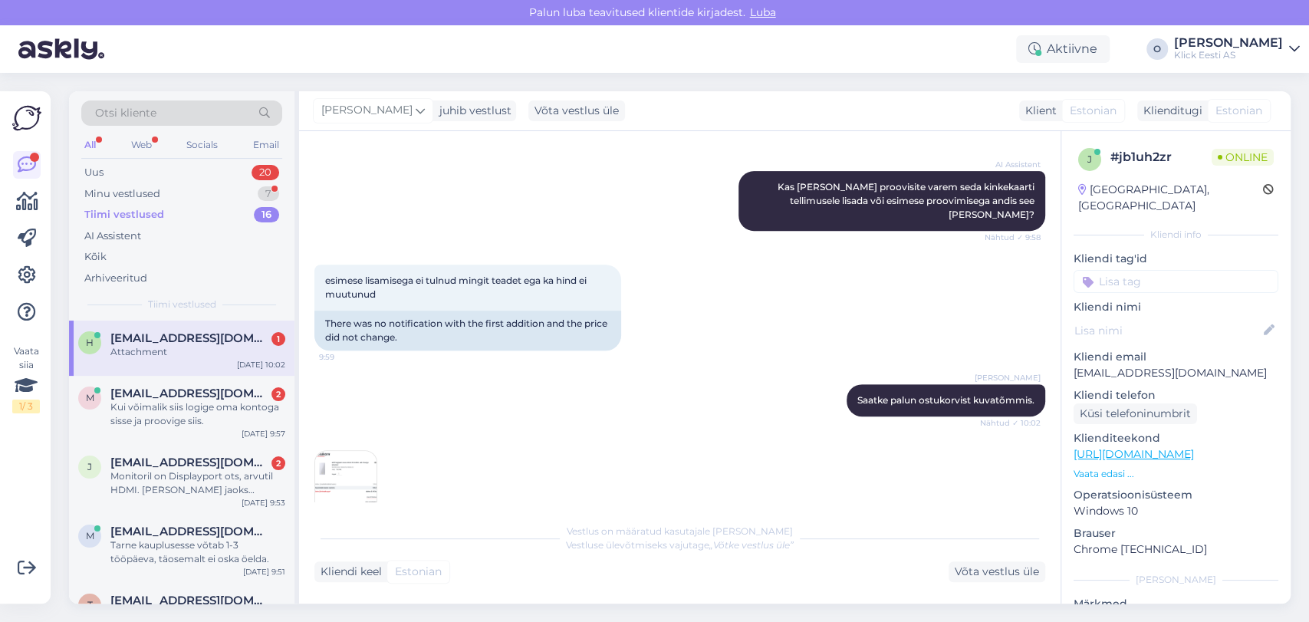
click at [353, 457] on img at bounding box center [345, 481] width 61 height 61
click at [219, 386] on span "[EMAIL_ADDRESS][DOMAIN_NAME]" at bounding box center [189, 393] width 159 height 14
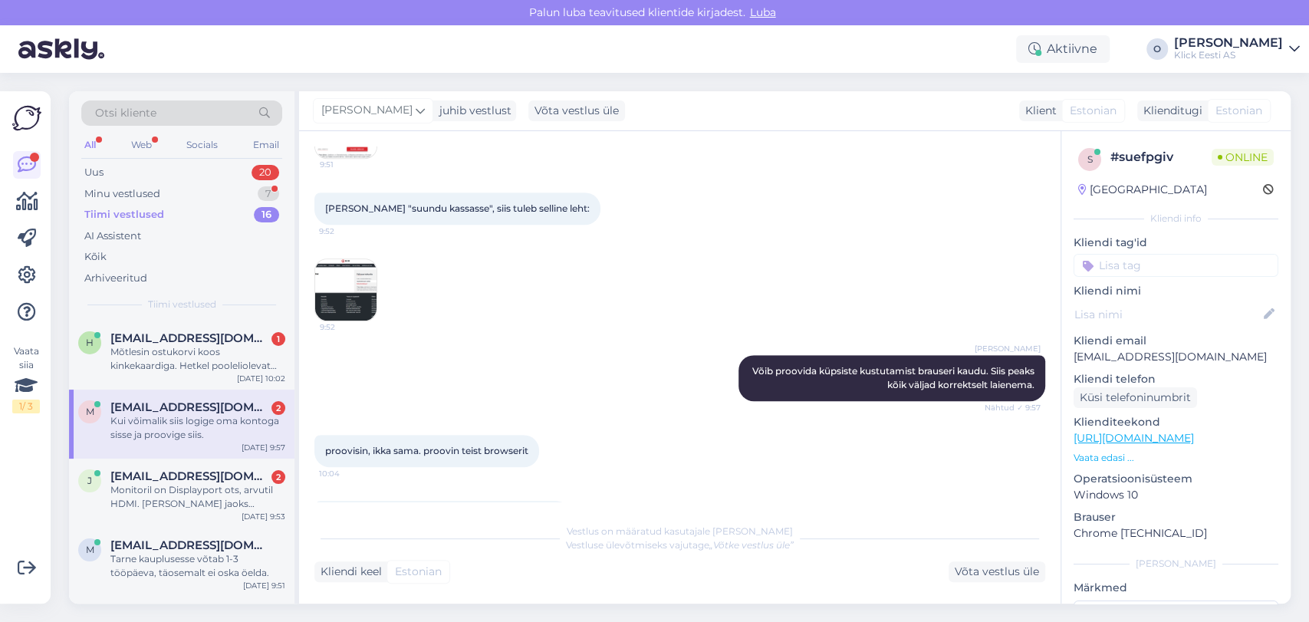
scroll to position [630, 0]
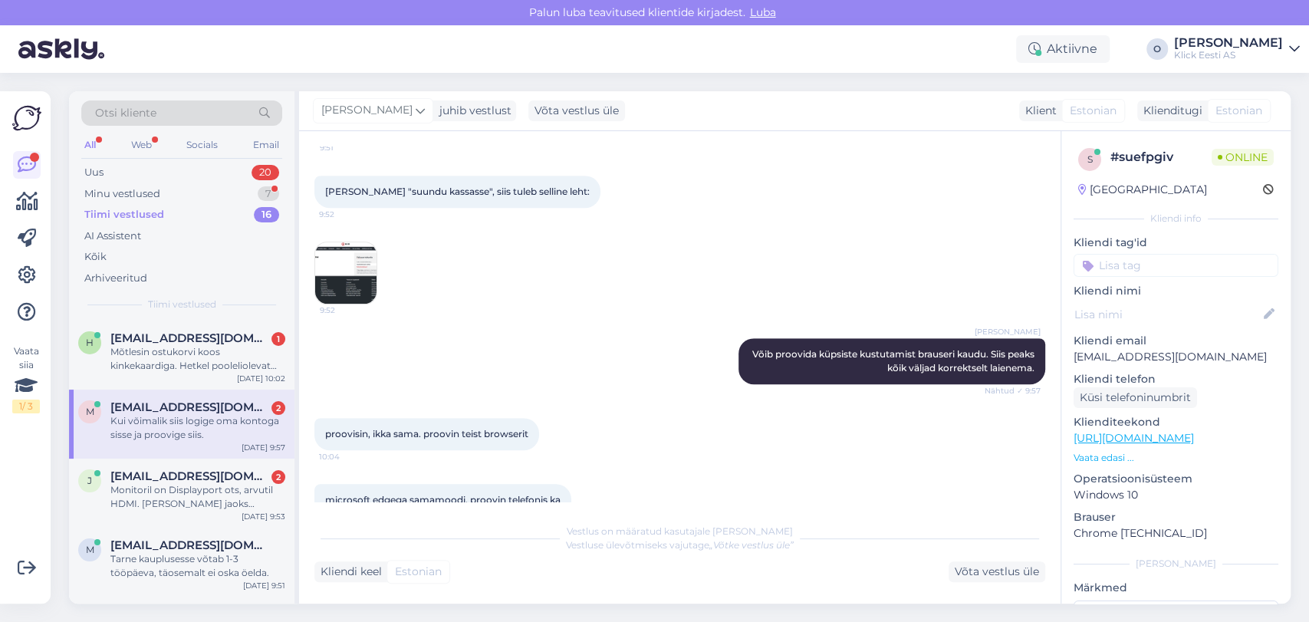
click at [357, 304] on img at bounding box center [345, 272] width 61 height 61
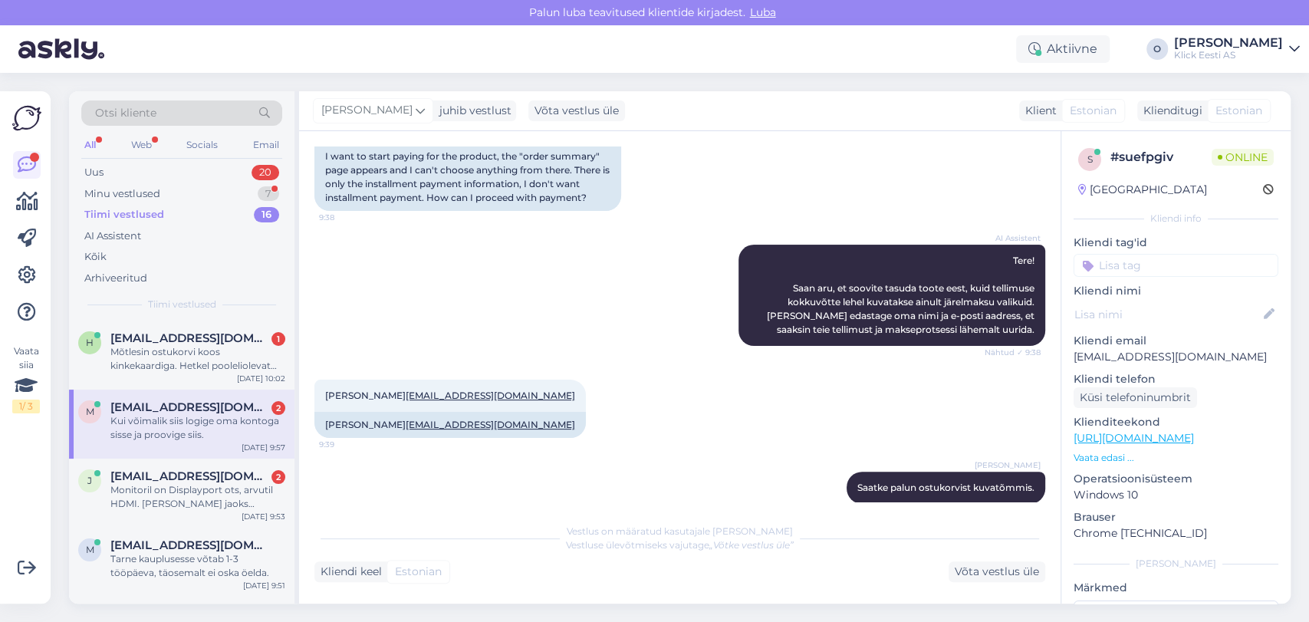
scroll to position [320, 0]
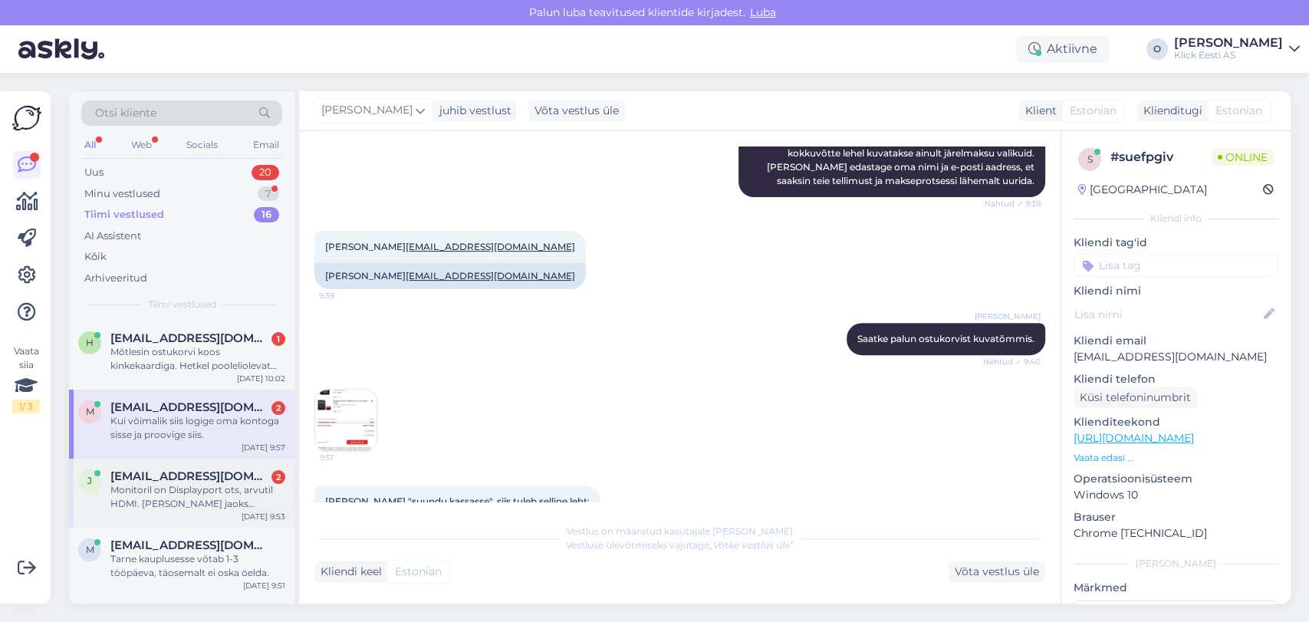
click at [221, 494] on div "Monitoril on Displayport ots, arvutil HDMI. [PERSON_NAME] jaoks vastavat kaabli…" at bounding box center [197, 497] width 175 height 28
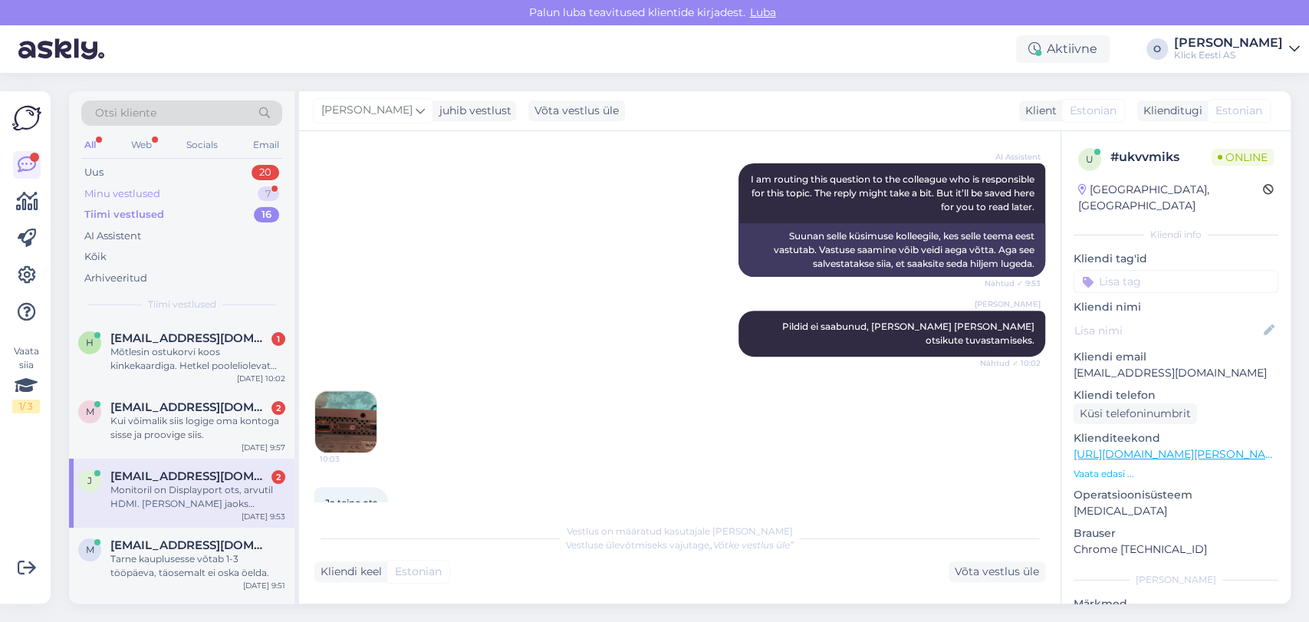
click at [157, 186] on div "Minu vestlused" at bounding box center [122, 193] width 76 height 15
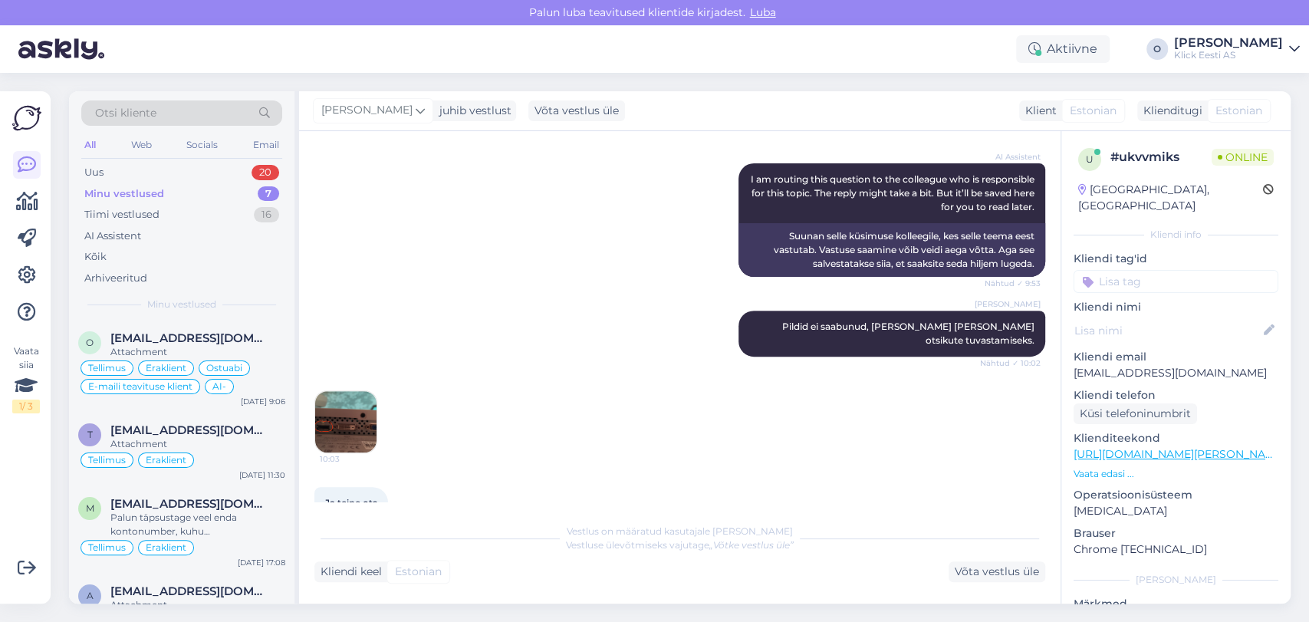
click at [343, 404] on img at bounding box center [345, 421] width 61 height 61
